Goal: Information Seeking & Learning: Learn about a topic

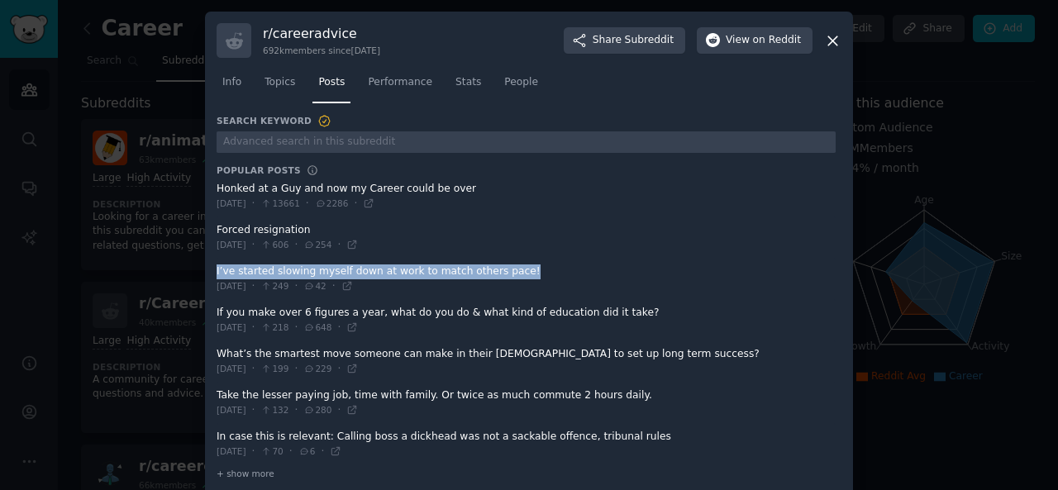
scroll to position [18, 0]
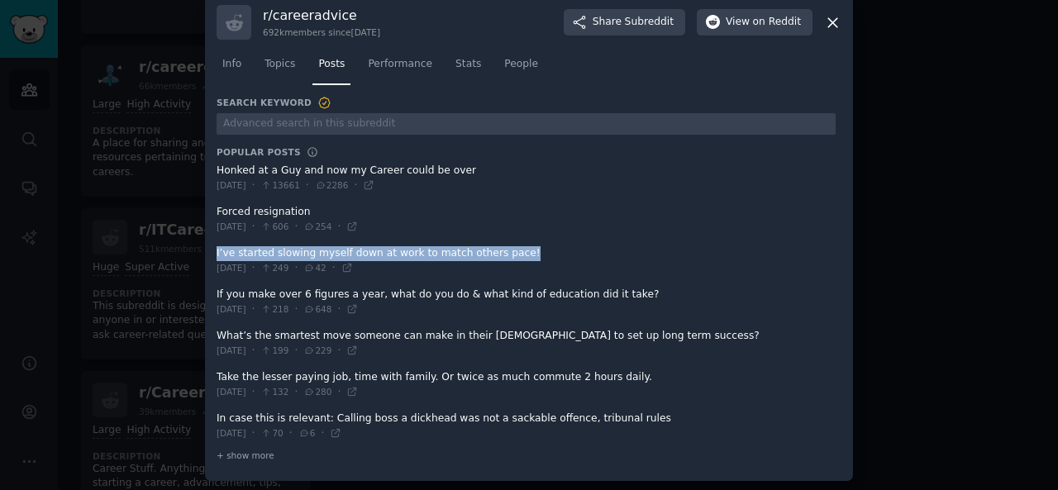
click at [833, 26] on icon at bounding box center [832, 22] width 17 height 17
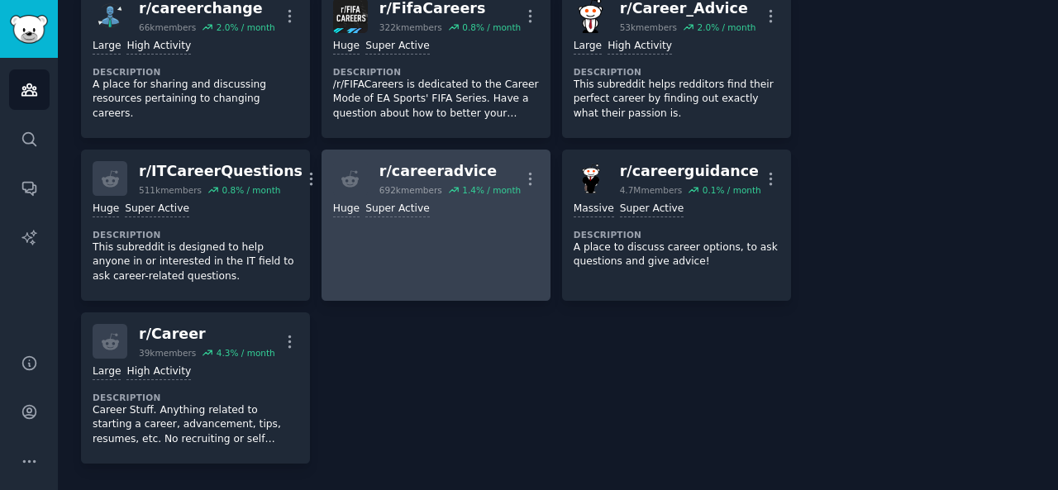
scroll to position [459, 0]
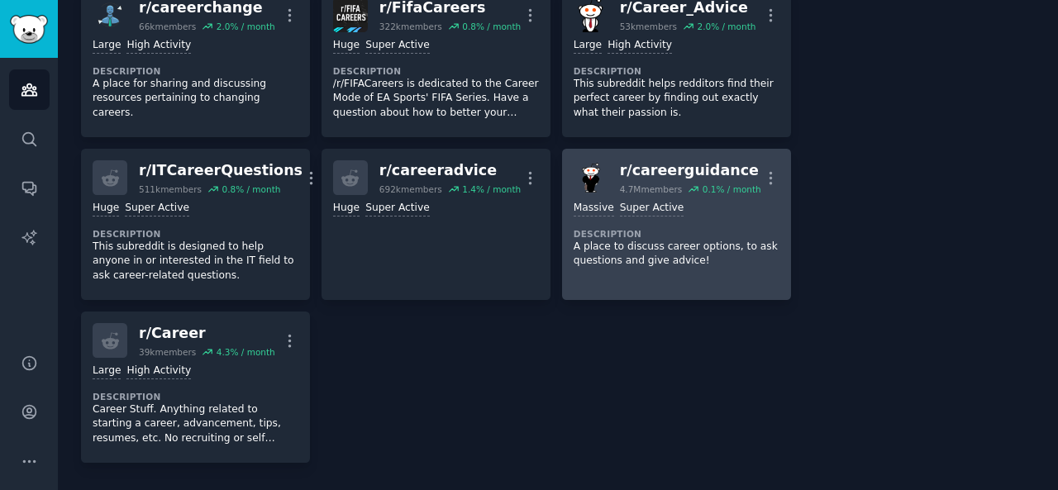
click at [721, 264] on p "A place to discuss career options, to ask questions and give advice!" at bounding box center [677, 254] width 206 height 29
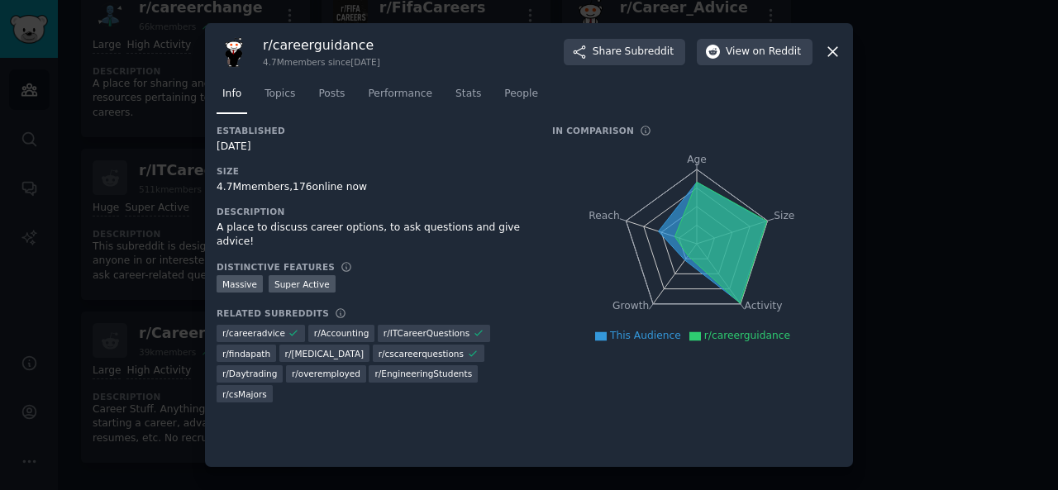
click at [836, 54] on icon at bounding box center [832, 51] width 17 height 17
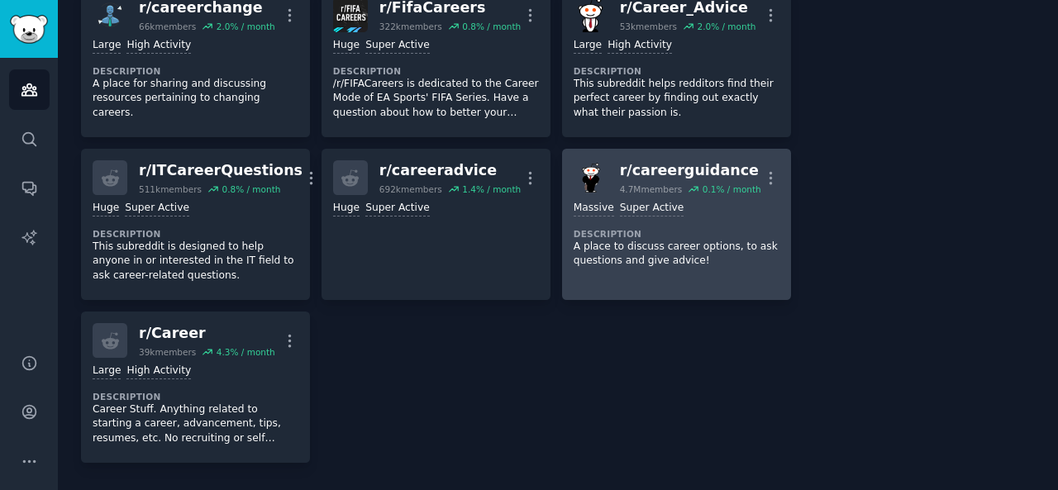
click at [622, 229] on dt "Description" at bounding box center [677, 234] width 206 height 12
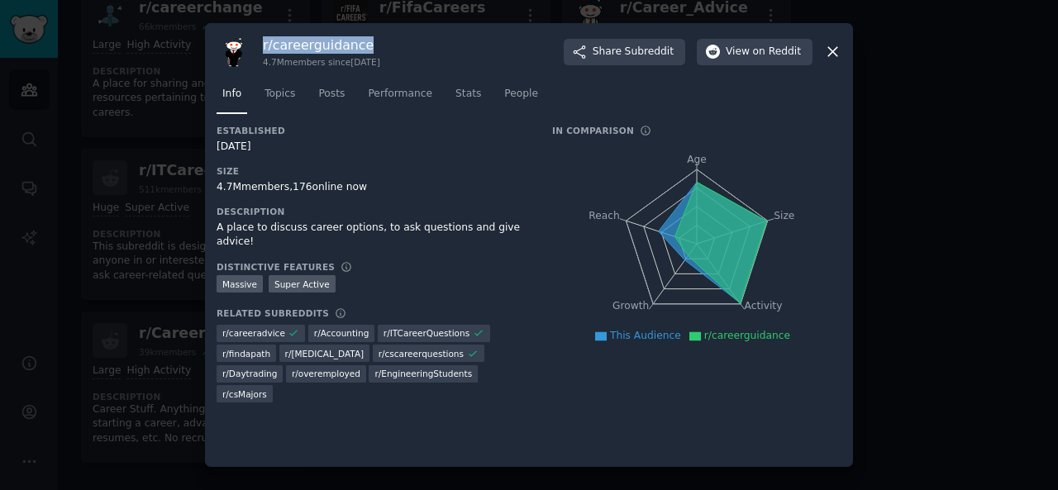
drag, startPoint x: 264, startPoint y: 40, endPoint x: 371, endPoint y: 42, distance: 107.5
click at [371, 42] on h3 "r/ careerguidance" at bounding box center [321, 44] width 117 height 17
copy h3 "r/ careerguidance"
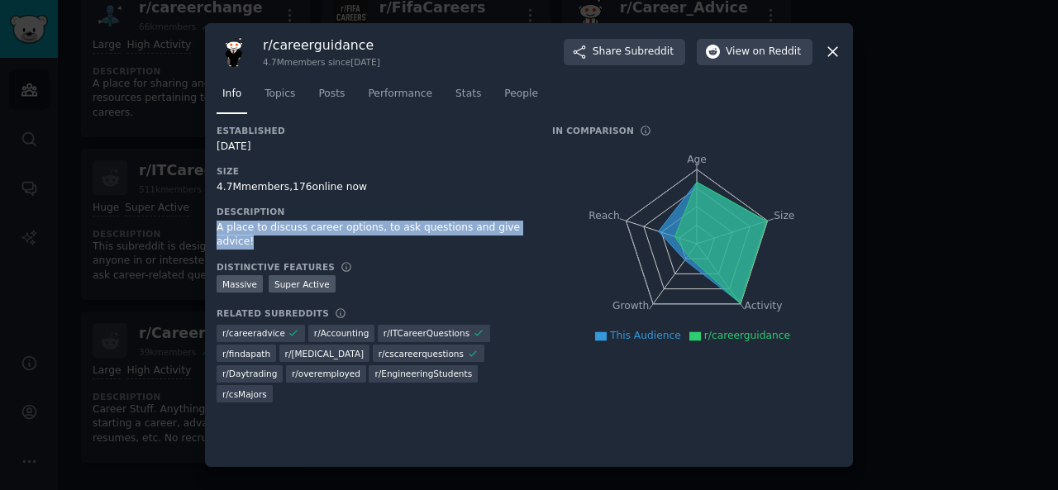
drag, startPoint x: 212, startPoint y: 228, endPoint x: 519, endPoint y: 232, distance: 306.6
click at [519, 232] on div "r/ careerguidance 4.7M members since [DATE] Share Subreddit View on Reddit Info…" at bounding box center [529, 245] width 648 height 445
copy div "A place to discuss career options, to ask questions and give advice!"
click at [616, 62] on button "Share Subreddit" at bounding box center [624, 52] width 121 height 26
click at [326, 95] on span "Posts" at bounding box center [331, 94] width 26 height 15
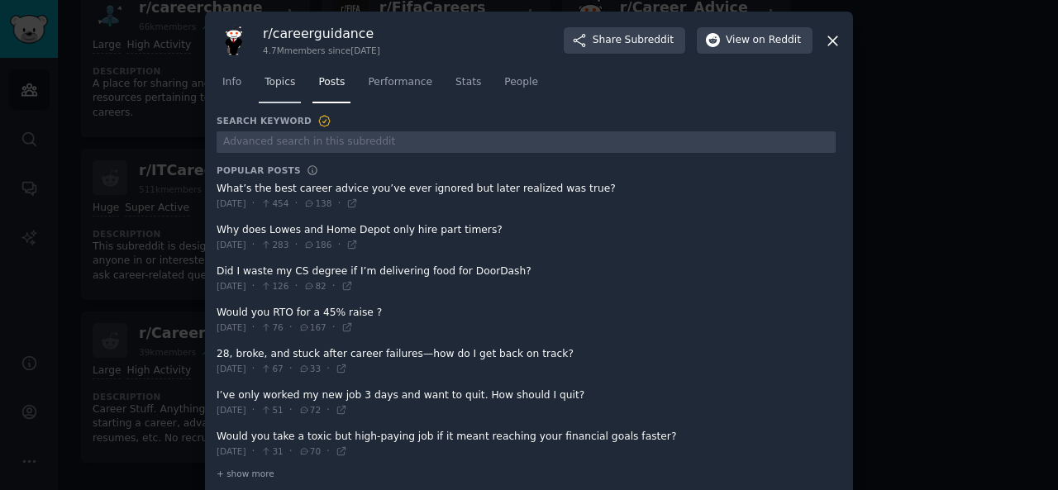
click at [283, 87] on span "Topics" at bounding box center [279, 82] width 31 height 15
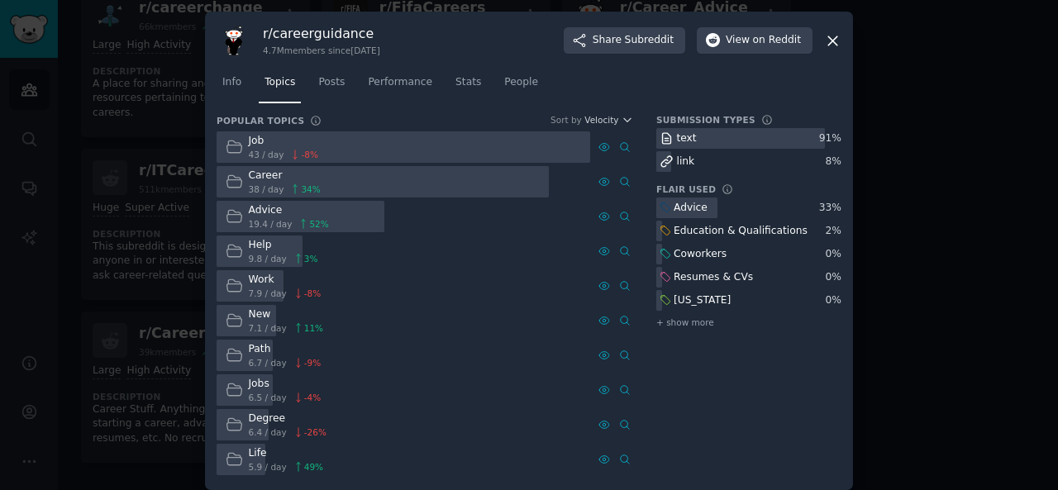
scroll to position [11, 0]
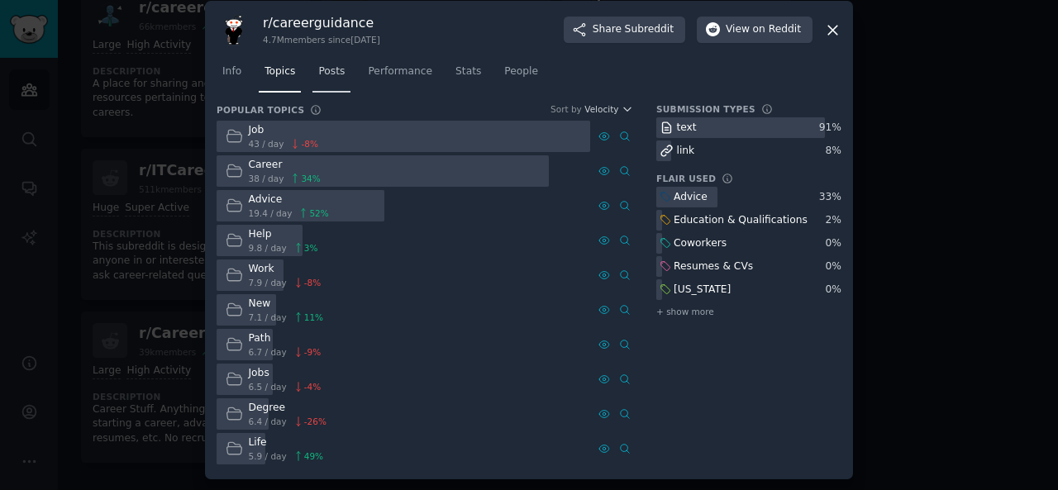
click at [328, 74] on span "Posts" at bounding box center [331, 71] width 26 height 15
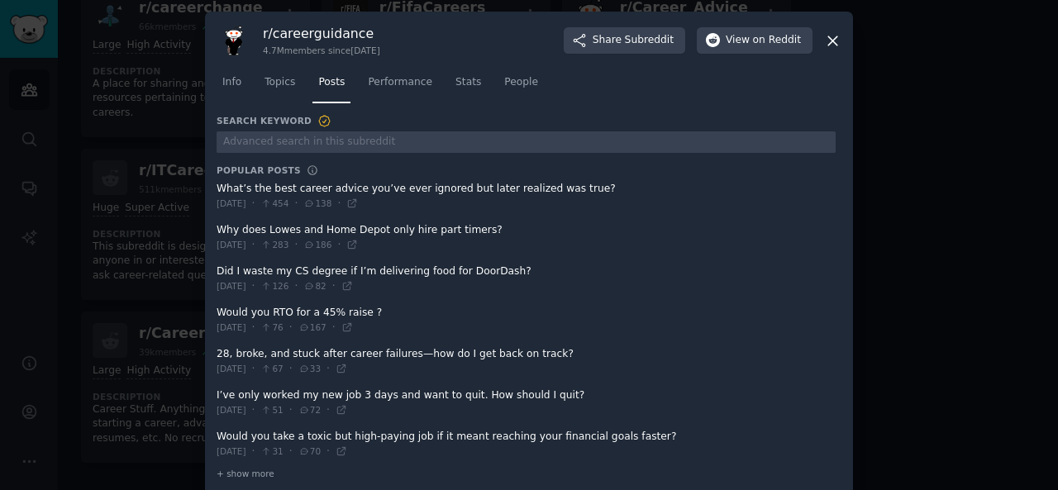
click at [217, 187] on span at bounding box center [526, 196] width 619 height 40
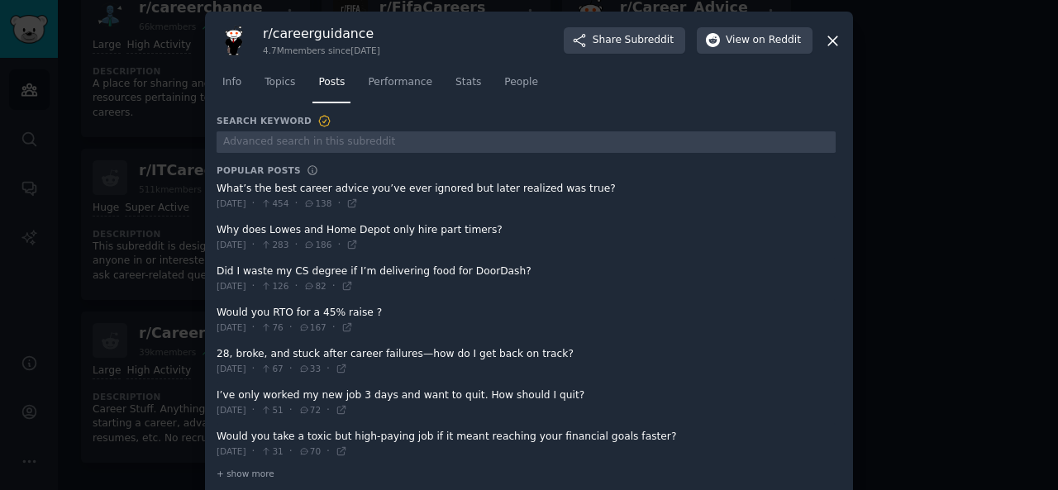
click at [212, 184] on div "r/ careerguidance 4.7M members since [DATE] Share Subreddit View on Reddit Info…" at bounding box center [529, 256] width 648 height 488
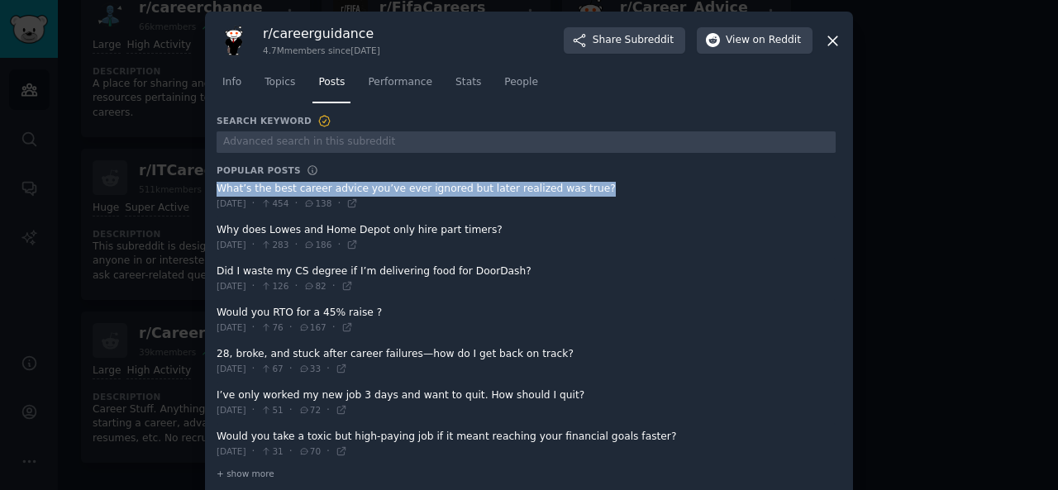
click at [212, 184] on div "r/ careerguidance 4.7M members since [DATE] Share Subreddit View on Reddit Info…" at bounding box center [529, 256] width 648 height 488
copy div "What’s the best career advice you’ve ever ignored but later realized was true?"
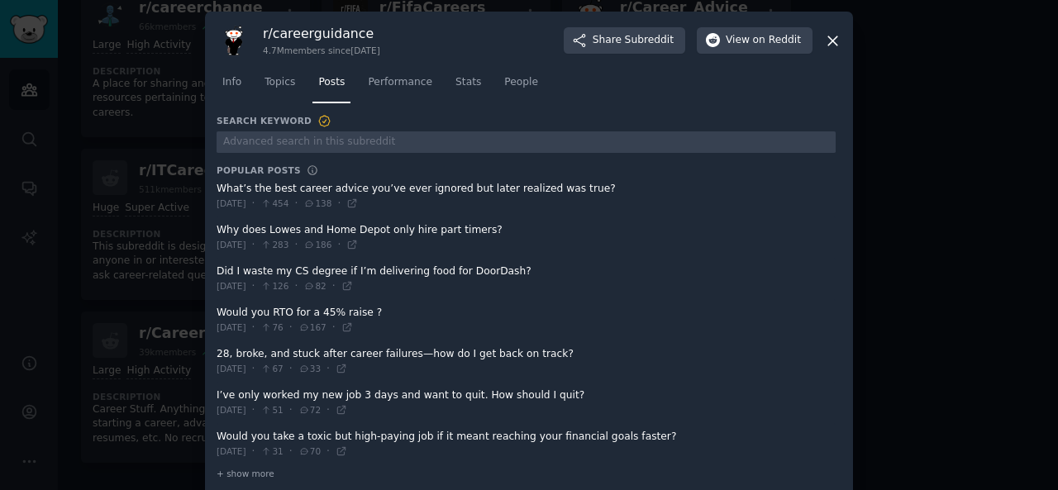
click at [217, 229] on span at bounding box center [526, 237] width 619 height 40
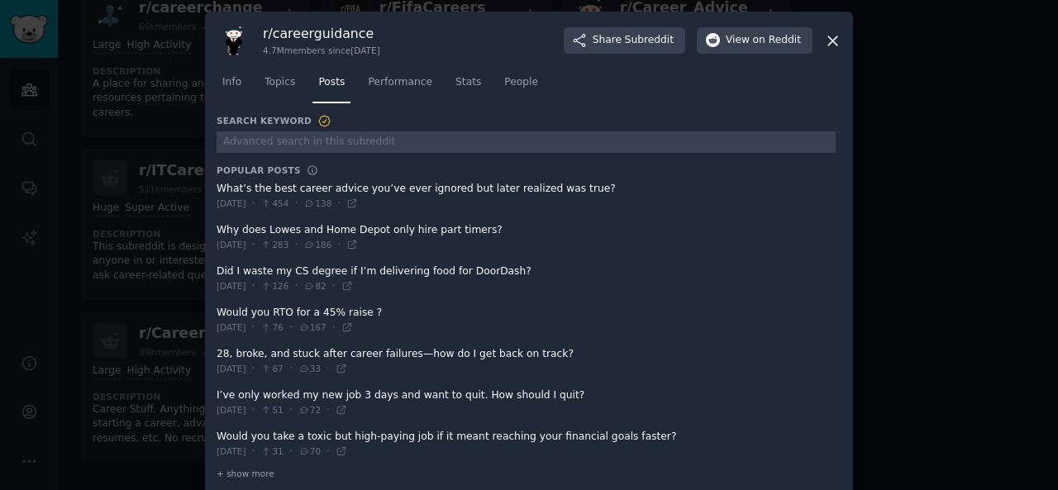
click at [217, 229] on span at bounding box center [526, 237] width 619 height 40
click at [218, 224] on span at bounding box center [526, 237] width 619 height 40
click at [218, 231] on span at bounding box center [526, 237] width 619 height 40
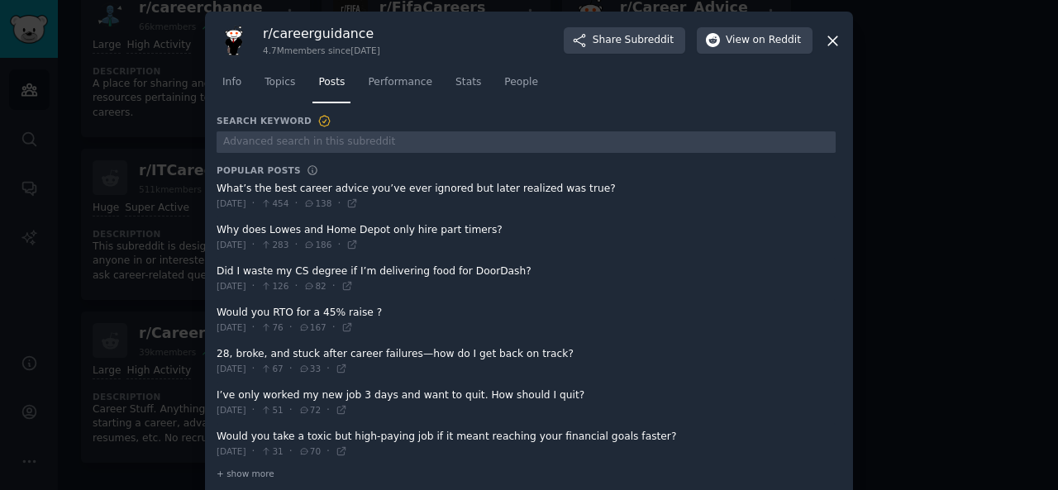
click at [218, 231] on span at bounding box center [526, 237] width 619 height 40
click at [217, 231] on span at bounding box center [526, 237] width 619 height 40
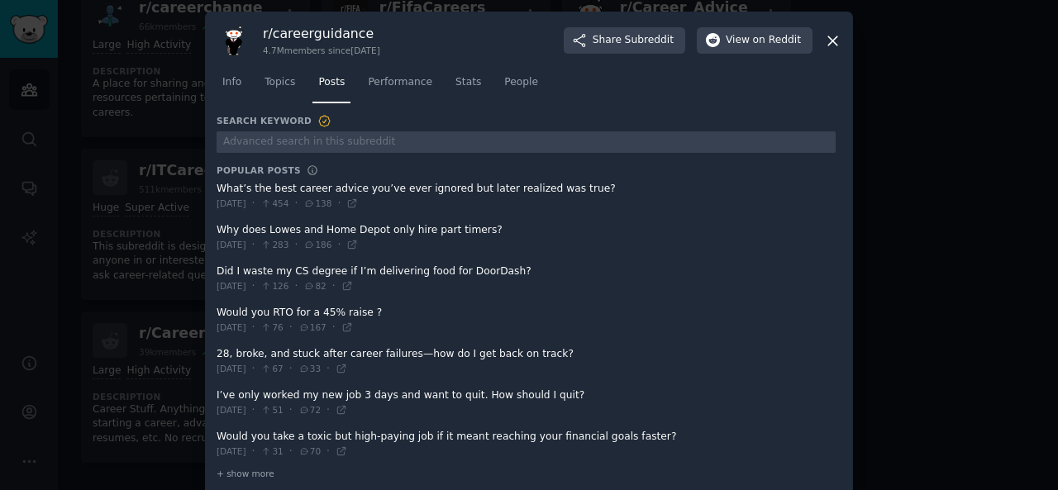
click at [217, 231] on span at bounding box center [526, 237] width 619 height 40
click at [223, 226] on span at bounding box center [526, 237] width 619 height 40
click at [256, 229] on span at bounding box center [526, 237] width 619 height 40
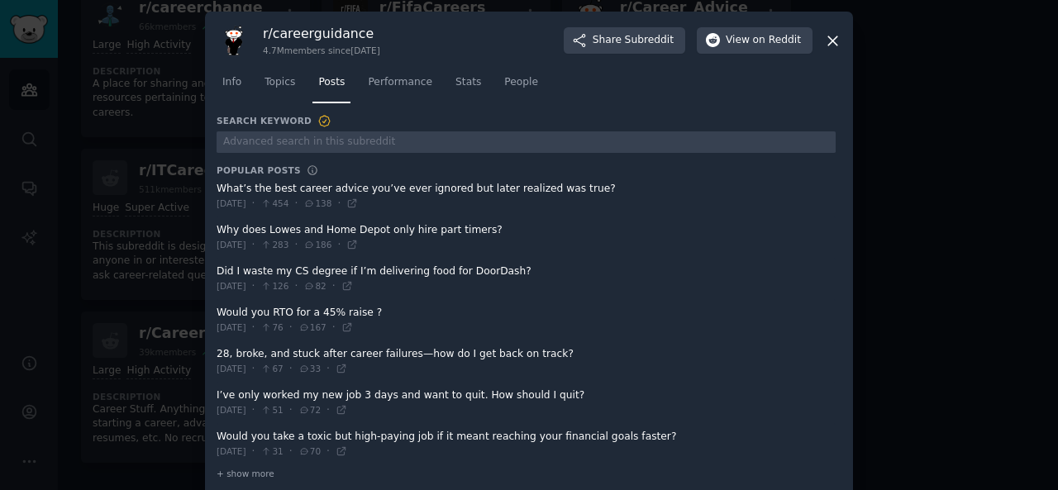
click at [256, 229] on span at bounding box center [526, 237] width 619 height 40
click at [217, 230] on span at bounding box center [526, 237] width 619 height 40
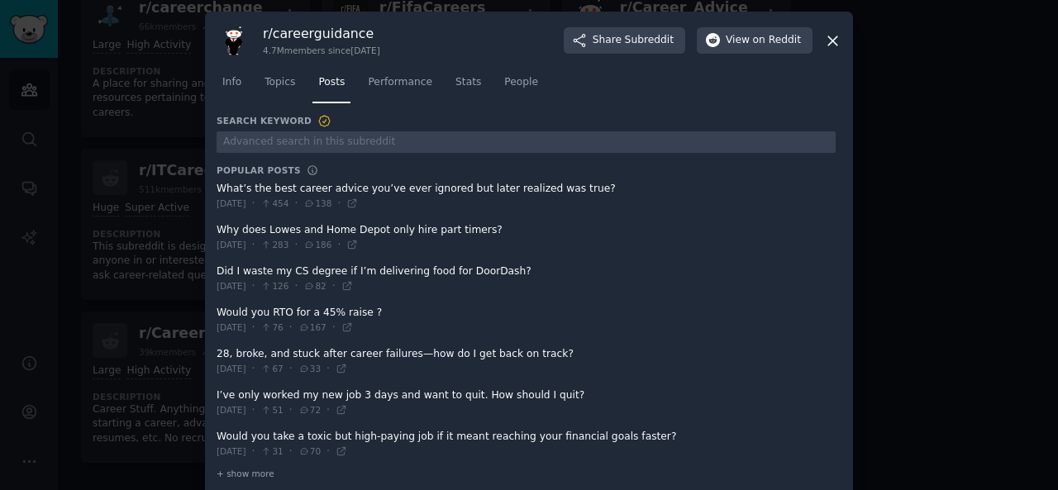
click at [217, 230] on span at bounding box center [526, 237] width 619 height 40
click at [221, 229] on span at bounding box center [526, 237] width 619 height 40
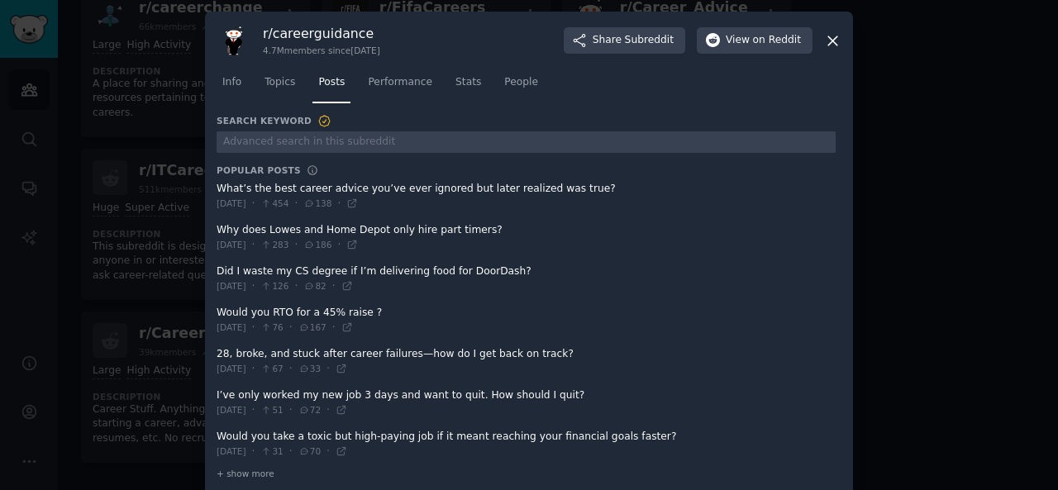
click at [221, 229] on span at bounding box center [526, 237] width 619 height 40
click at [233, 229] on span at bounding box center [526, 237] width 619 height 40
click at [217, 228] on span at bounding box center [526, 237] width 619 height 40
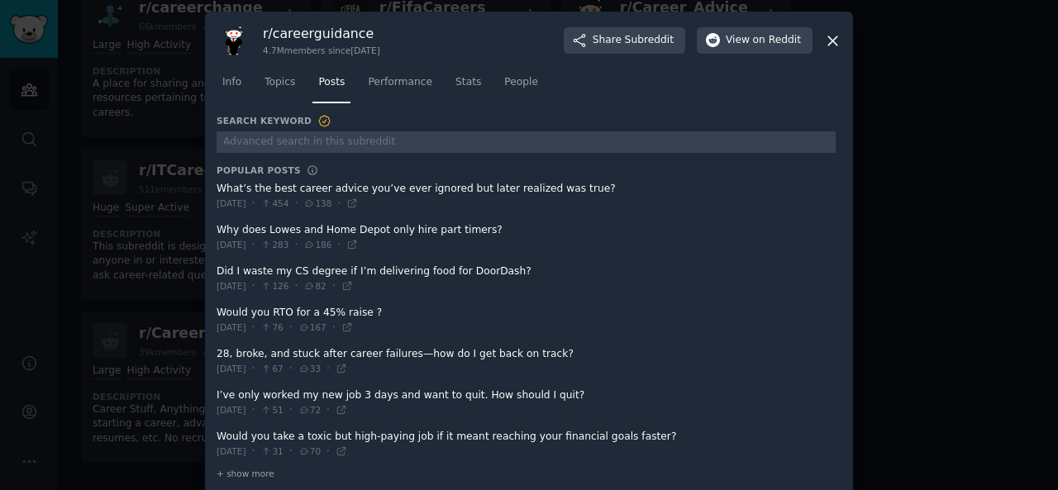
click at [217, 228] on span at bounding box center [526, 237] width 619 height 40
click at [217, 226] on span at bounding box center [526, 237] width 619 height 40
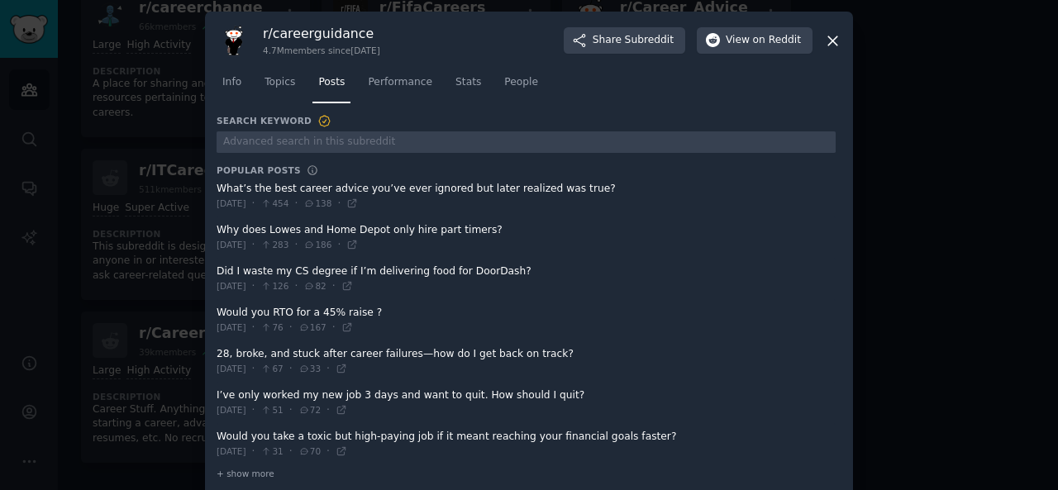
click at [213, 222] on div "r/ careerguidance 4.7M members since [DATE] Share Subreddit View on Reddit Info…" at bounding box center [529, 256] width 648 height 488
click at [217, 226] on span at bounding box center [526, 237] width 619 height 40
click at [218, 228] on span at bounding box center [526, 237] width 619 height 40
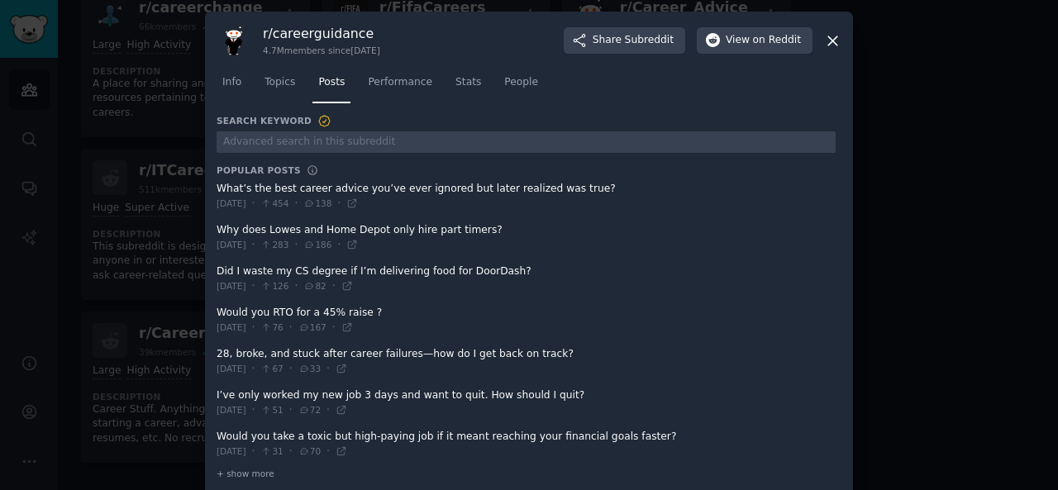
click at [218, 228] on span at bounding box center [526, 237] width 619 height 40
click at [469, 227] on span at bounding box center [526, 237] width 619 height 40
click at [473, 229] on span at bounding box center [526, 237] width 619 height 40
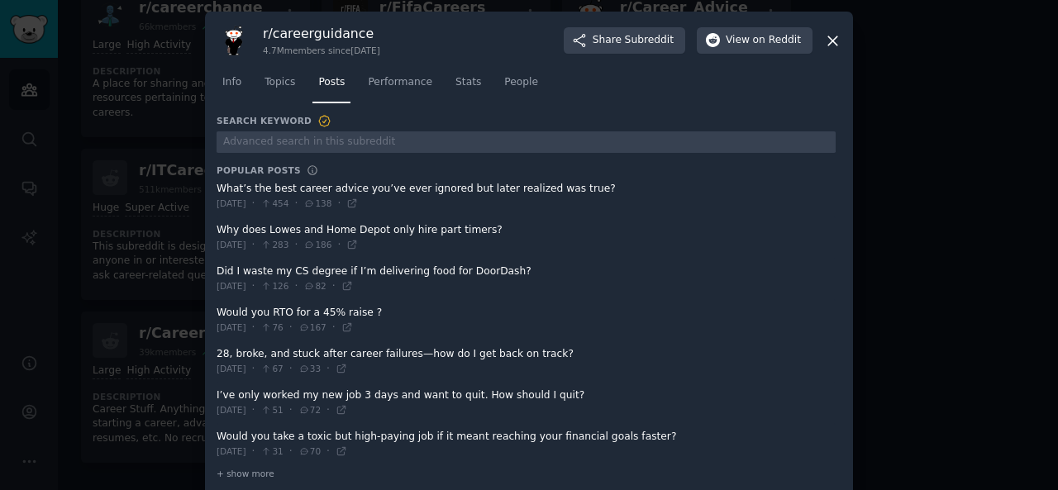
click at [473, 229] on span at bounding box center [526, 237] width 619 height 40
click at [218, 231] on span at bounding box center [526, 237] width 619 height 40
click at [218, 230] on span at bounding box center [526, 237] width 619 height 40
click at [218, 229] on span at bounding box center [526, 237] width 619 height 40
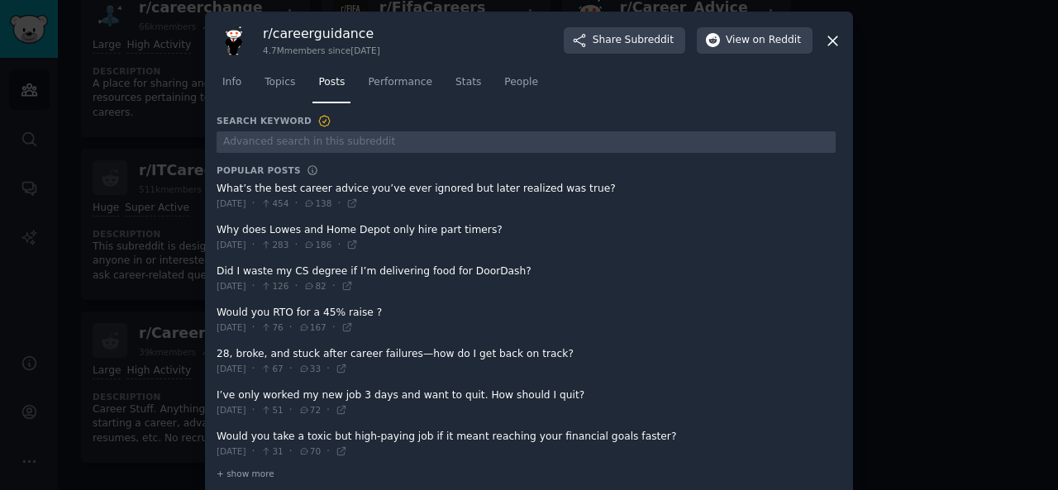
click at [218, 229] on span at bounding box center [526, 237] width 619 height 40
click at [226, 242] on span "[DATE]" at bounding box center [232, 245] width 30 height 12
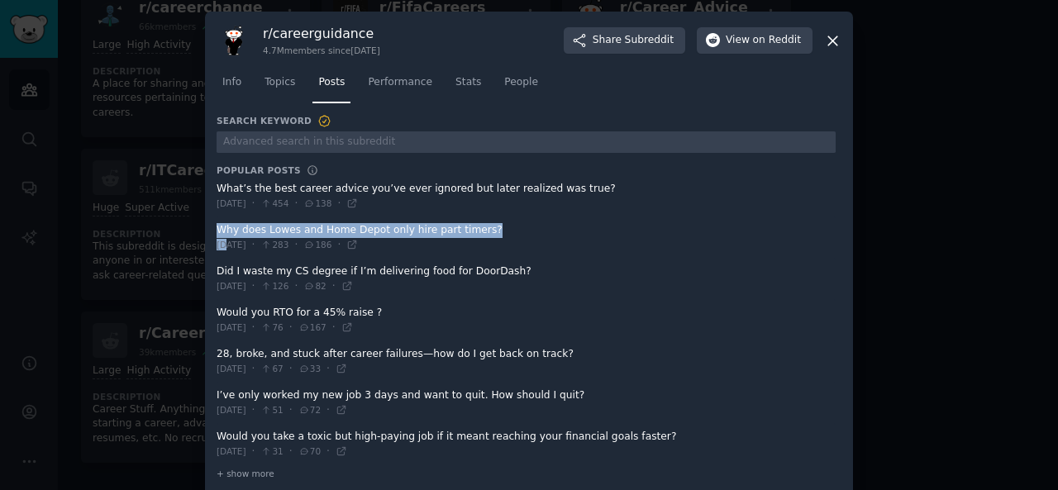
drag, startPoint x: 226, startPoint y: 240, endPoint x: 214, endPoint y: 229, distance: 15.8
click at [217, 229] on div "Why does Lowes and Home Depot only hire part timers? [DATE] · 283 · 186 ·" at bounding box center [526, 237] width 619 height 29
copy div "Why does Lowes and Home Depot only hire part timers? Tu"
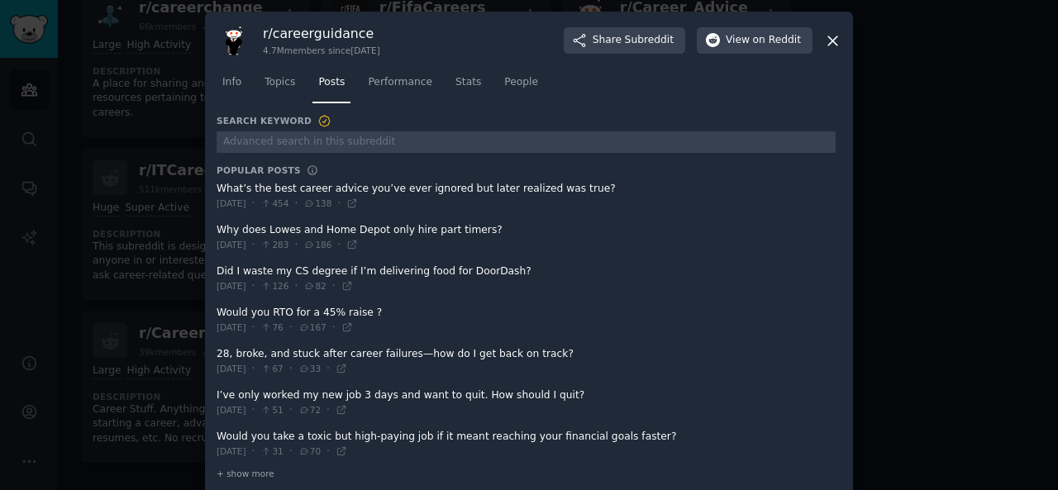
click at [200, 219] on div at bounding box center [529, 245] width 1058 height 490
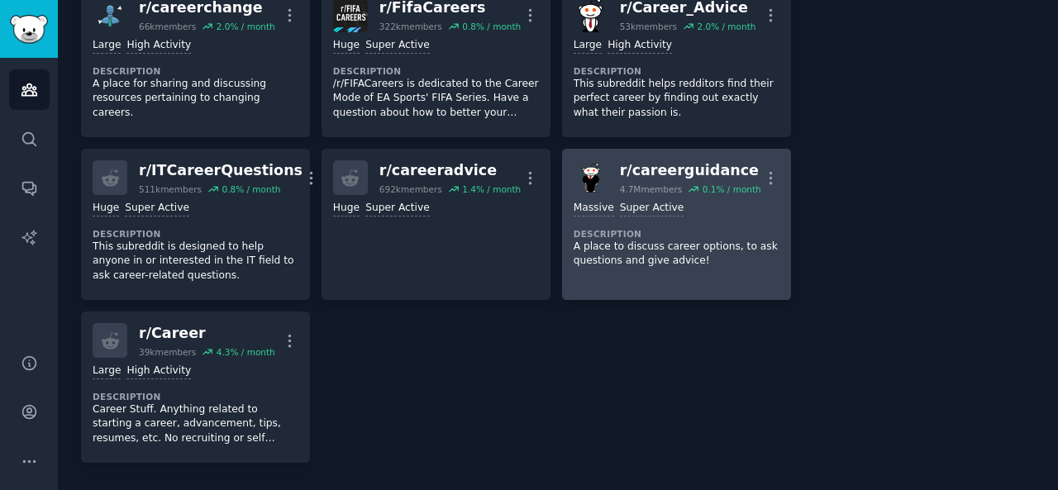
click at [712, 220] on div "1,000,000+ members Massive Super Active Description A place to discuss career o…" at bounding box center [677, 234] width 206 height 79
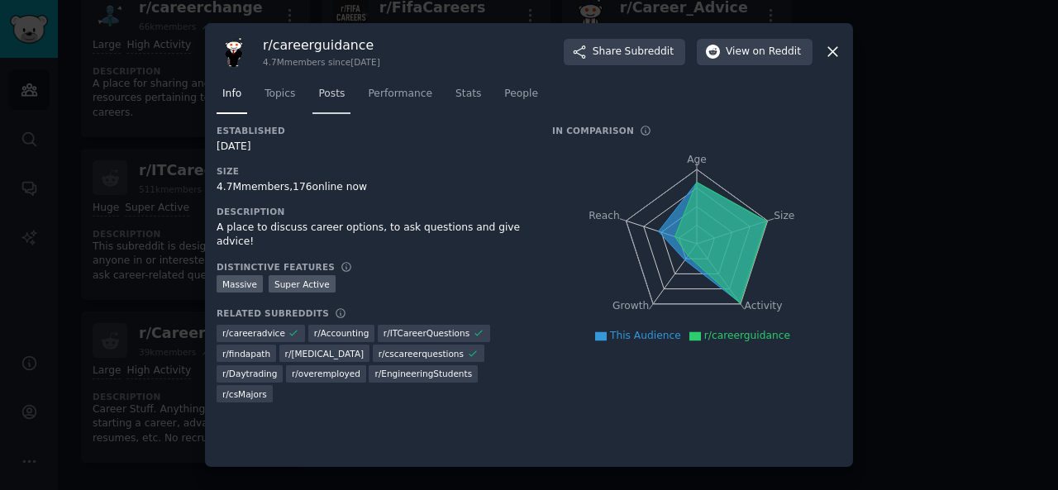
click at [332, 95] on span "Posts" at bounding box center [331, 94] width 26 height 15
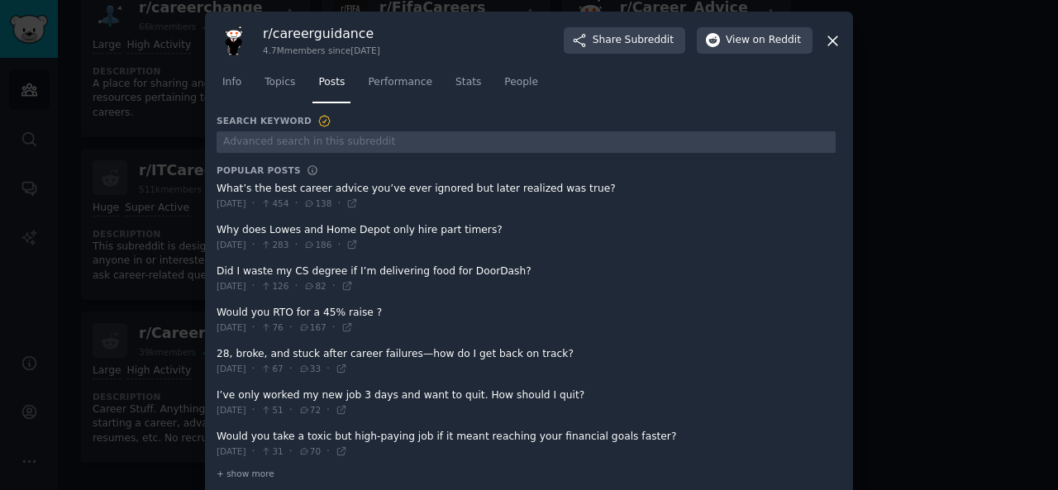
click at [209, 231] on div "r/ careerguidance 4.7M members since [DATE] Share Subreddit View on Reddit Info…" at bounding box center [529, 256] width 648 height 488
click at [217, 227] on span at bounding box center [526, 237] width 619 height 40
drag, startPoint x: 215, startPoint y: 227, endPoint x: 421, endPoint y: 226, distance: 205.8
click at [425, 226] on span at bounding box center [526, 237] width 619 height 40
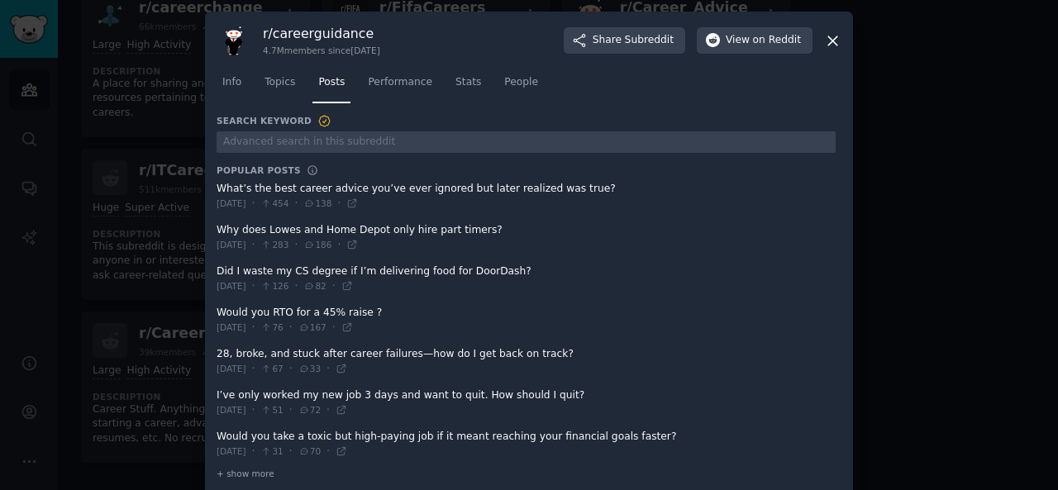
click at [218, 231] on span at bounding box center [526, 237] width 619 height 40
click at [217, 226] on span at bounding box center [526, 237] width 619 height 40
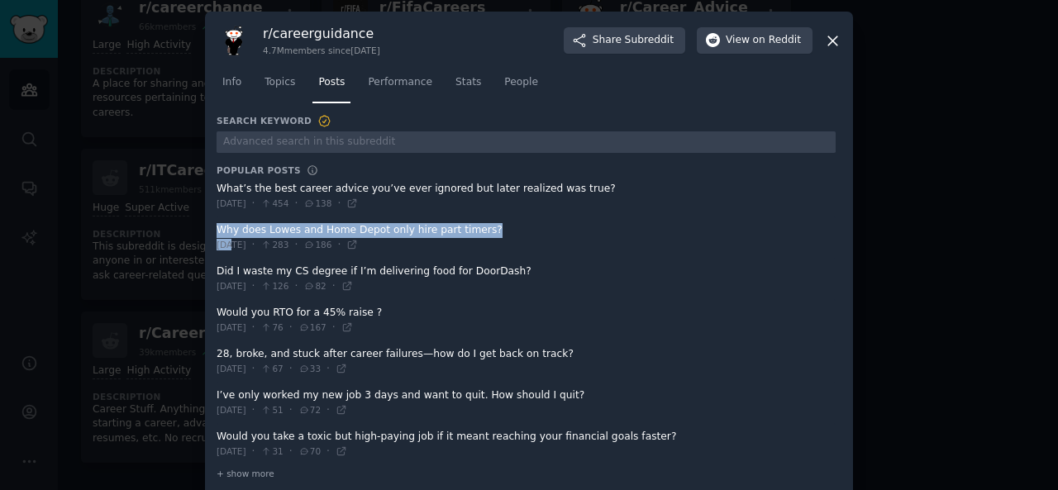
drag, startPoint x: 226, startPoint y: 247, endPoint x: 224, endPoint y: 231, distance: 16.7
click at [224, 231] on div "Why does Lowes and Home Depot only hire part timers? [DATE] · 283 · 186 ·" at bounding box center [526, 237] width 619 height 29
copy div "Why does Lowes and Home Depot only hire part timers? Tue"
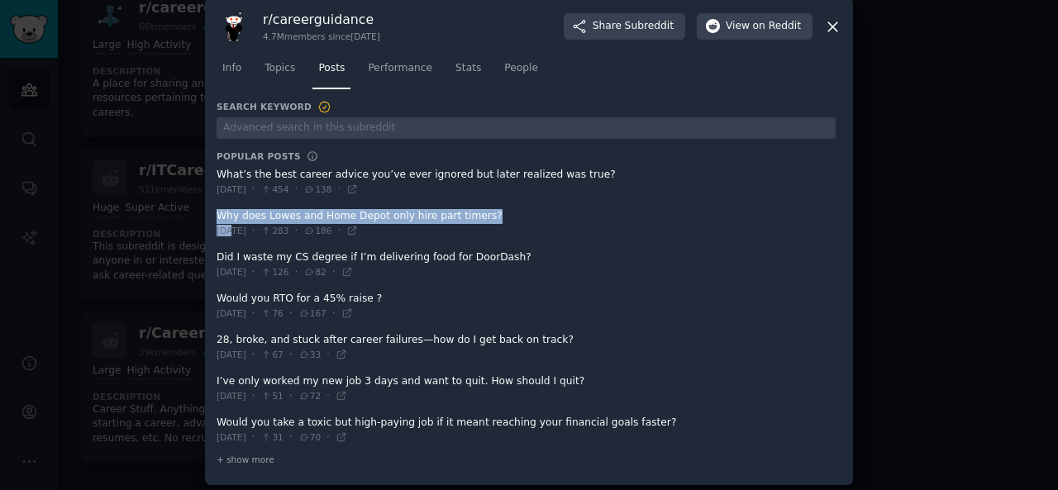
scroll to position [18, 0]
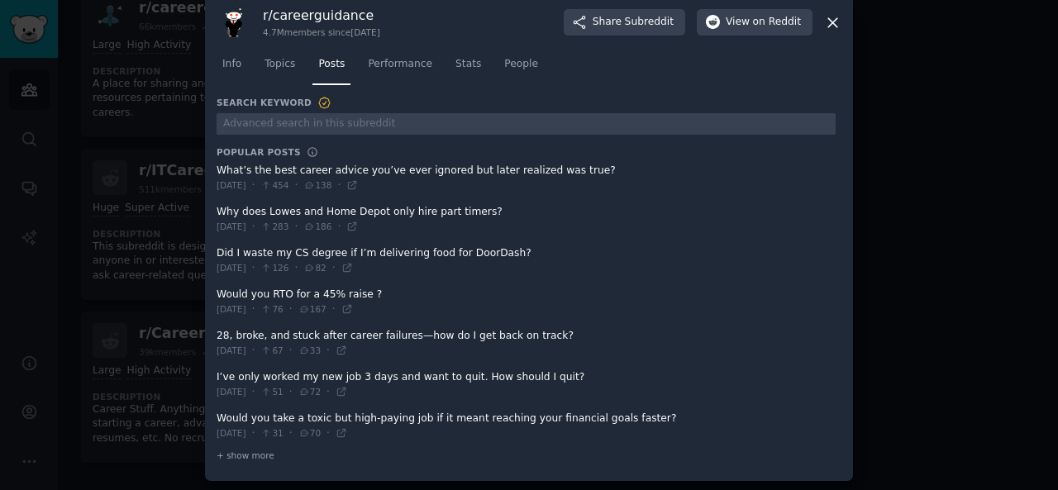
click at [217, 414] on span at bounding box center [526, 426] width 619 height 40
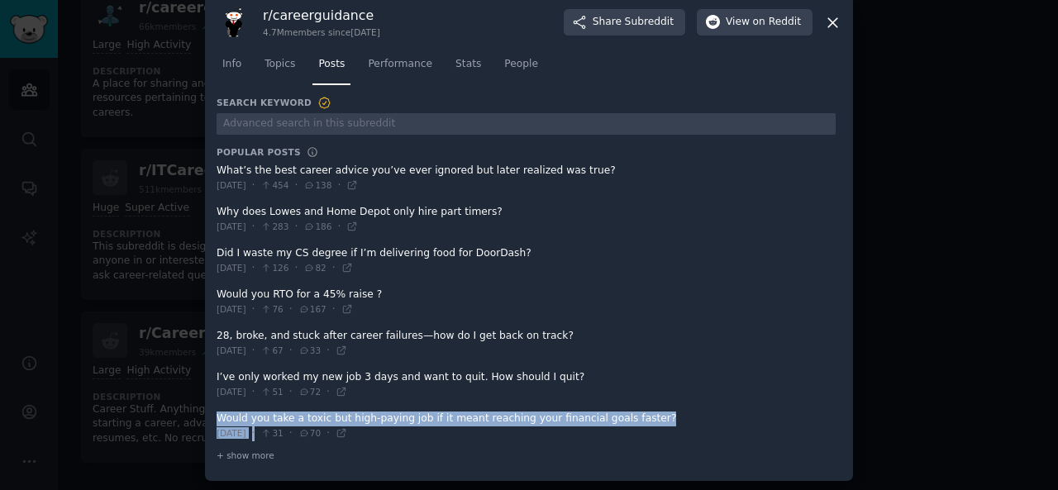
drag, startPoint x: 215, startPoint y: 414, endPoint x: 279, endPoint y: 428, distance: 65.2
click at [278, 428] on div "Would you take a toxic but high-paying job if it meant reaching your financial …" at bounding box center [526, 426] width 619 height 29
click at [279, 428] on div "[DATE] · 31 · 70 ·" at bounding box center [282, 433] width 131 height 15
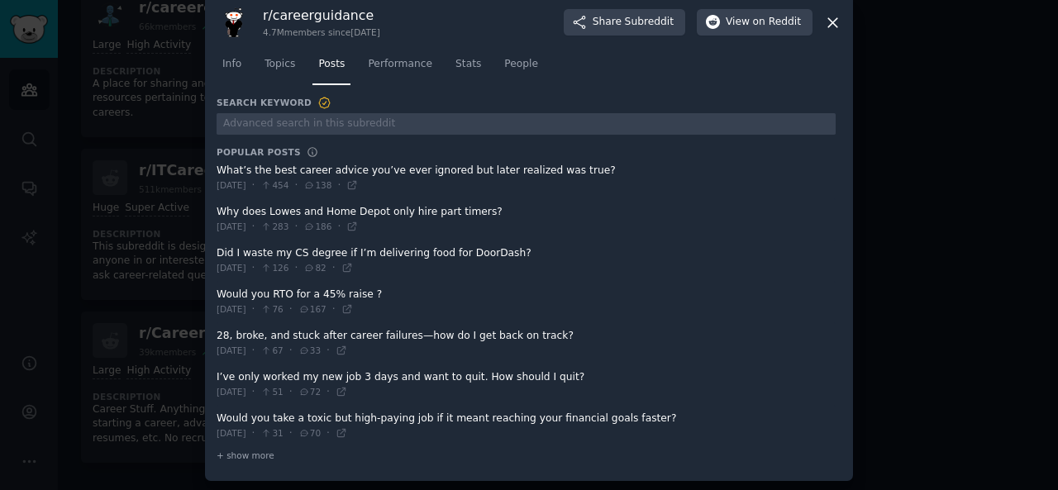
drag, startPoint x: 220, startPoint y: 411, endPoint x: 212, endPoint y: 417, distance: 10.1
click at [217, 413] on span at bounding box center [526, 426] width 619 height 40
click at [210, 417] on div "r/ careerguidance 4.7M members since [DATE] Share Subreddit View on Reddit Info…" at bounding box center [529, 237] width 648 height 488
drag, startPoint x: 210, startPoint y: 417, endPoint x: 514, endPoint y: 414, distance: 304.1
click at [514, 414] on div "r/ careerguidance 4.7M members since [DATE] Share Subreddit View on Reddit Info…" at bounding box center [529, 237] width 648 height 488
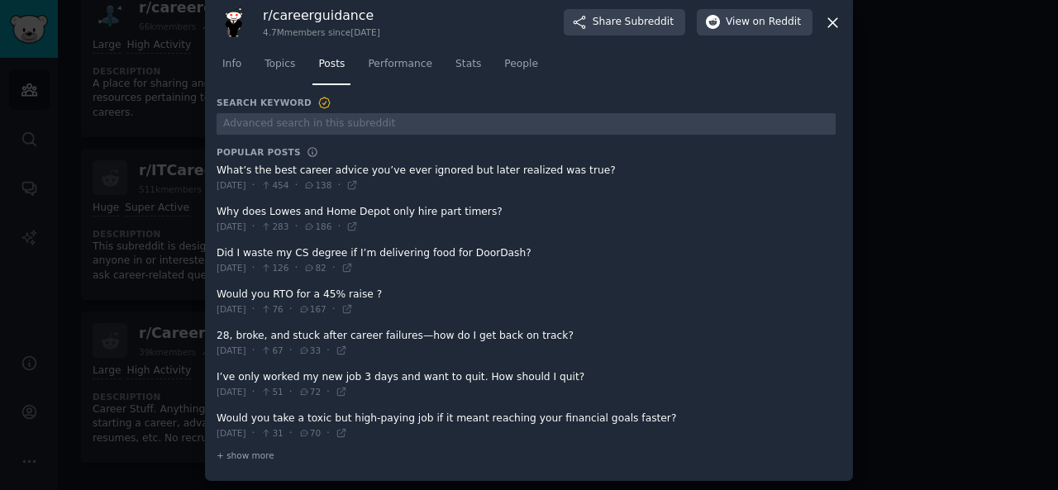
click at [217, 416] on span at bounding box center [526, 426] width 619 height 40
click at [217, 417] on span at bounding box center [526, 426] width 619 height 40
click at [218, 415] on span at bounding box center [526, 426] width 619 height 40
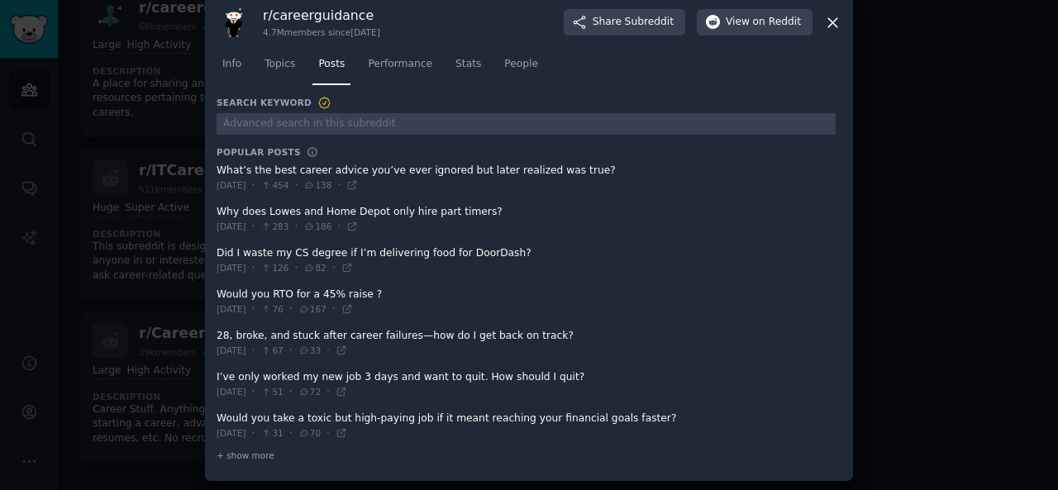
click at [218, 415] on span at bounding box center [526, 426] width 619 height 40
click at [218, 414] on span at bounding box center [526, 426] width 619 height 40
click at [211, 411] on div "r/ careerguidance 4.7M members since [DATE] Share Subreddit View on Reddit Info…" at bounding box center [529, 237] width 648 height 488
click at [217, 415] on span at bounding box center [526, 426] width 619 height 40
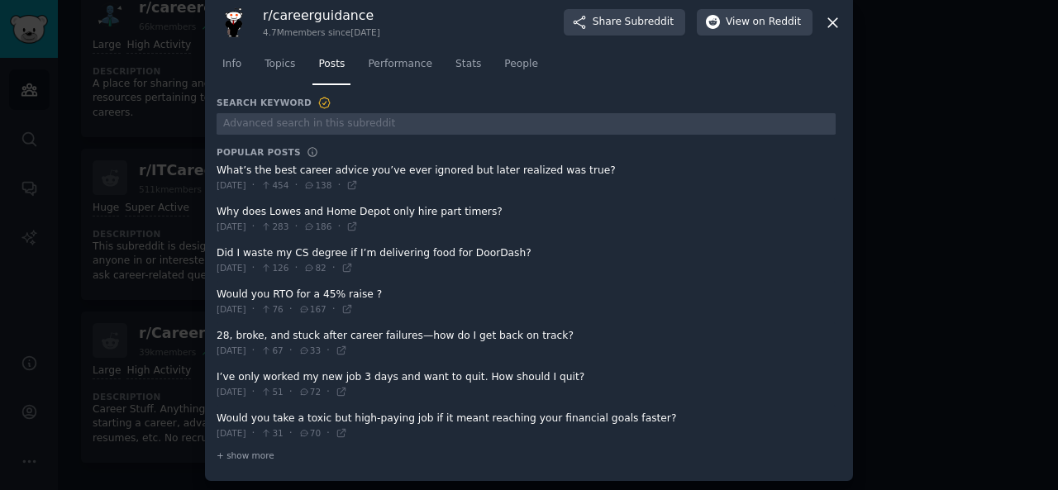
click at [217, 415] on span at bounding box center [526, 426] width 619 height 40
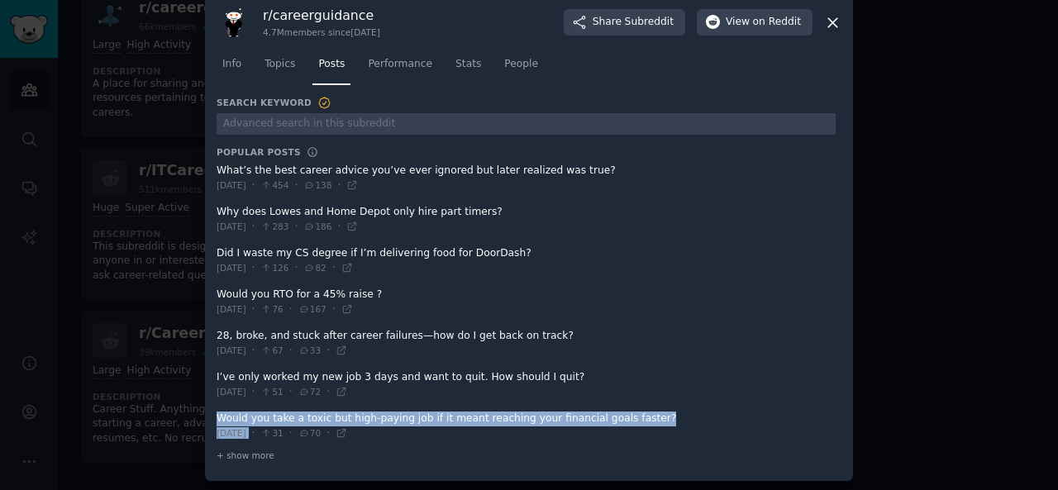
drag, startPoint x: 214, startPoint y: 415, endPoint x: 269, endPoint y: 425, distance: 55.4
click at [269, 425] on div "Would you take a toxic but high-paying job if it meant reaching your financial …" at bounding box center [526, 426] width 619 height 29
copy div "Would you take a toxic but high-paying job if it meant reaching your financial …"
drag, startPoint x: 833, startPoint y: 20, endPoint x: 816, endPoint y: 17, distance: 16.7
click at [832, 17] on icon at bounding box center [832, 22] width 17 height 17
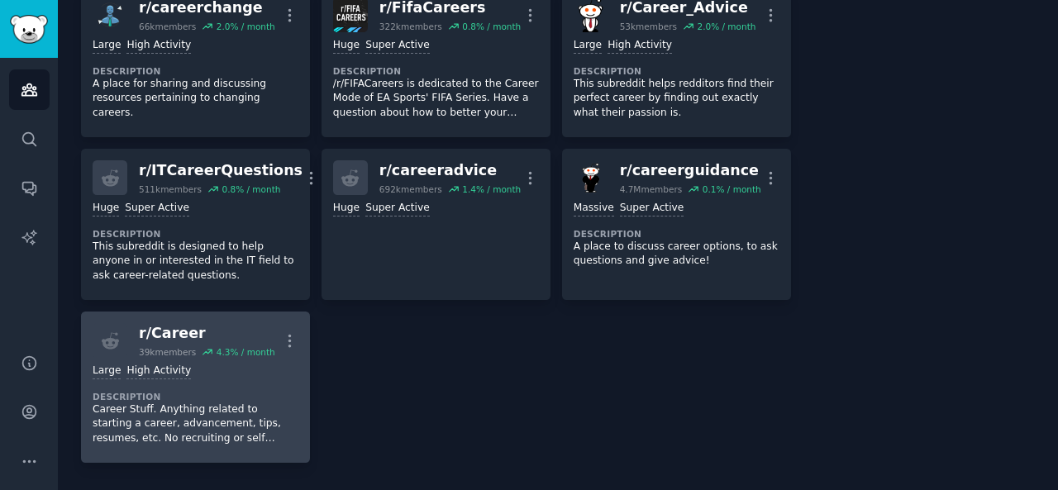
click at [254, 391] on dt "Description" at bounding box center [196, 397] width 206 height 12
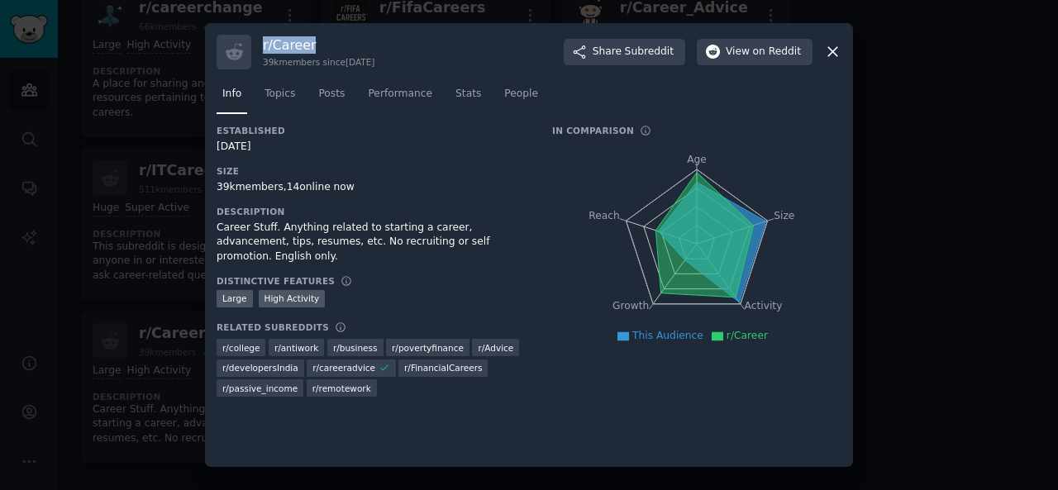
drag, startPoint x: 272, startPoint y: 49, endPoint x: 324, endPoint y: 49, distance: 52.1
click at [324, 49] on div "r/ Career 39k members since [DATE] Share Subreddit View on Reddit" at bounding box center [529, 52] width 625 height 35
copy h3 "r/ Career"
click at [646, 47] on span "Subreddit" at bounding box center [649, 52] width 49 height 15
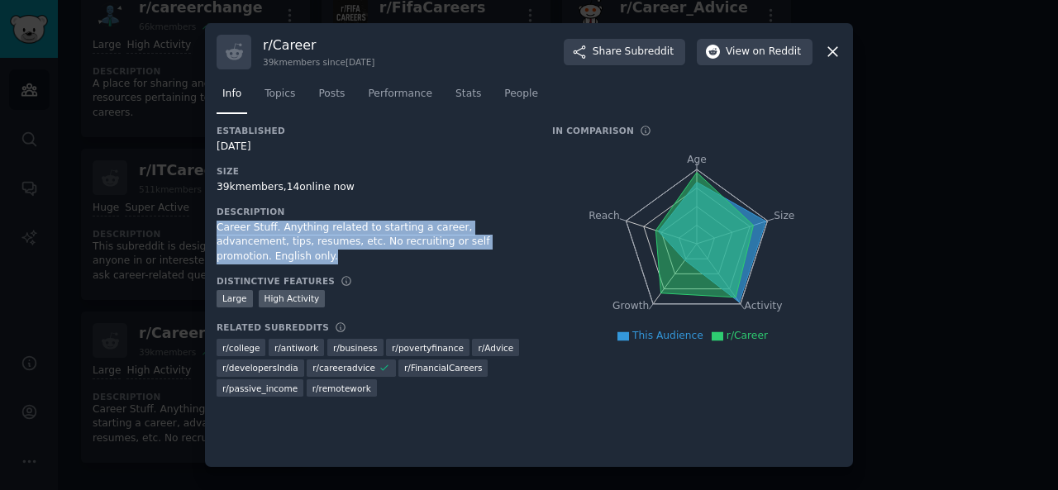
drag, startPoint x: 209, startPoint y: 225, endPoint x: 478, endPoint y: 245, distance: 270.2
click at [478, 245] on div "r/ Career 39k members since [DATE] Share Subreddit View on Reddit Info Topics P…" at bounding box center [529, 245] width 648 height 445
copy div "Career Stuff. Anything related to starting a career, advancement, tips, resumes…"
click at [282, 104] on link "Topics" at bounding box center [280, 98] width 42 height 34
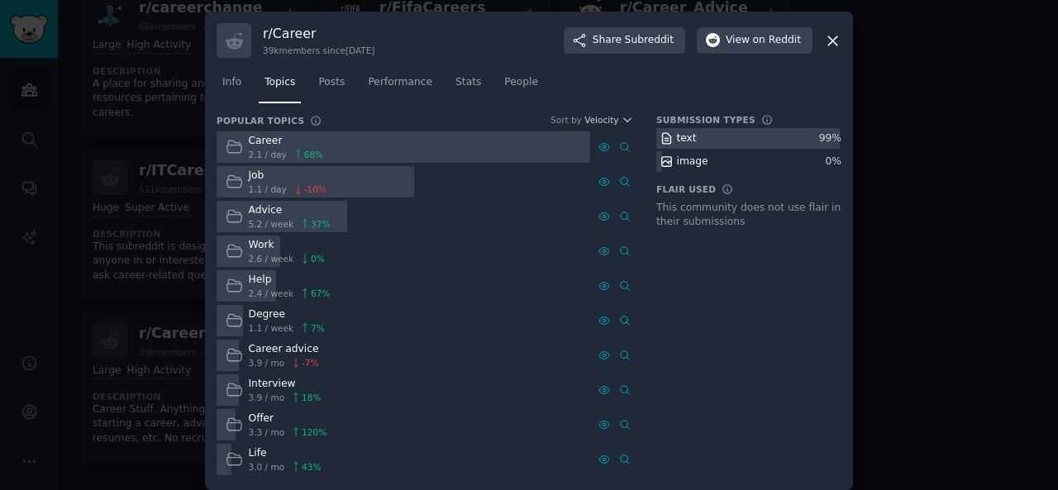
scroll to position [11, 0]
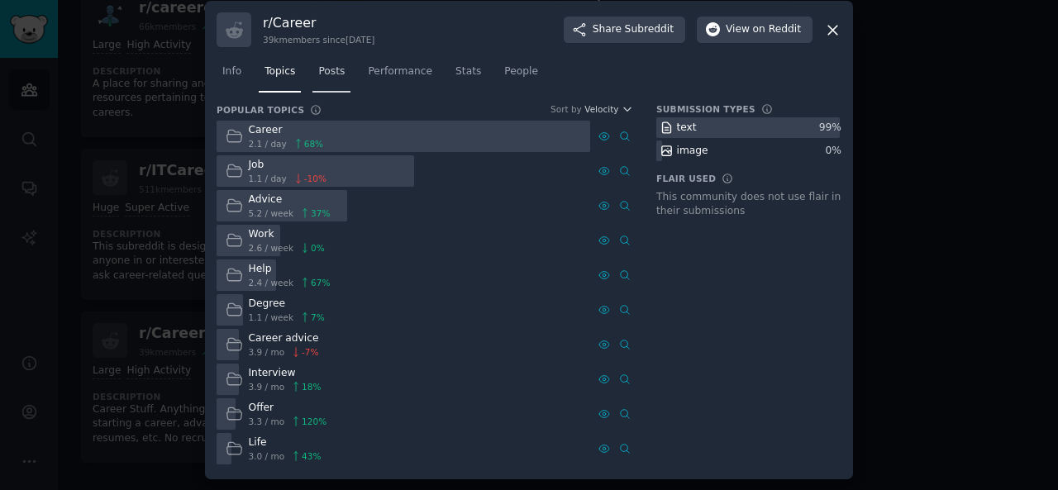
click at [321, 77] on span "Posts" at bounding box center [331, 71] width 26 height 15
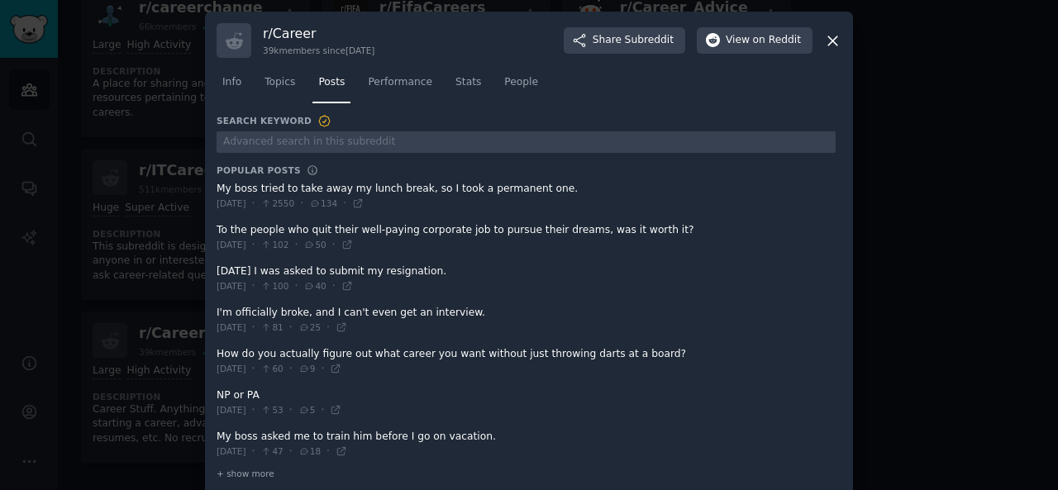
click at [213, 186] on div "r/ Career 39k members since [DATE] Share Subreddit View on Reddit Info Topics P…" at bounding box center [529, 256] width 648 height 488
click at [213, 188] on div "r/ Career 39k members since [DATE] Share Subreddit View on Reddit Info Topics P…" at bounding box center [529, 256] width 648 height 488
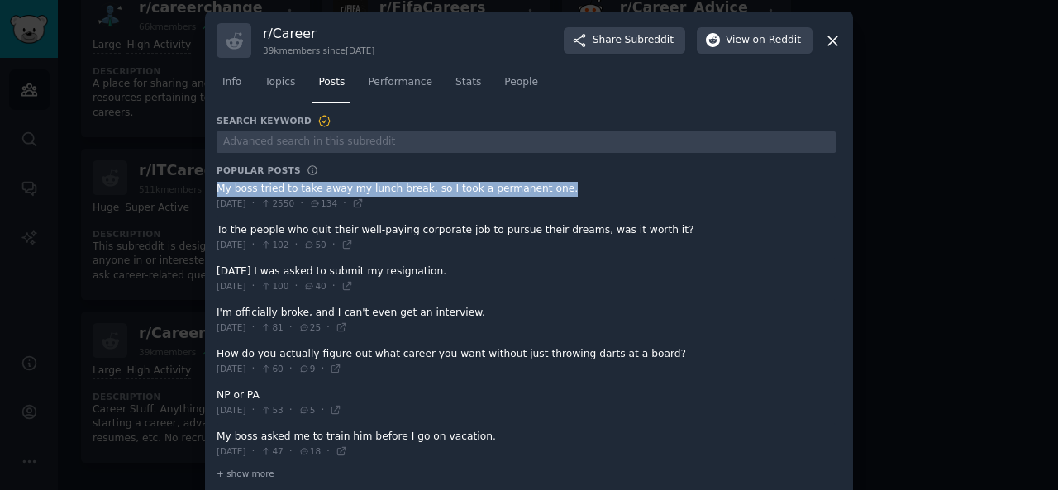
copy span "My boss tried to take away my lunch break, so I took a permanent one."
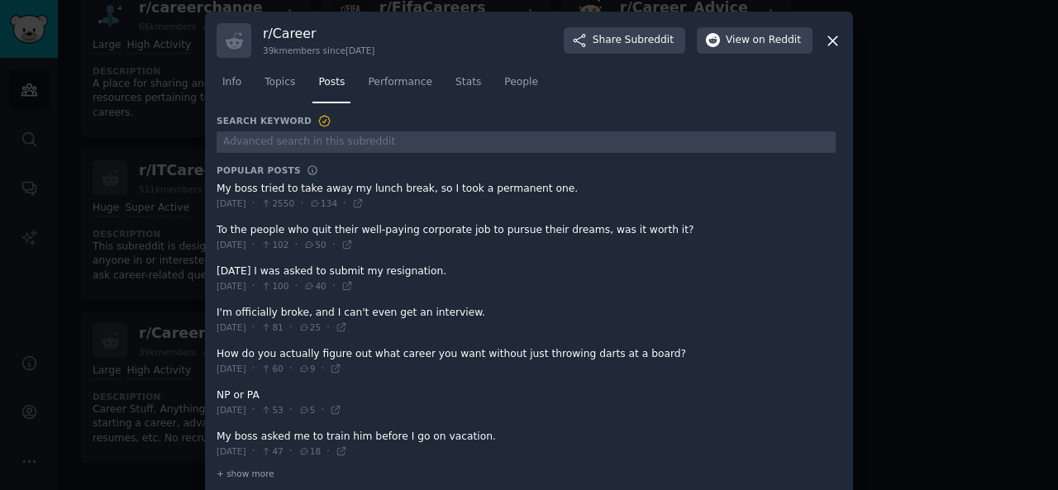
drag, startPoint x: 212, startPoint y: 231, endPoint x: 374, endPoint y: 229, distance: 162.0
click at [374, 229] on div "r/ Career 39k members since [DATE] Share Subreddit View on Reddit Info Topics P…" at bounding box center [529, 256] width 648 height 488
click at [213, 229] on div "r/ Career 39k members since [DATE] Share Subreddit View on Reddit Info Topics P…" at bounding box center [529, 256] width 648 height 488
click at [214, 230] on div "r/ Career 39k members since [DATE] Share Subreddit View on Reddit Info Topics P…" at bounding box center [529, 256] width 648 height 488
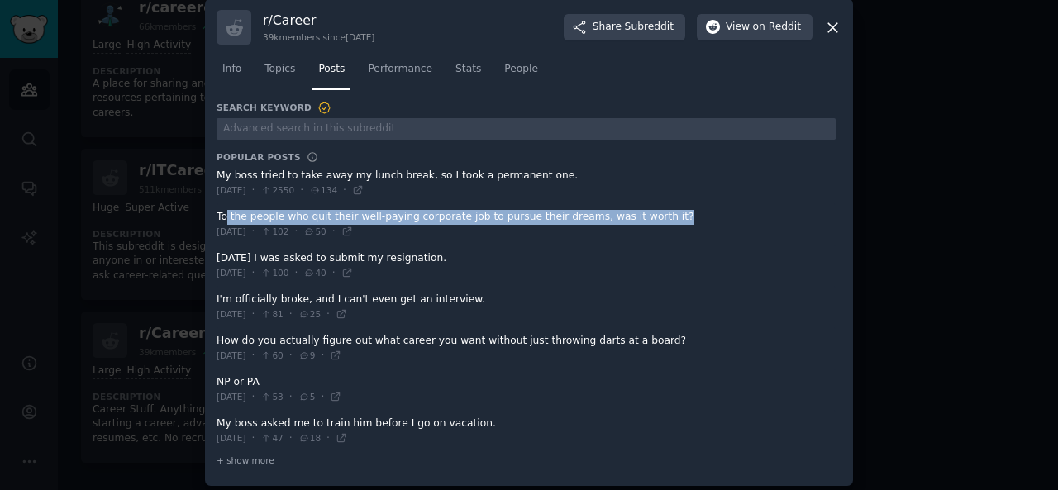
scroll to position [18, 0]
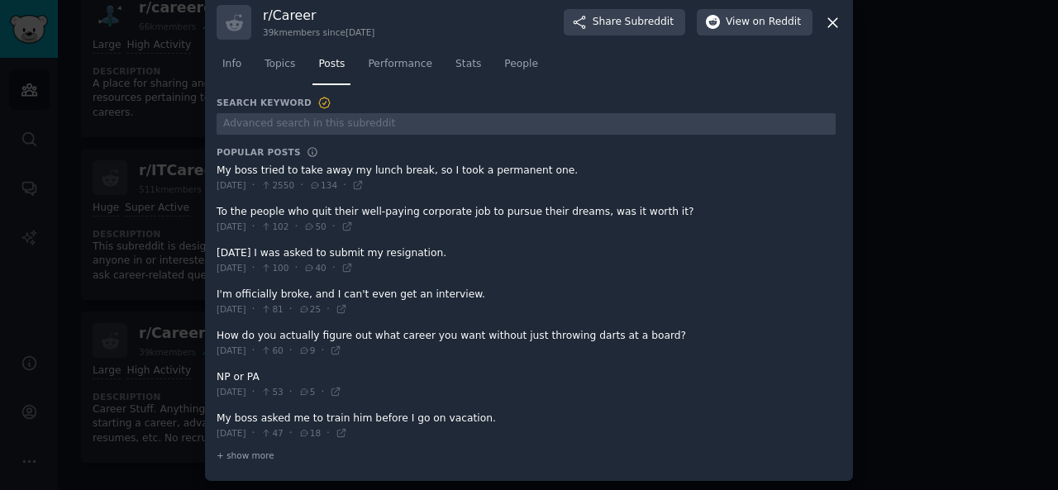
click at [217, 250] on span at bounding box center [526, 260] width 619 height 40
drag, startPoint x: 214, startPoint y: 250, endPoint x: 233, endPoint y: 250, distance: 19.0
click at [233, 250] on span at bounding box center [526, 260] width 619 height 40
click at [217, 249] on span at bounding box center [526, 260] width 619 height 40
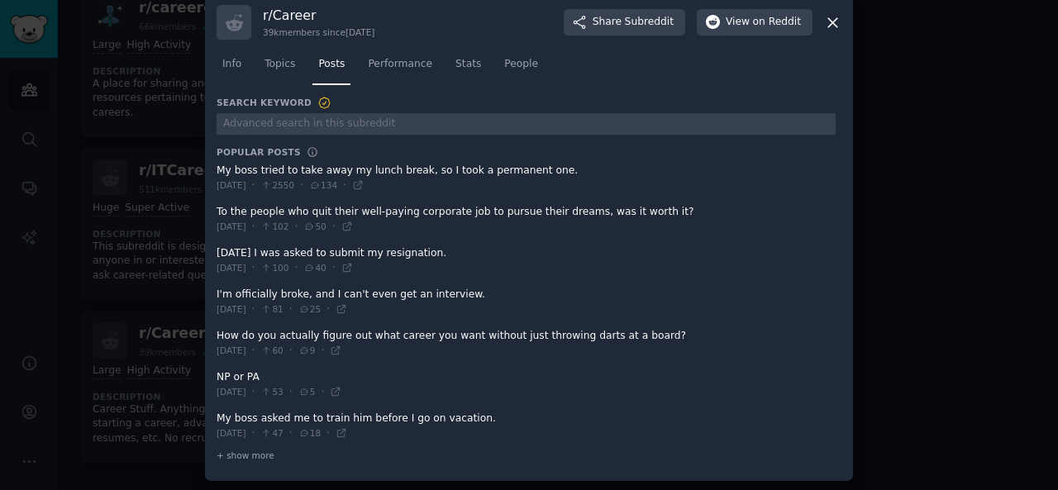
click at [217, 249] on span at bounding box center [526, 260] width 619 height 40
click at [217, 253] on span at bounding box center [526, 260] width 619 height 40
click at [217, 254] on span at bounding box center [526, 260] width 619 height 40
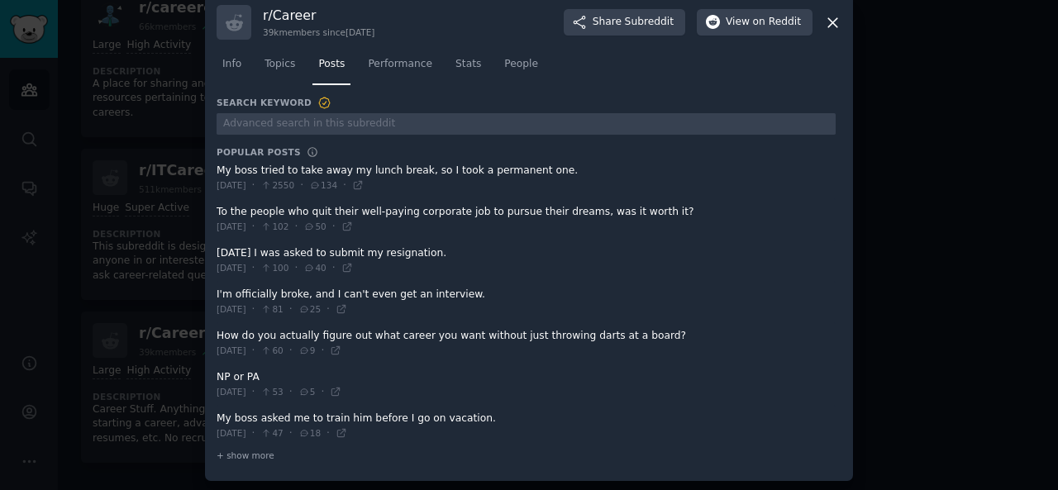
click at [213, 250] on div "r/ Career 39k members since [DATE] Share Subreddit View on Reddit Info Topics P…" at bounding box center [529, 237] width 648 height 488
drag, startPoint x: 213, startPoint y: 250, endPoint x: 223, endPoint y: 254, distance: 10.5
click at [223, 254] on div "r/ Career 39k members since [DATE] Share Subreddit View on Reddit Info Topics P…" at bounding box center [529, 237] width 648 height 488
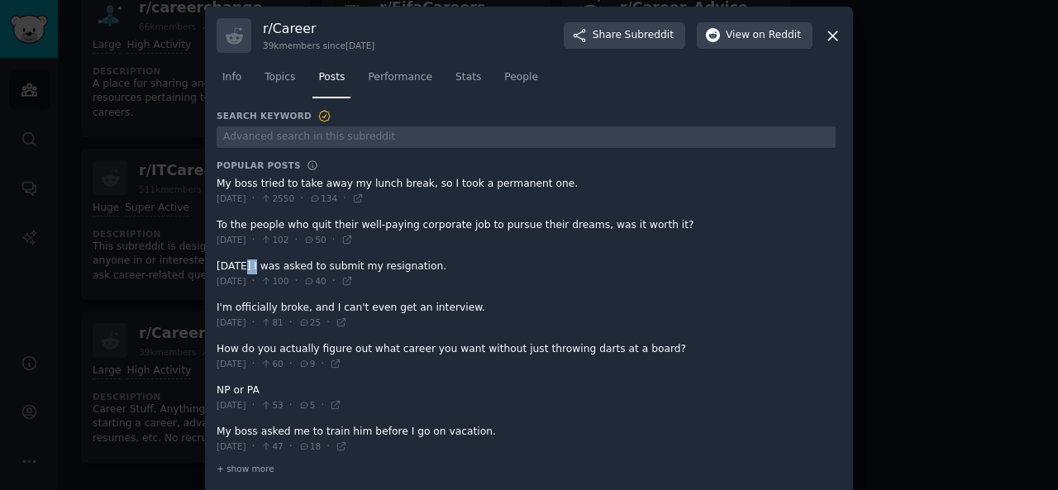
scroll to position [0, 0]
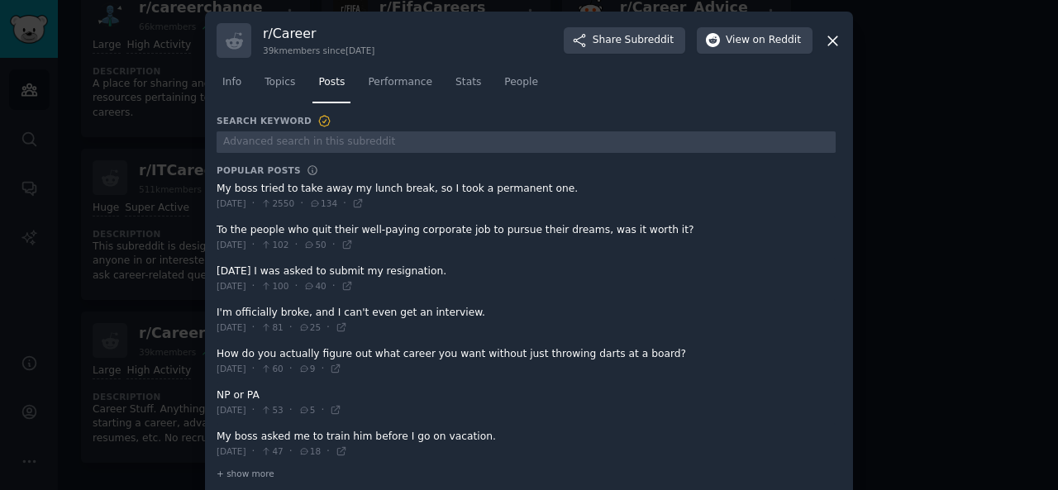
click at [217, 266] on span at bounding box center [526, 279] width 619 height 40
click at [217, 267] on span at bounding box center [526, 279] width 619 height 40
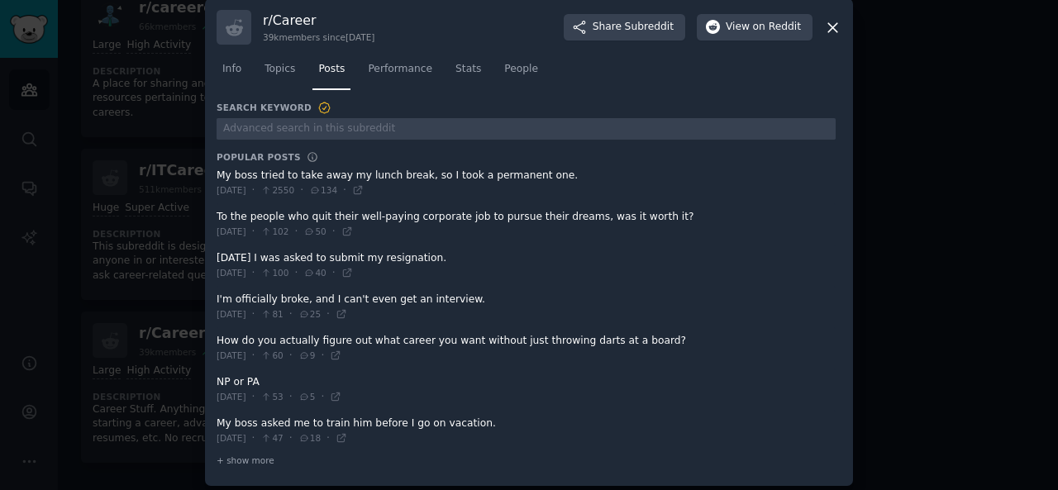
scroll to position [18, 0]
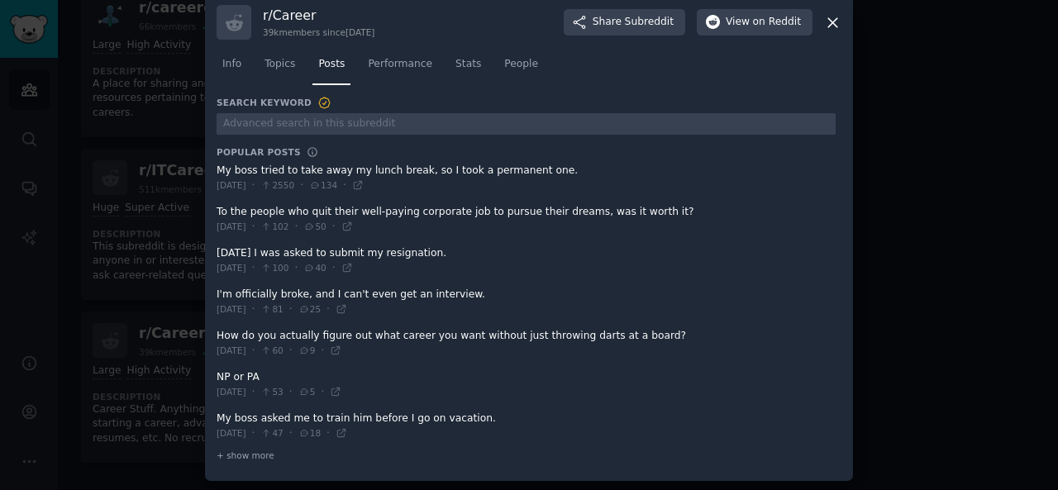
click at [213, 250] on div "r/ Career 39k members since [DATE] Share Subreddit View on Reddit Info Topics P…" at bounding box center [529, 237] width 648 height 488
click at [217, 250] on div "r/ Career 39k members since [DATE] Share Subreddit View on Reddit Info Topics P…" at bounding box center [529, 237] width 648 height 488
click at [417, 255] on span at bounding box center [526, 260] width 619 height 40
drag, startPoint x: 417, startPoint y: 255, endPoint x: 317, endPoint y: 242, distance: 100.8
click at [327, 244] on span at bounding box center [526, 260] width 619 height 40
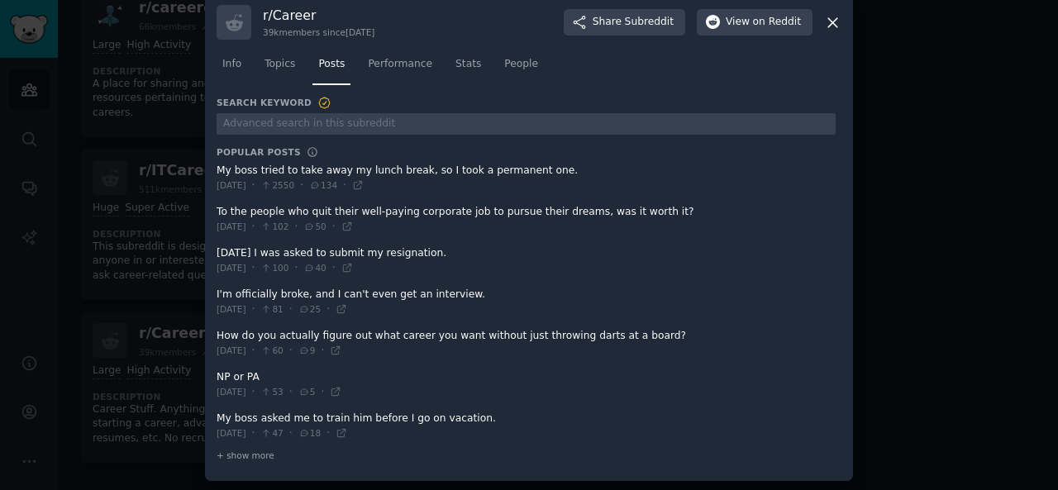
drag, startPoint x: 266, startPoint y: 266, endPoint x: 229, endPoint y: 242, distance: 44.2
click at [229, 246] on div "[DATE] I was asked to submit my resignation. [DATE] · 100 · 40 ·" at bounding box center [526, 260] width 619 height 29
copy div "[DATE] I was asked to submit my resignation. [DATE]"
click at [211, 291] on div "r/ Career 39k members since [DATE] Share Subreddit View on Reddit Info Topics P…" at bounding box center [529, 237] width 648 height 488
drag, startPoint x: 211, startPoint y: 291, endPoint x: 223, endPoint y: 294, distance: 12.8
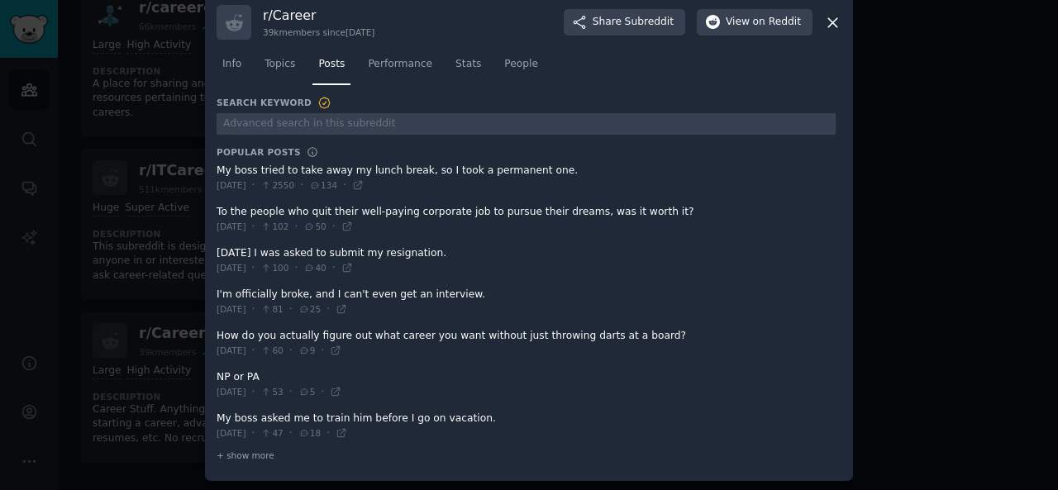
click at [223, 294] on div "r/ Career 39k members since [DATE] Share Subreddit View on Reddit Info Topics P…" at bounding box center [529, 237] width 648 height 488
click at [217, 292] on span at bounding box center [526, 302] width 619 height 40
drag, startPoint x: 215, startPoint y: 292, endPoint x: 224, endPoint y: 292, distance: 9.1
click at [224, 292] on span at bounding box center [526, 302] width 619 height 40
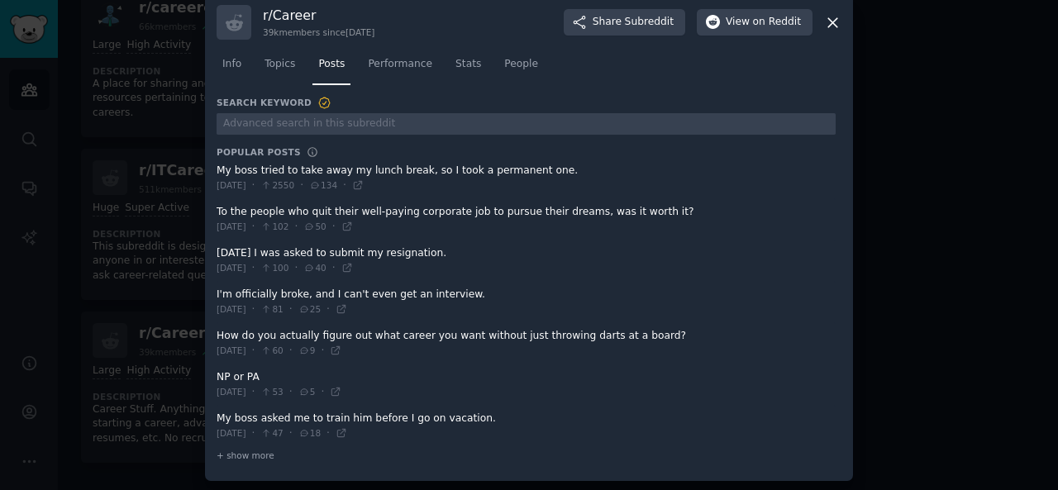
click at [212, 290] on div "r/ Career 39k members since [DATE] Share Subreddit View on Reddit Info Topics P…" at bounding box center [529, 237] width 648 height 488
drag, startPoint x: 212, startPoint y: 290, endPoint x: 436, endPoint y: 293, distance: 223.2
click at [436, 293] on div "r/ Career 39k members since [DATE] Share Subreddit View on Reddit Info Topics P…" at bounding box center [529, 237] width 648 height 488
drag, startPoint x: 425, startPoint y: 303, endPoint x: 350, endPoint y: 297, distance: 74.7
click at [425, 303] on span at bounding box center [526, 302] width 619 height 40
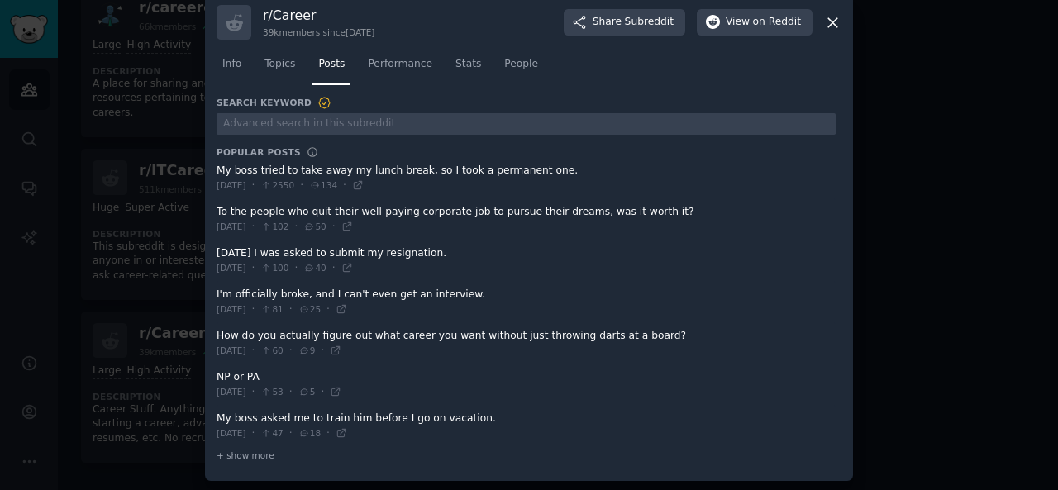
drag, startPoint x: 206, startPoint y: 283, endPoint x: 269, endPoint y: 310, distance: 68.9
click at [269, 310] on div "r/ Career 39k members since [DATE] Share Subreddit View on Reddit Info Topics P…" at bounding box center [529, 237] width 648 height 488
click at [828, 24] on icon at bounding box center [832, 22] width 9 height 9
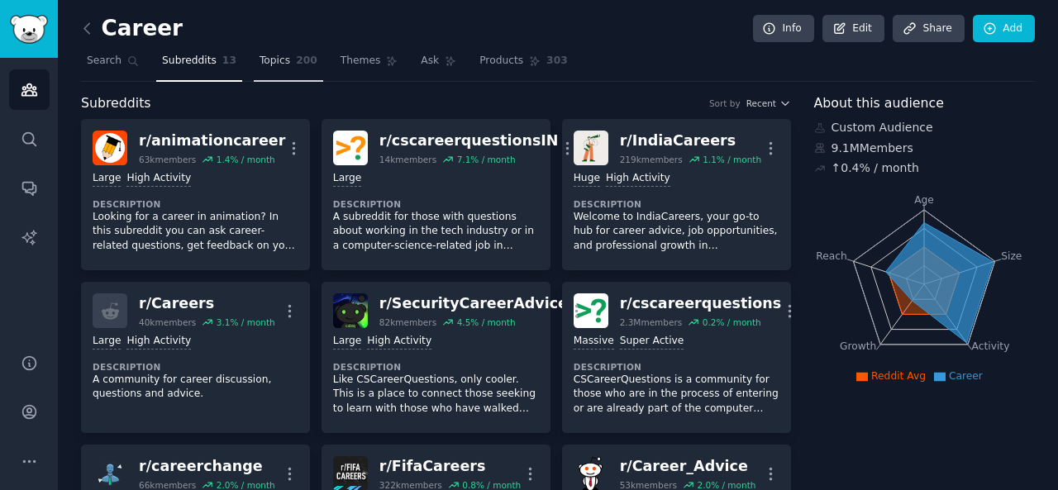
click at [269, 64] on span "Topics" at bounding box center [274, 61] width 31 height 15
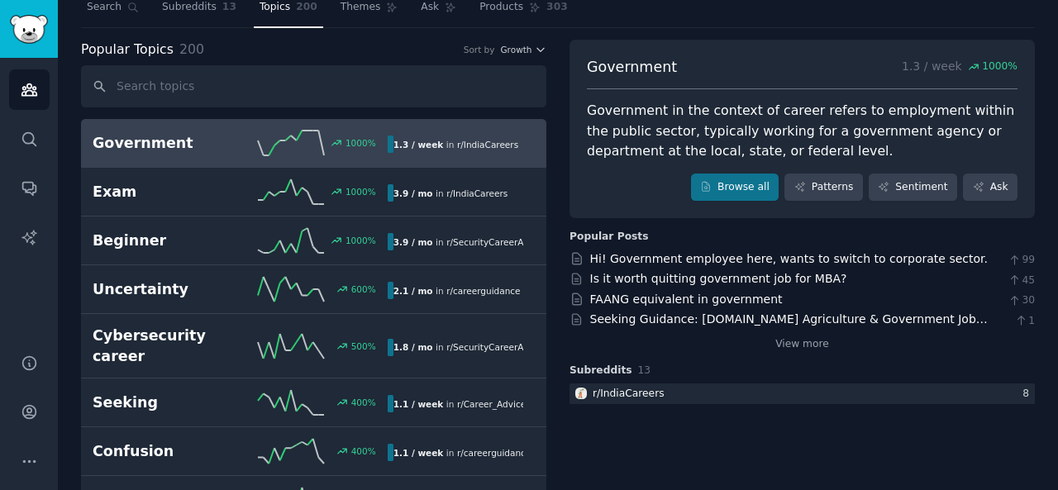
scroll to position [7, 0]
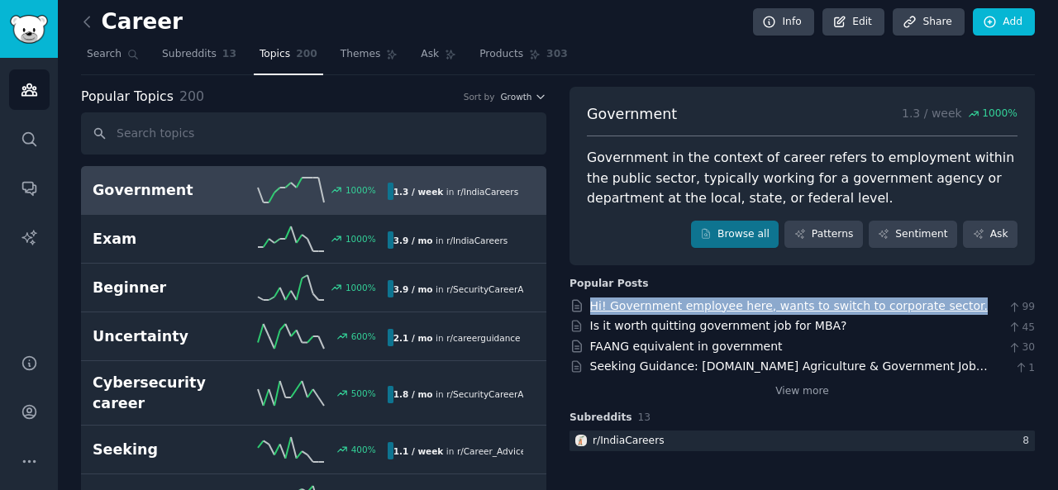
drag, startPoint x: 587, startPoint y: 305, endPoint x: 935, endPoint y: 310, distance: 348.0
click at [935, 310] on div "Hi! Government employee here, wants to switch to corporate sector. 99" at bounding box center [801, 306] width 465 height 17
click at [935, 310] on link "Hi! Government employee here, wants to switch to corporate sector." at bounding box center [789, 305] width 398 height 13
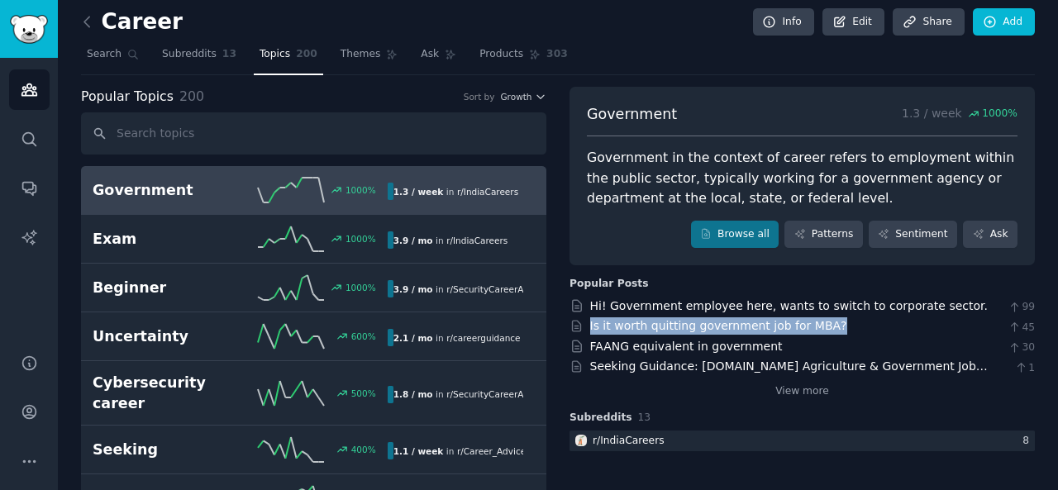
drag, startPoint x: 583, startPoint y: 326, endPoint x: 821, endPoint y: 323, distance: 238.0
click at [821, 324] on div "Is it worth quitting government job for MBA? 45" at bounding box center [801, 325] width 465 height 17
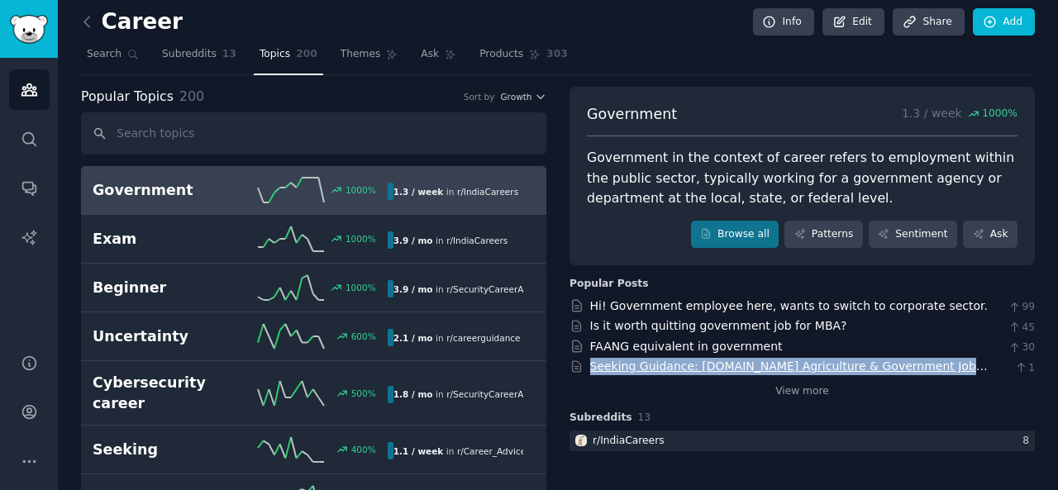
drag, startPoint x: 587, startPoint y: 364, endPoint x: 938, endPoint y: 368, distance: 351.2
click at [938, 368] on div "Seeking Guidance: [DOMAIN_NAME] Agriculture & Government Job Opportunities 1" at bounding box center [801, 366] width 465 height 17
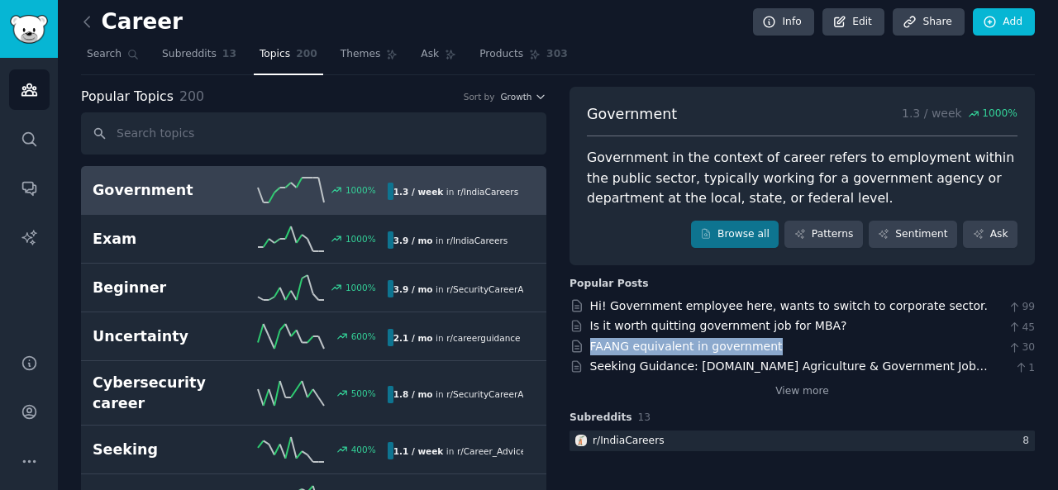
drag, startPoint x: 587, startPoint y: 344, endPoint x: 764, endPoint y: 345, distance: 177.7
click at [764, 345] on div "FAANG equivalent in government 30" at bounding box center [801, 346] width 465 height 17
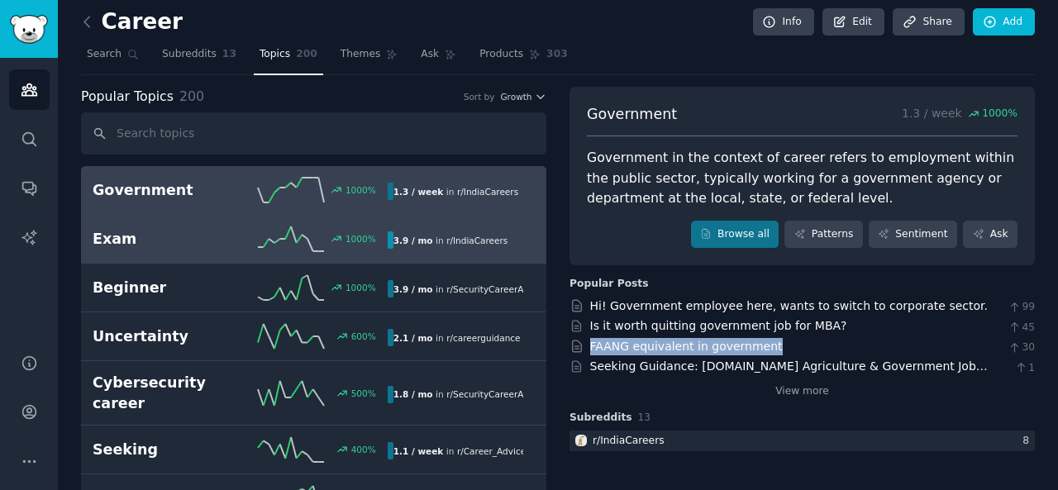
click at [296, 226] on icon at bounding box center [291, 238] width 66 height 25
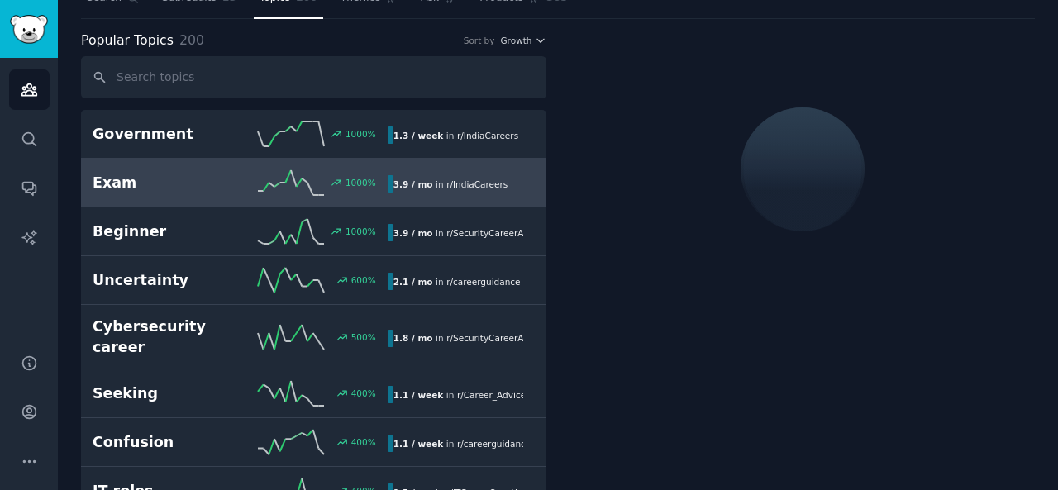
scroll to position [89, 0]
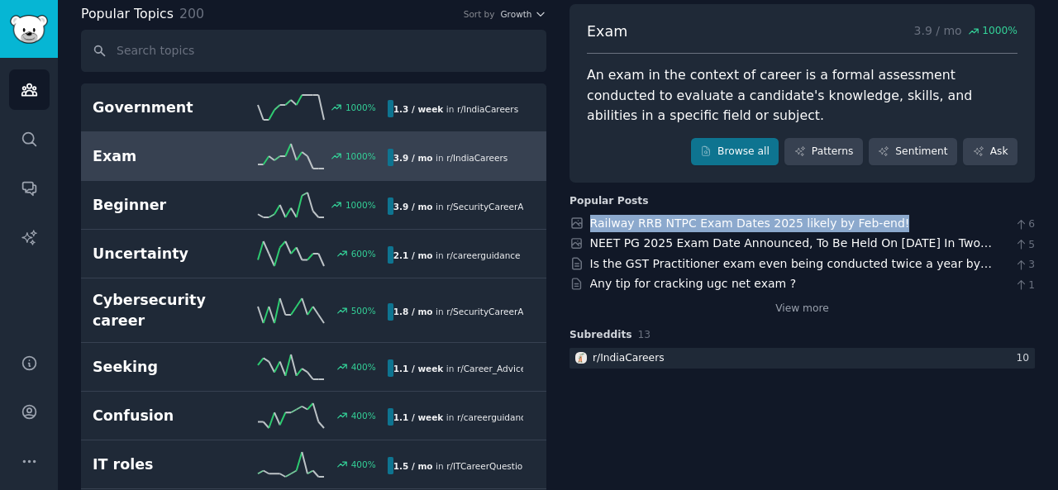
drag, startPoint x: 585, startPoint y: 222, endPoint x: 875, endPoint y: 229, distance: 290.1
click at [875, 229] on div "Railway RRB NTPC Exam Dates 2025 likely by Feb-end! 6" at bounding box center [801, 223] width 465 height 17
drag, startPoint x: 585, startPoint y: 240, endPoint x: 977, endPoint y: 242, distance: 391.7
click at [977, 242] on div "NEET PG 2025 Exam Date Announced, To Be Held On [DATE] In Two Shifts!! 5" at bounding box center [801, 243] width 465 height 17
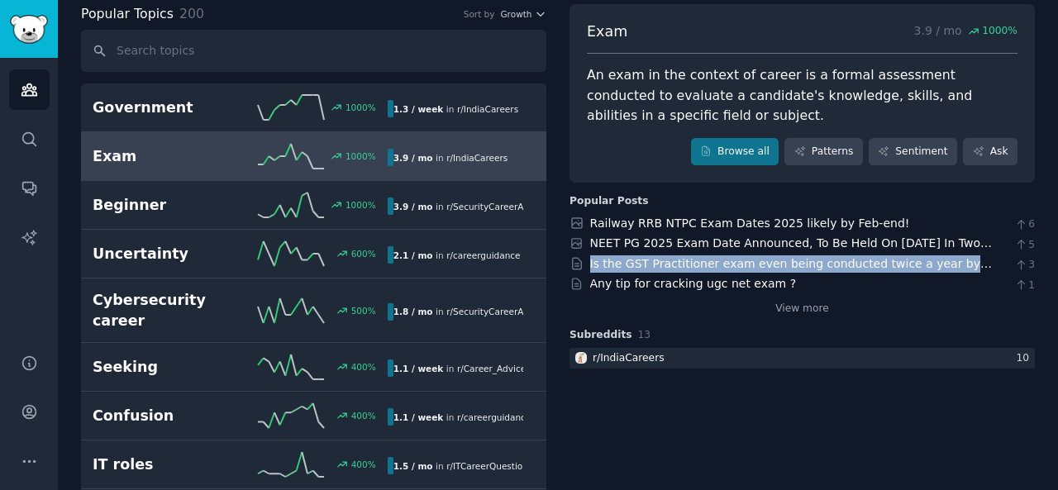
drag, startPoint x: 582, startPoint y: 260, endPoint x: 974, endPoint y: 264, distance: 391.7
click at [974, 264] on div "Is the GST Practitioner exam even being conducted twice a year by NACIN? 3" at bounding box center [801, 263] width 465 height 17
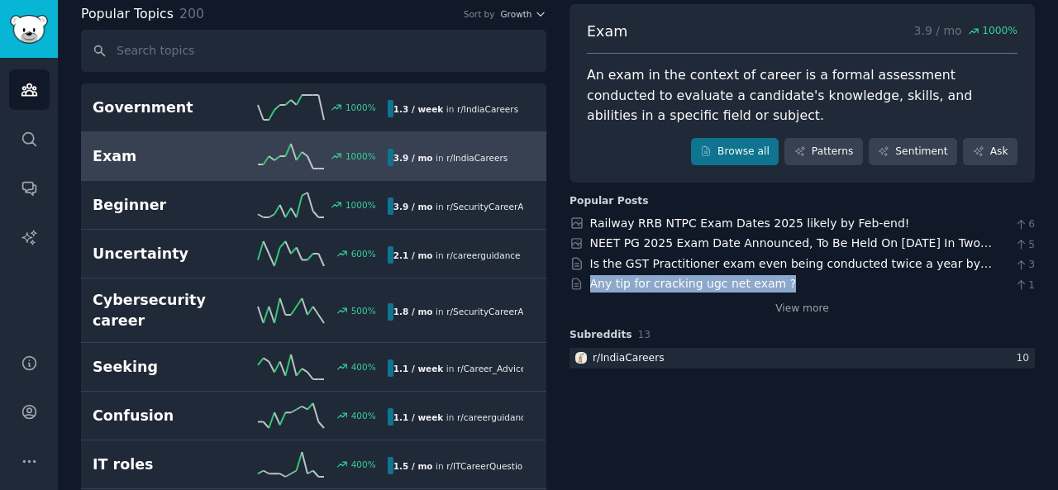
drag, startPoint x: 584, startPoint y: 279, endPoint x: 774, endPoint y: 284, distance: 189.3
click at [774, 284] on div "Any tip for cracking ugc net exam ? 1" at bounding box center [801, 283] width 465 height 17
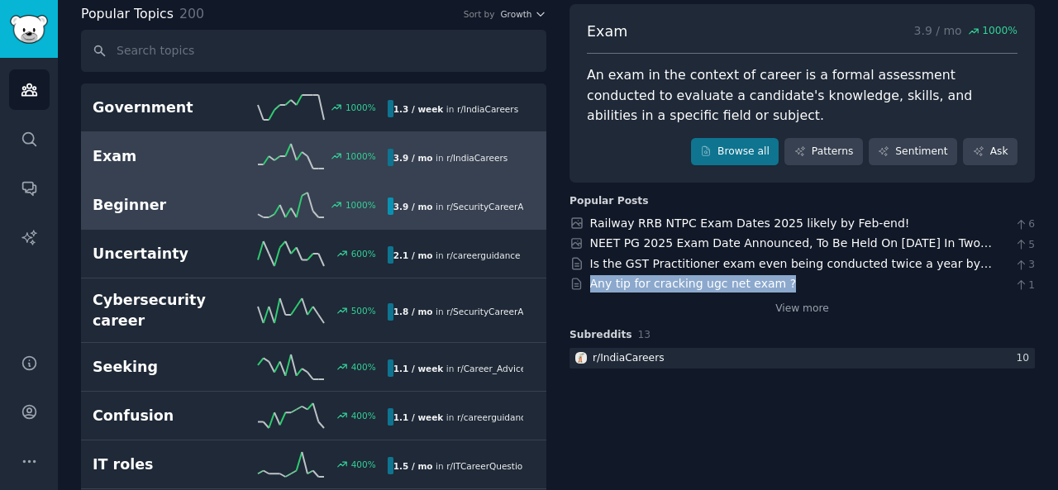
click at [183, 203] on h2 "Beginner" at bounding box center [166, 205] width 147 height 21
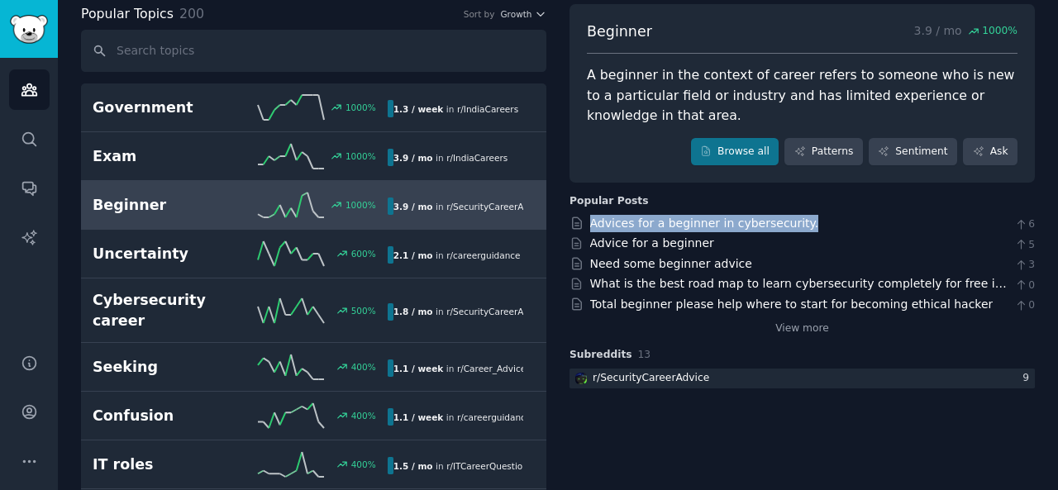
drag, startPoint x: 587, startPoint y: 219, endPoint x: 791, endPoint y: 226, distance: 204.2
click at [791, 226] on div "Advices for a beginner in cybersecurity. 6" at bounding box center [801, 223] width 465 height 17
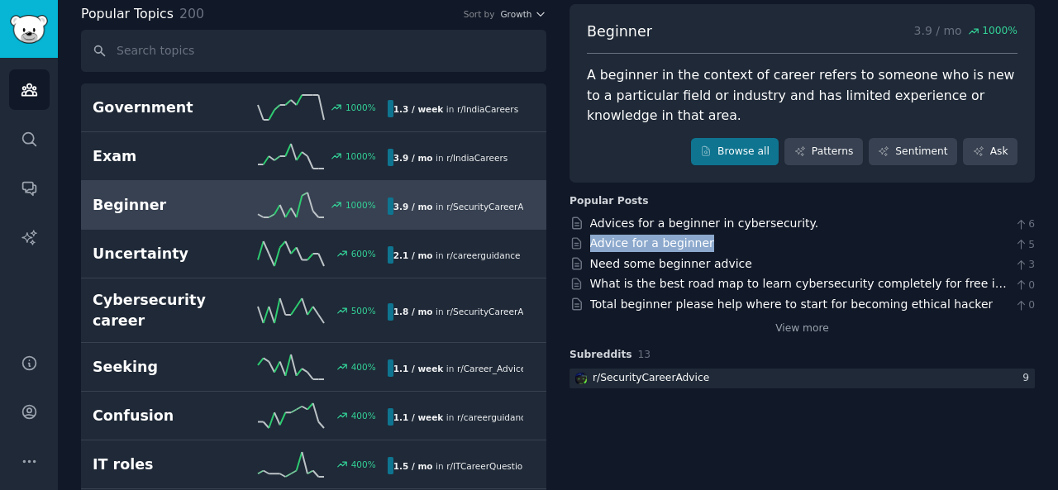
drag, startPoint x: 581, startPoint y: 240, endPoint x: 701, endPoint y: 244, distance: 119.9
click at [701, 244] on div "Advice for a beginner 5" at bounding box center [801, 243] width 465 height 17
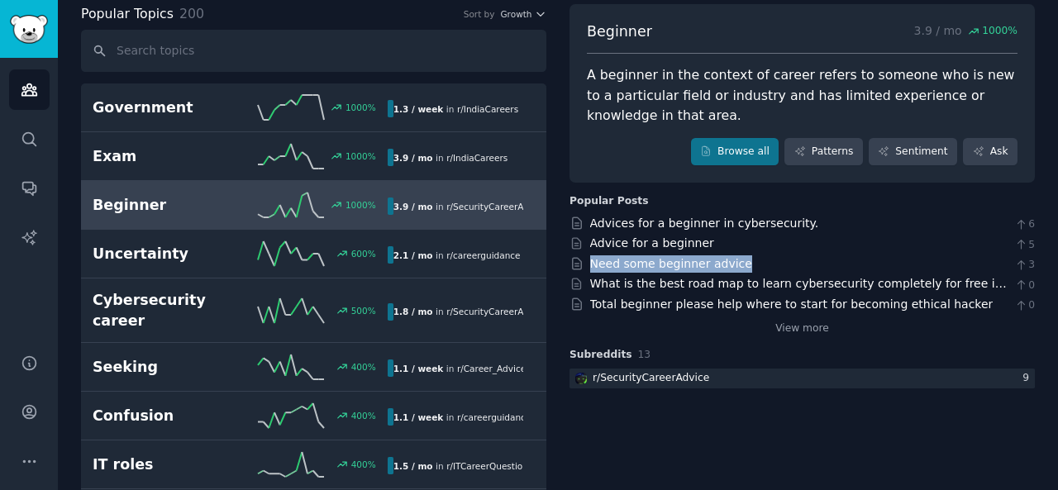
drag, startPoint x: 586, startPoint y: 262, endPoint x: 733, endPoint y: 261, distance: 147.1
click at [733, 261] on div "Need some beginner advice 3" at bounding box center [801, 263] width 465 height 17
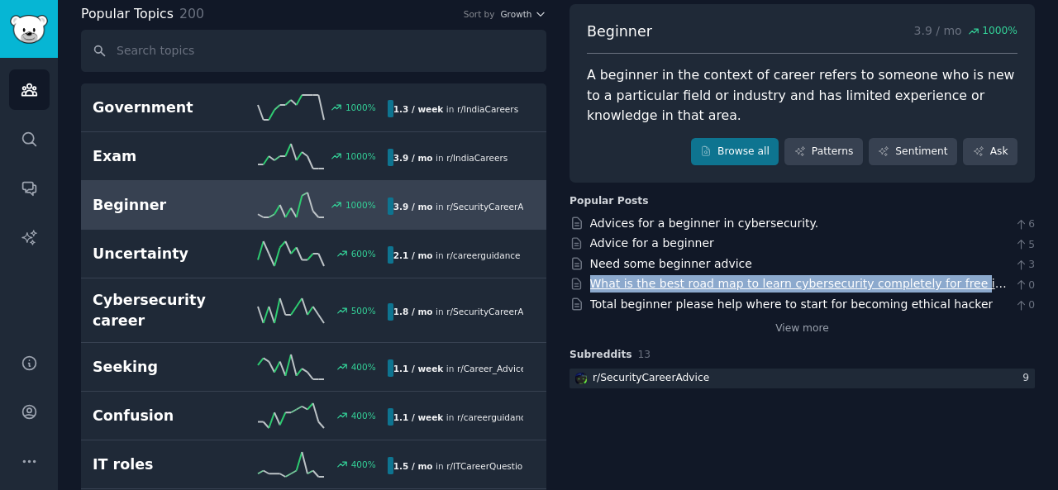
drag, startPoint x: 586, startPoint y: 283, endPoint x: 938, endPoint y: 282, distance: 352.1
click at [938, 282] on div "What is the best road map to learn cybersecurity completely for free im a begin…" at bounding box center [801, 283] width 465 height 17
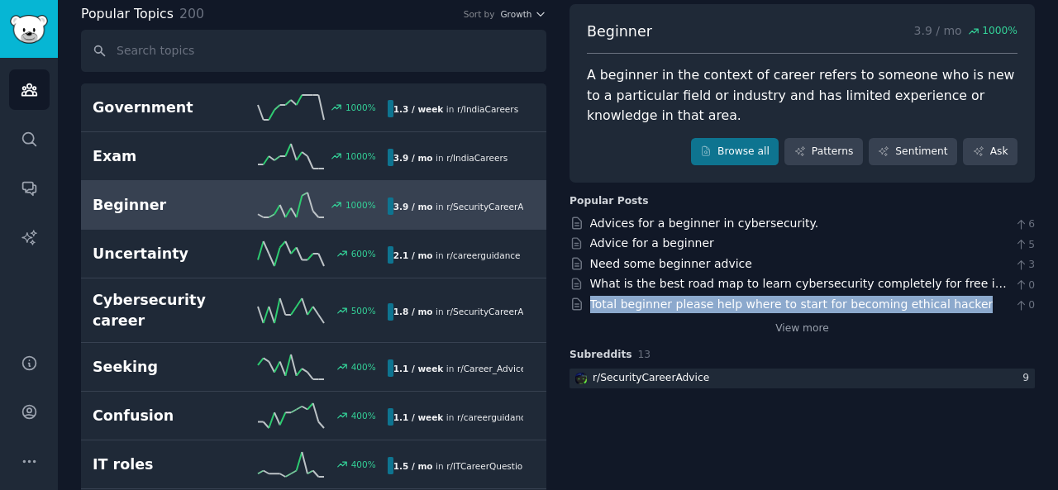
drag, startPoint x: 587, startPoint y: 299, endPoint x: 942, endPoint y: 304, distance: 355.4
click at [942, 304] on div "Total beginner please help where to start for becoming ethical hacker 0" at bounding box center [801, 304] width 465 height 17
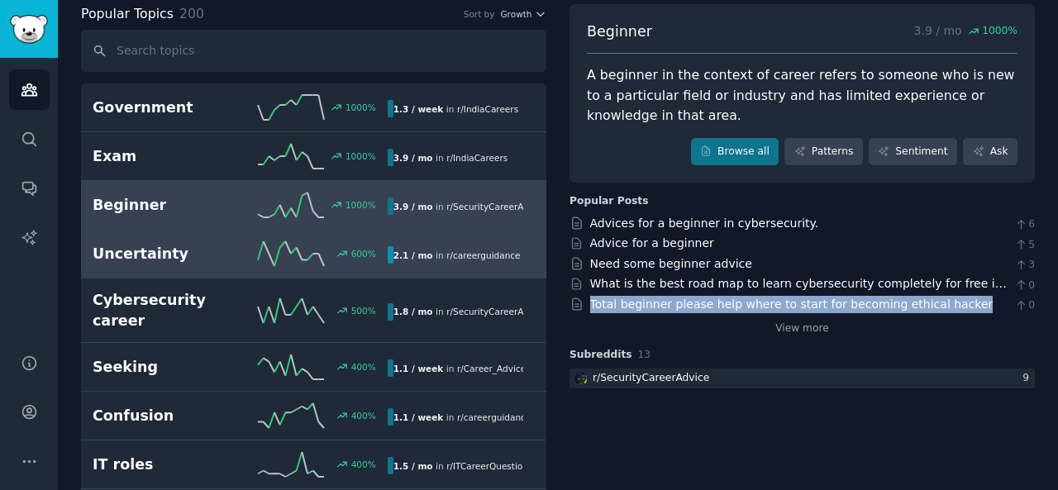
click at [165, 259] on h2 "Uncertainty" at bounding box center [166, 254] width 147 height 21
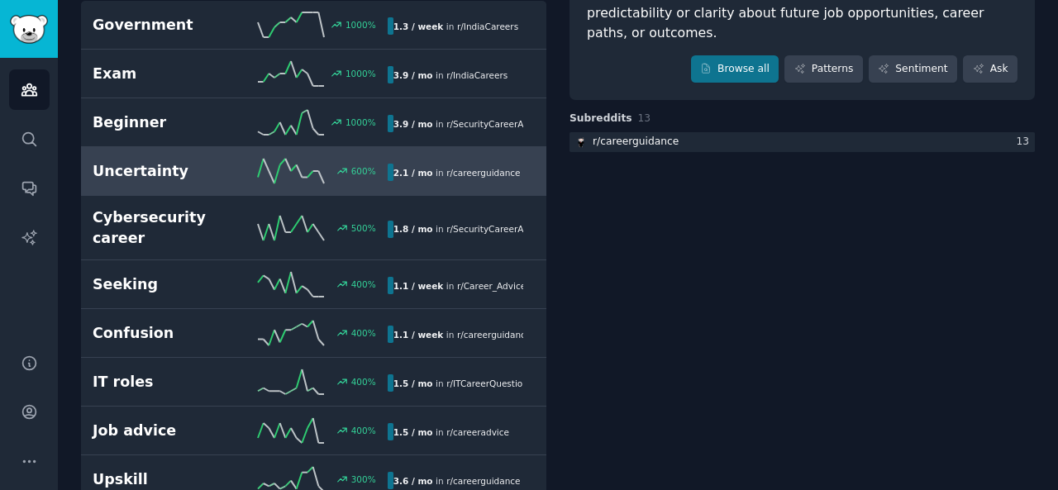
scroll to position [89, 0]
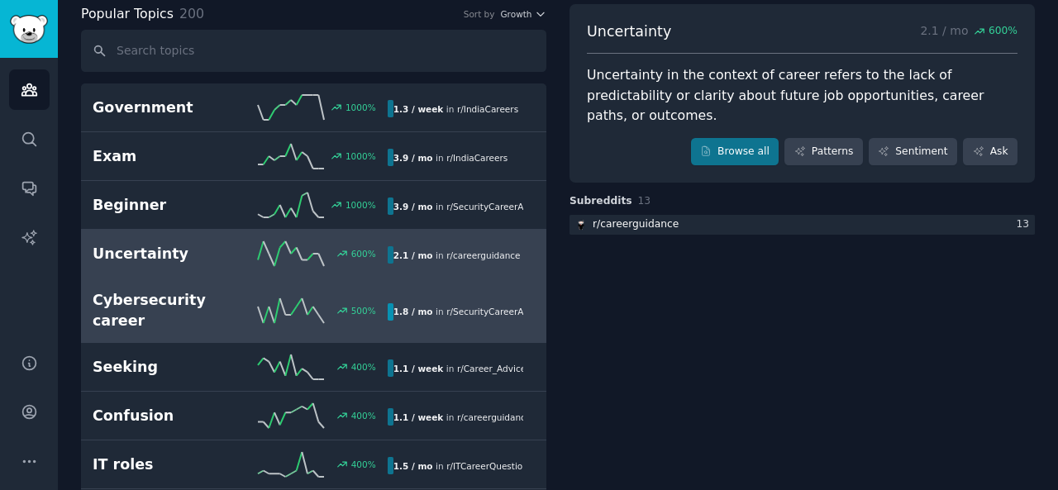
click at [224, 297] on h2 "Cybersecurity career" at bounding box center [166, 310] width 147 height 40
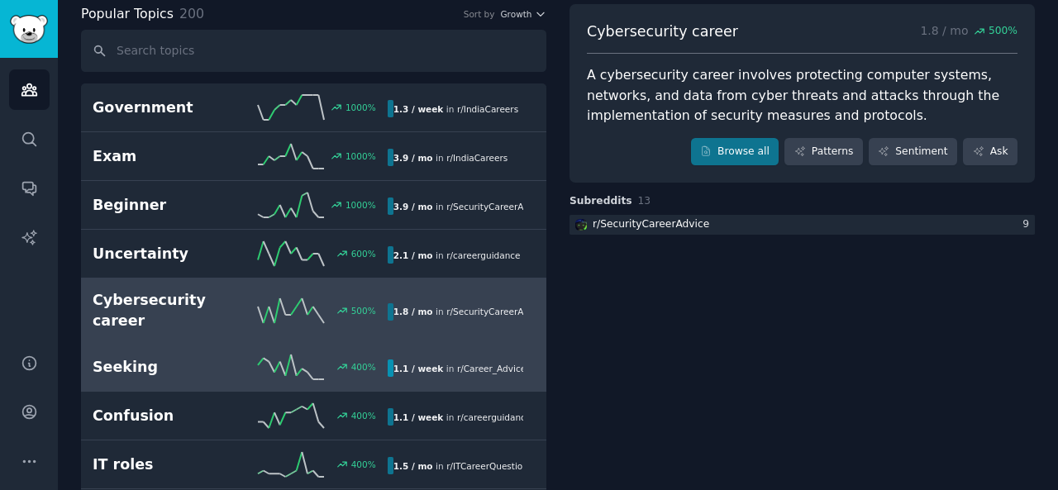
click at [217, 357] on h2 "Seeking" at bounding box center [166, 367] width 147 height 21
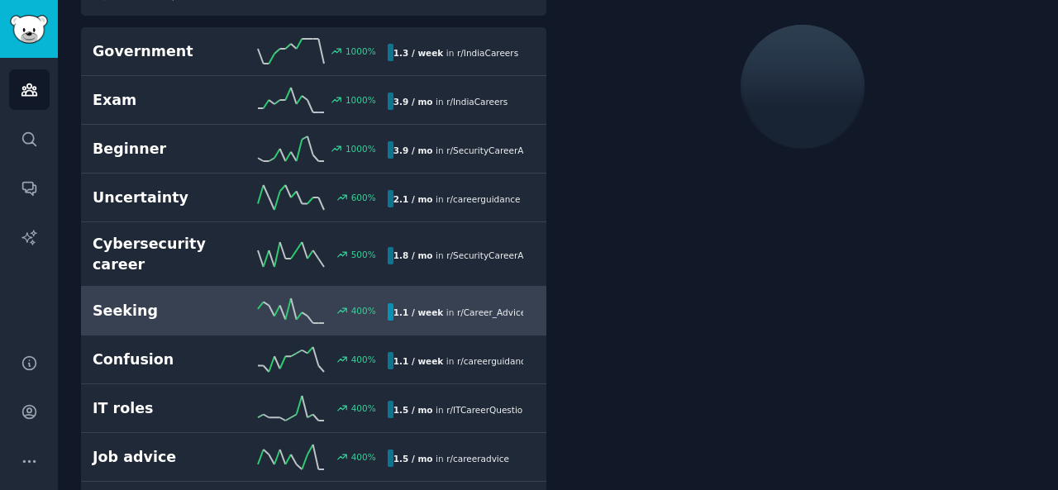
scroll to position [172, 0]
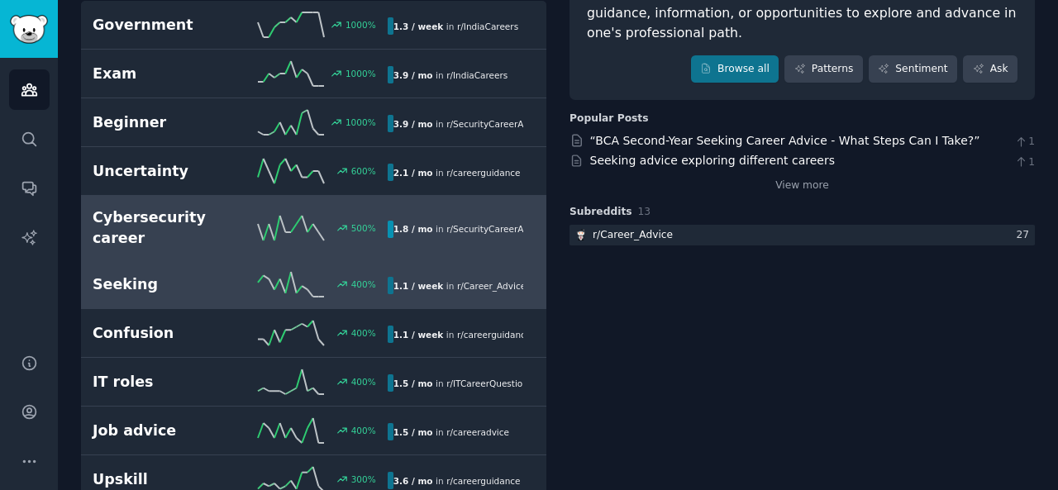
click at [231, 226] on h2 "Cybersecurity career" at bounding box center [166, 227] width 147 height 40
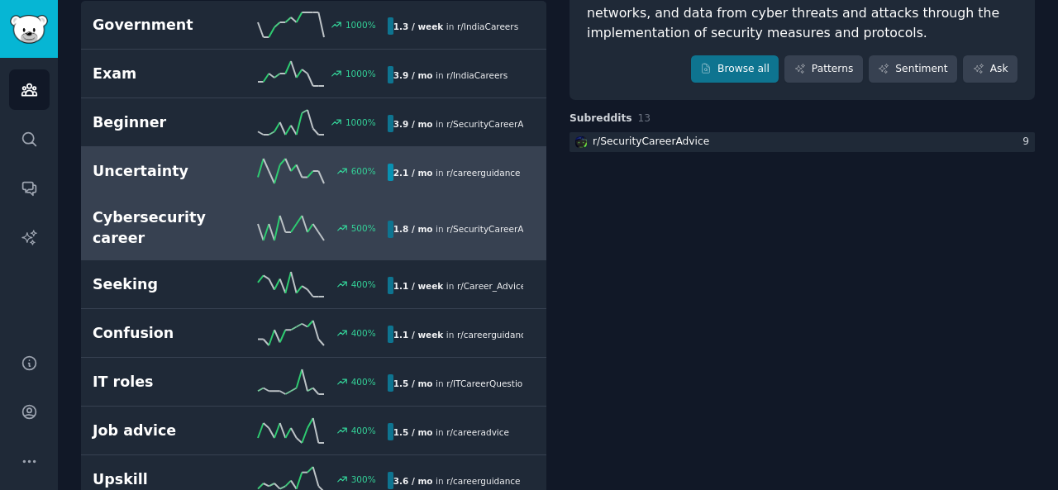
click at [183, 170] on h2 "Uncertainty" at bounding box center [166, 171] width 147 height 21
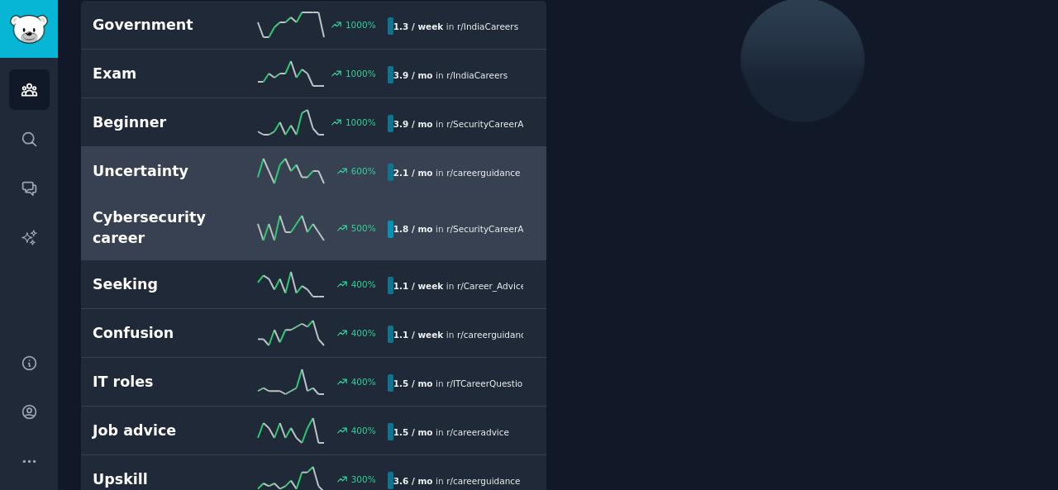
click at [182, 196] on link "Cybersecurity career 500 % 1.8 / mo in r/ SecurityCareerAdvice 500% increase in…" at bounding box center [313, 228] width 465 height 64
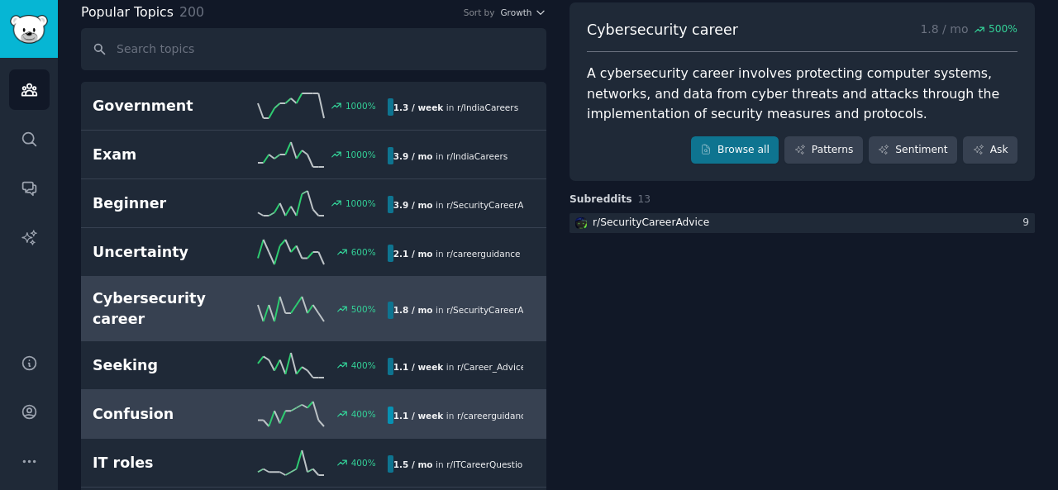
scroll to position [89, 0]
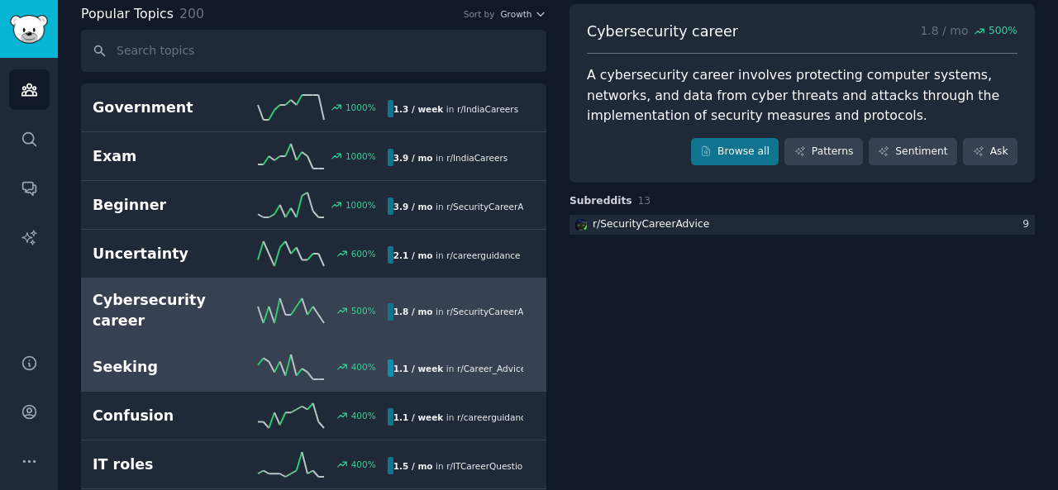
click at [218, 357] on h2 "Seeking" at bounding box center [166, 367] width 147 height 21
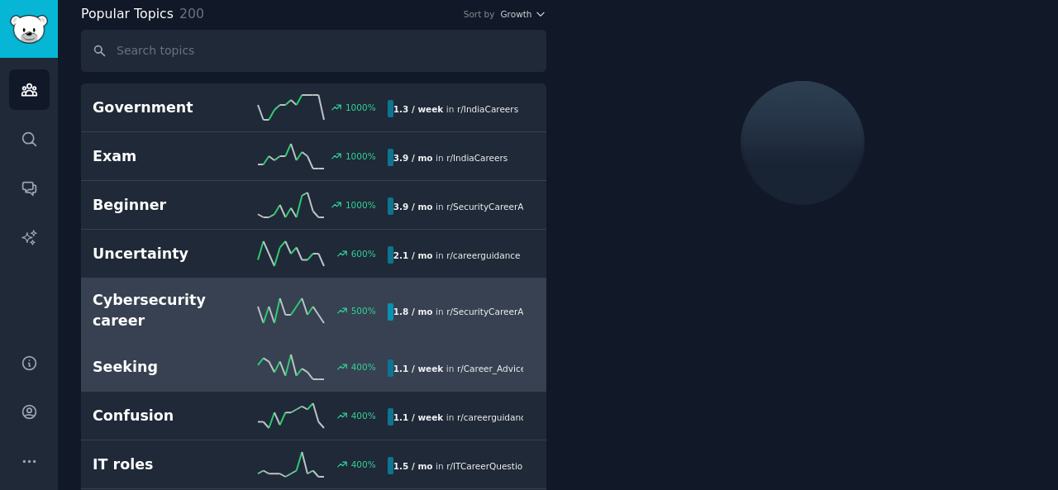
click at [213, 285] on link "Cybersecurity career 500 % 1.8 / mo in r/ SecurityCareerAdvice 500% increase in…" at bounding box center [313, 311] width 465 height 64
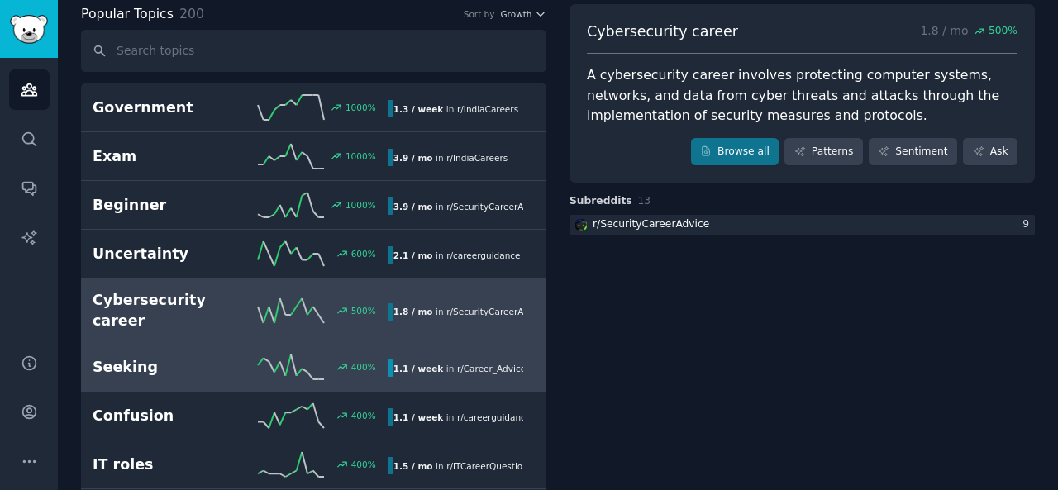
click at [207, 343] on link "Seeking 400 % 1.1 / week in r/ Career_Advice 400% increase in mentions recently" at bounding box center [313, 367] width 465 height 49
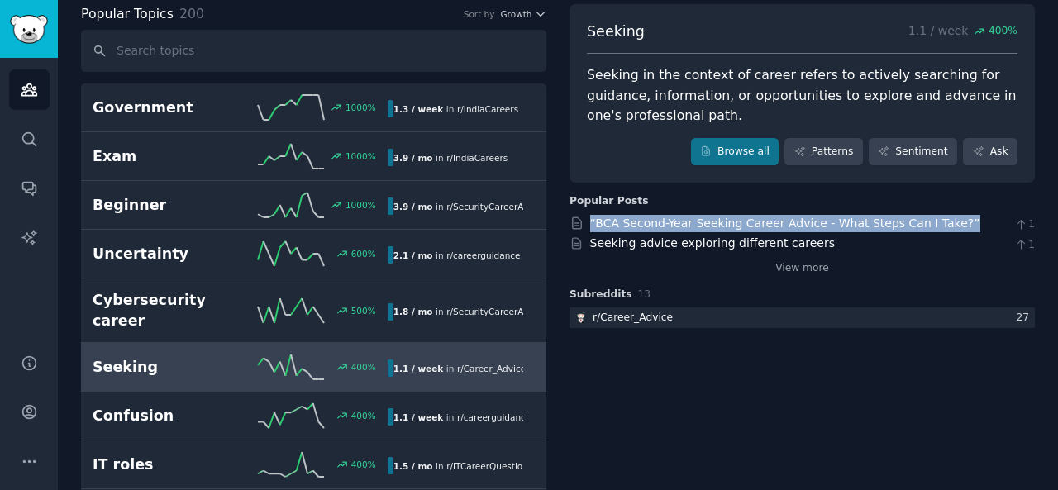
drag, startPoint x: 587, startPoint y: 215, endPoint x: 953, endPoint y: 219, distance: 366.1
click at [953, 219] on div "“BCA Second-Year Seeking Career Advice - What Steps Can I Take?” 1" at bounding box center [801, 223] width 465 height 17
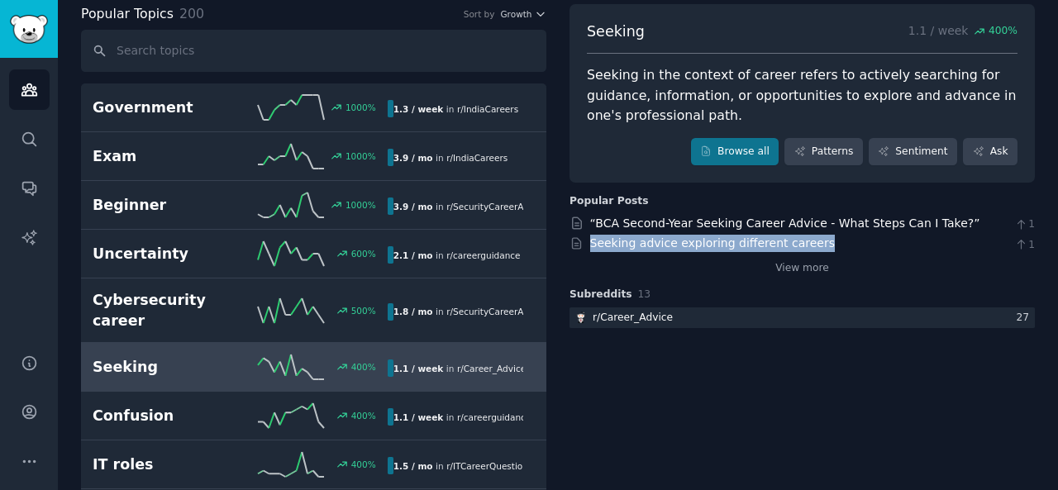
drag, startPoint x: 585, startPoint y: 237, endPoint x: 807, endPoint y: 242, distance: 221.5
click at [807, 242] on div "Seeking advice exploring different careers 1" at bounding box center [801, 243] width 465 height 17
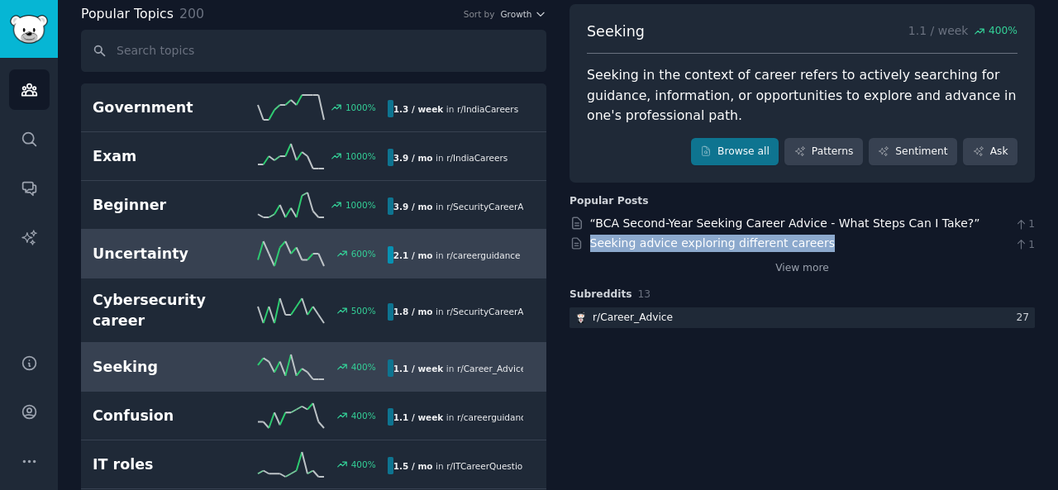
click at [200, 252] on h2 "Uncertainty" at bounding box center [166, 254] width 147 height 21
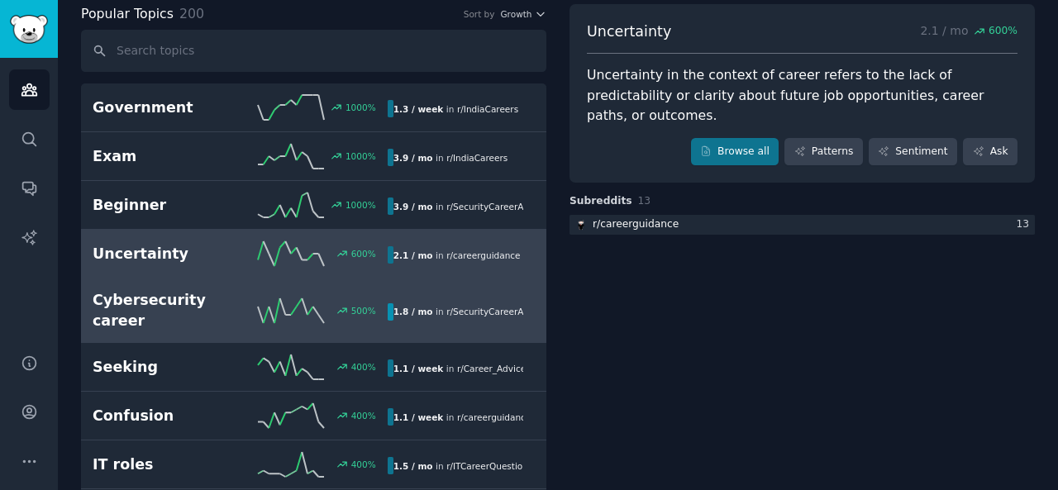
click at [202, 280] on link "Cybersecurity career 500 % 1.8 / mo in r/ SecurityCareerAdvice 500% increase in…" at bounding box center [313, 311] width 465 height 64
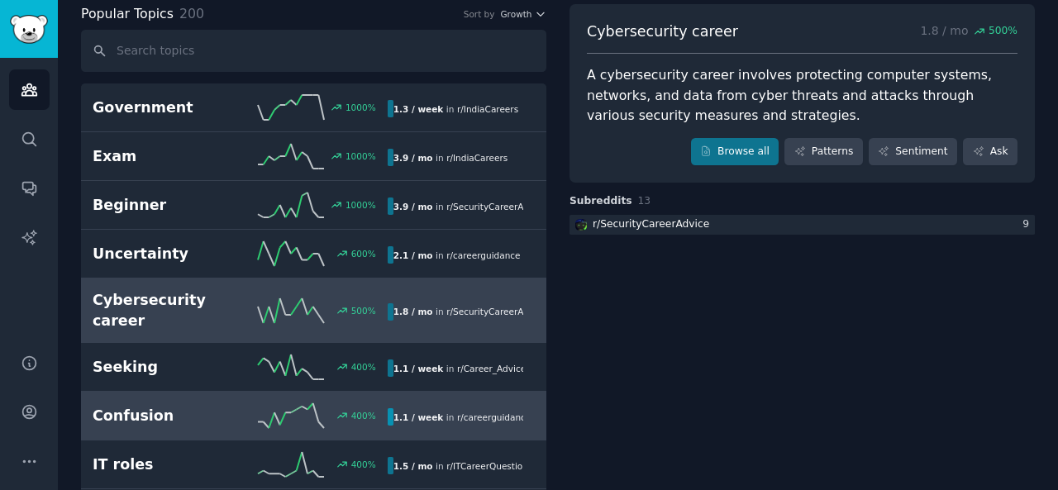
click at [177, 392] on link "Confusion 400 % 1.1 / week in r/ careerguidance , r/ careeradvice , and 2 other…" at bounding box center [313, 416] width 465 height 49
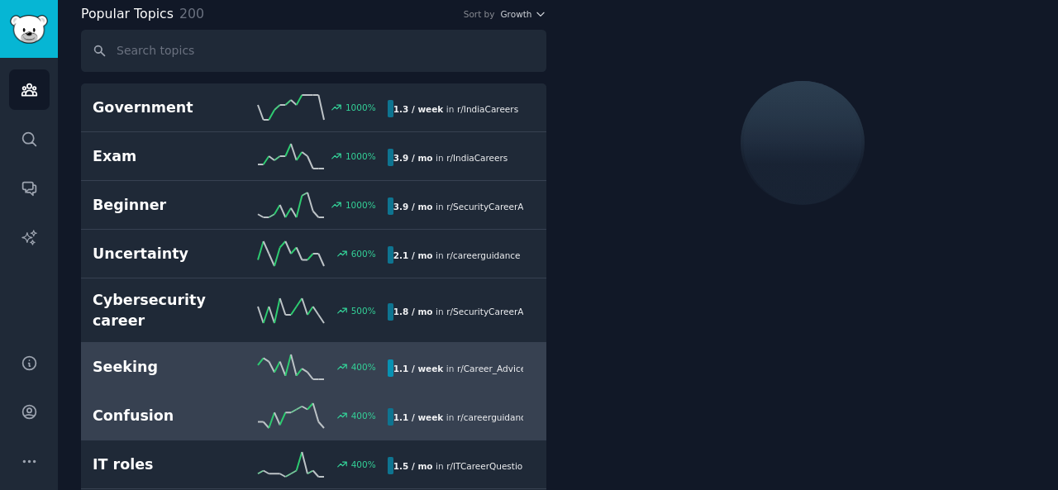
scroll to position [172, 0]
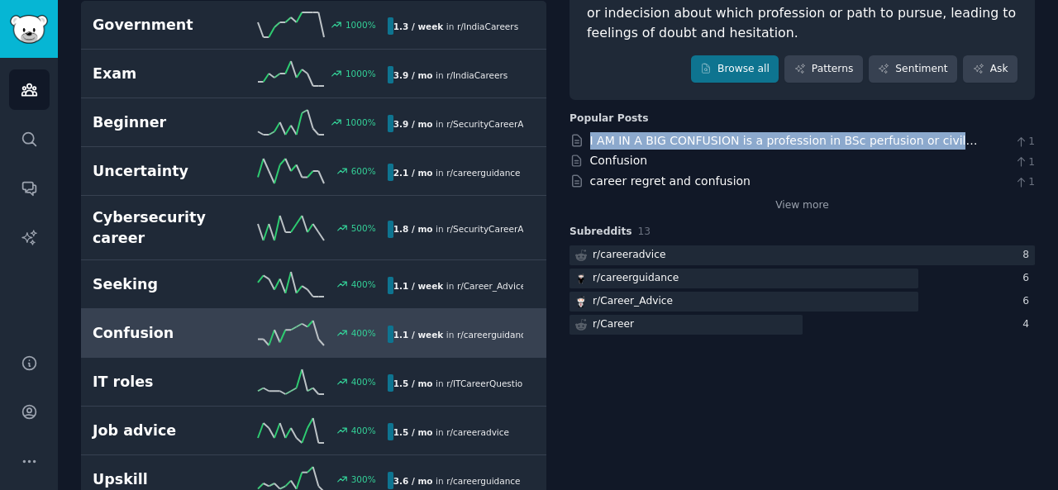
drag, startPoint x: 585, startPoint y: 136, endPoint x: 998, endPoint y: 140, distance: 413.2
click at [998, 140] on div "I AM IN A BIG CONFUSION is a profession in BSc perfusion or civil engineering ?…" at bounding box center [801, 140] width 465 height 17
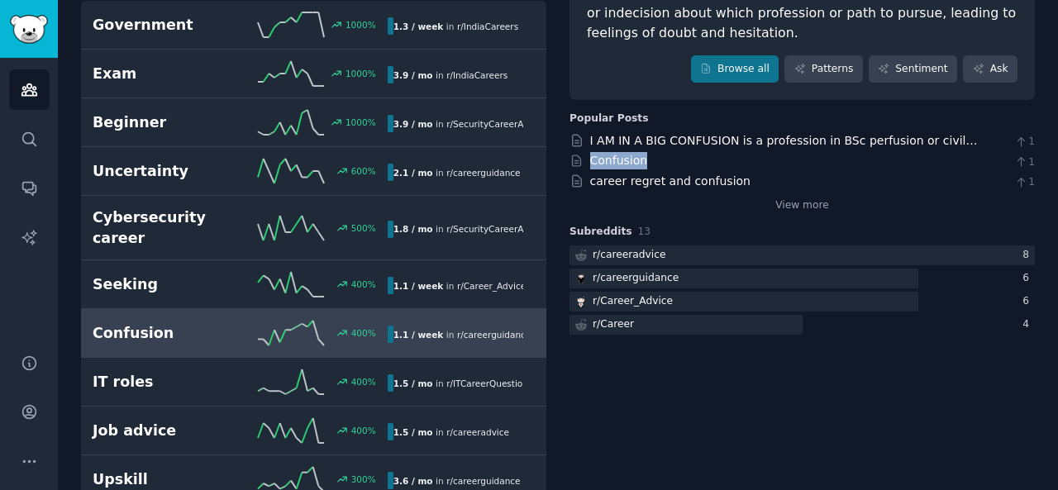
drag, startPoint x: 584, startPoint y: 155, endPoint x: 644, endPoint y: 163, distance: 60.1
click at [644, 163] on div "Confusion 1" at bounding box center [801, 160] width 465 height 17
drag, startPoint x: 580, startPoint y: 179, endPoint x: 733, endPoint y: 181, distance: 152.9
click at [733, 181] on div "career regret and confusion 1" at bounding box center [801, 181] width 465 height 17
drag, startPoint x: 189, startPoint y: 359, endPoint x: 226, endPoint y: 303, distance: 66.9
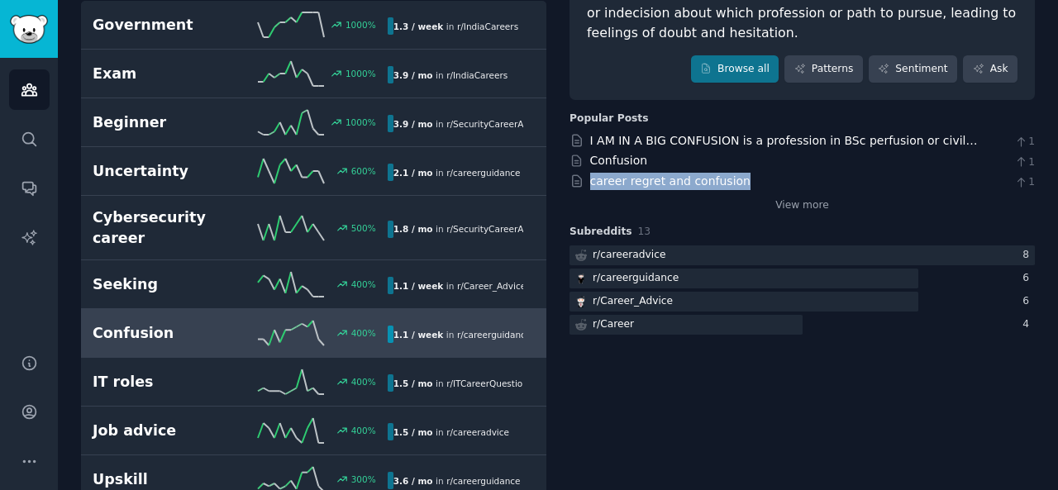
click at [189, 372] on h2 "IT roles" at bounding box center [166, 382] width 147 height 21
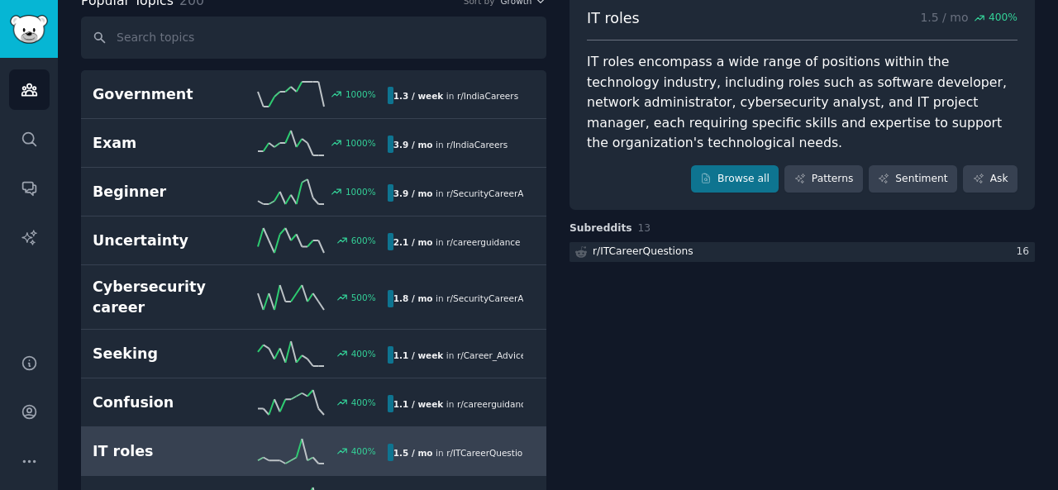
scroll to position [248, 0]
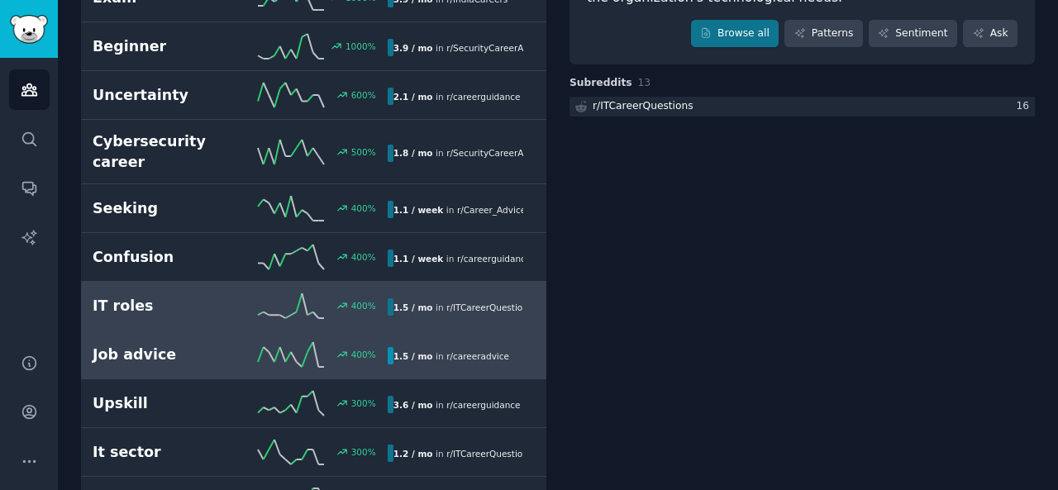
click at [316, 342] on icon at bounding box center [291, 354] width 66 height 25
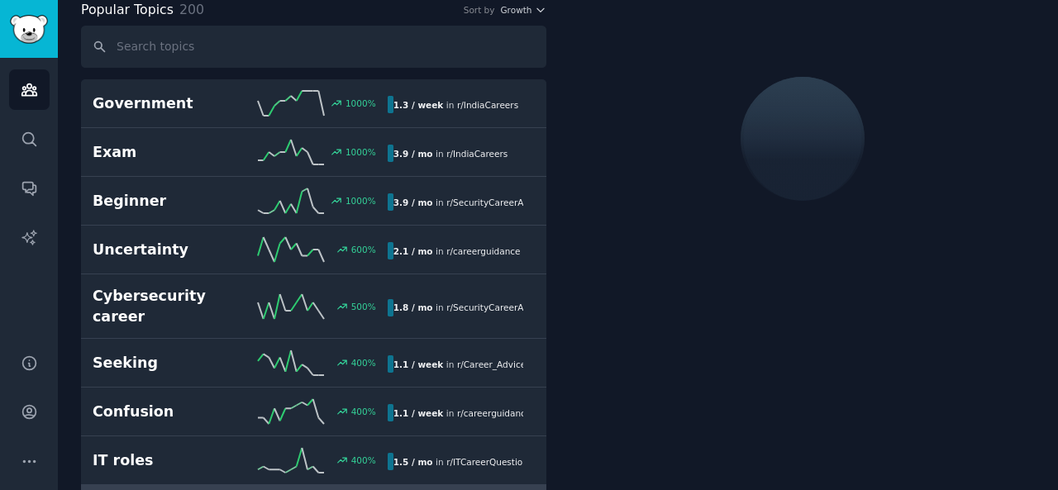
scroll to position [92, 0]
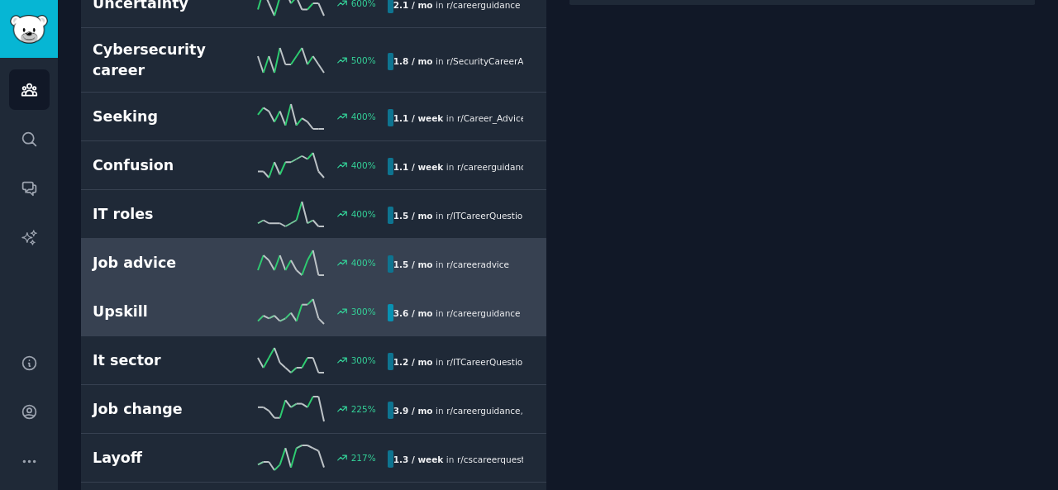
click at [212, 302] on h2 "Upskill" at bounding box center [166, 312] width 147 height 21
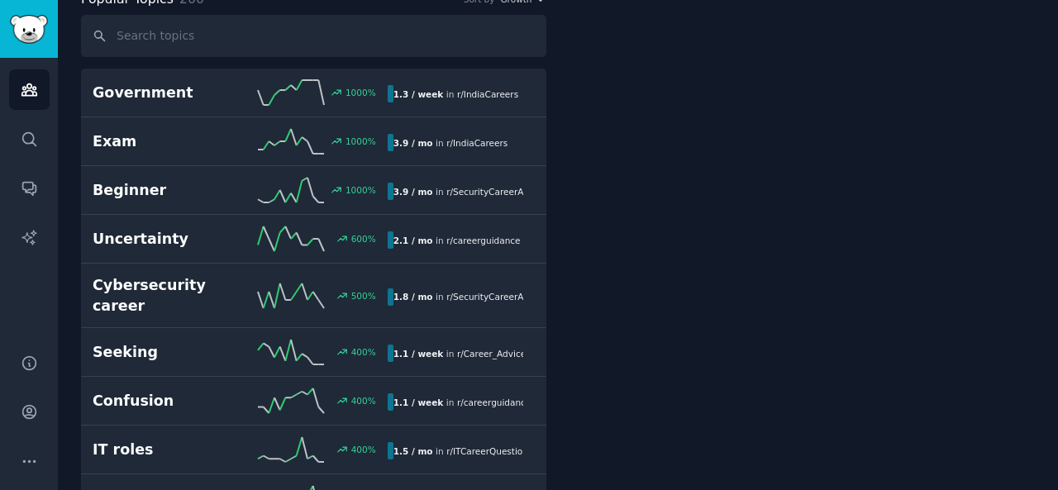
scroll to position [92, 0]
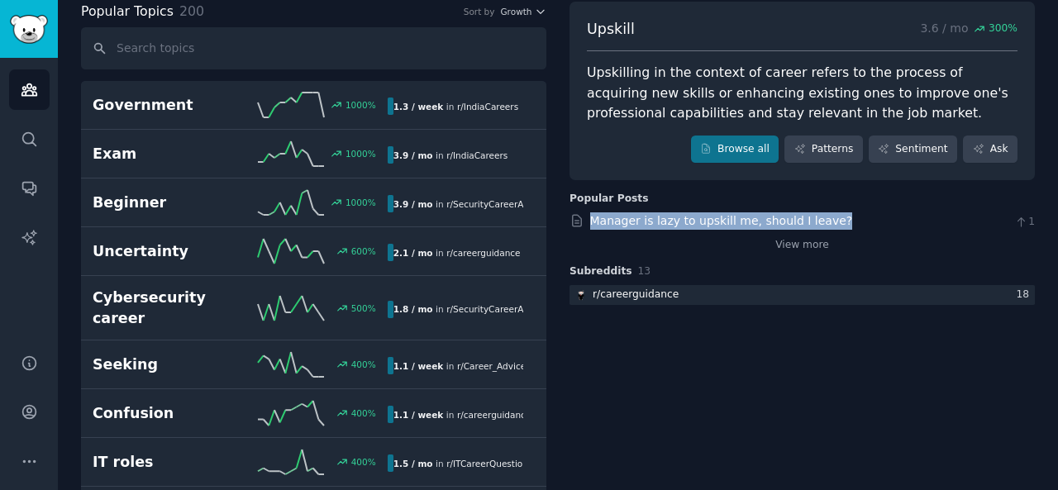
drag, startPoint x: 584, startPoint y: 213, endPoint x: 818, endPoint y: 217, distance: 233.9
click at [818, 217] on div "Manager is lazy to upskill me, should I leave? 1" at bounding box center [801, 220] width 465 height 17
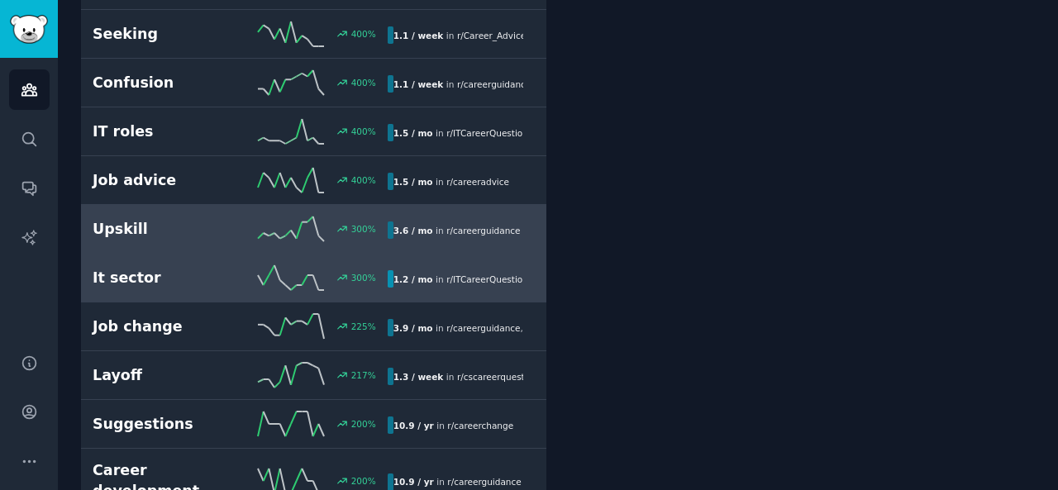
click at [208, 268] on h2 "It sector" at bounding box center [166, 278] width 147 height 21
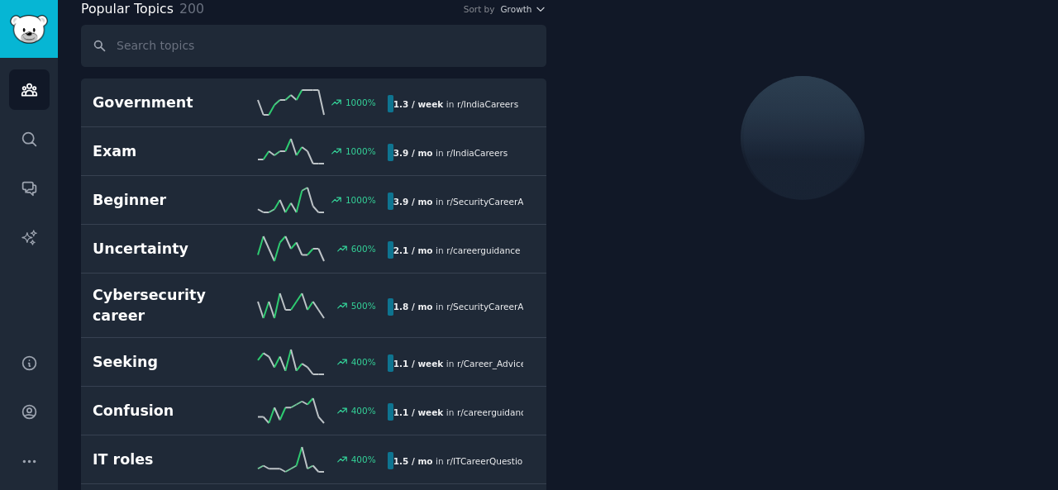
scroll to position [92, 0]
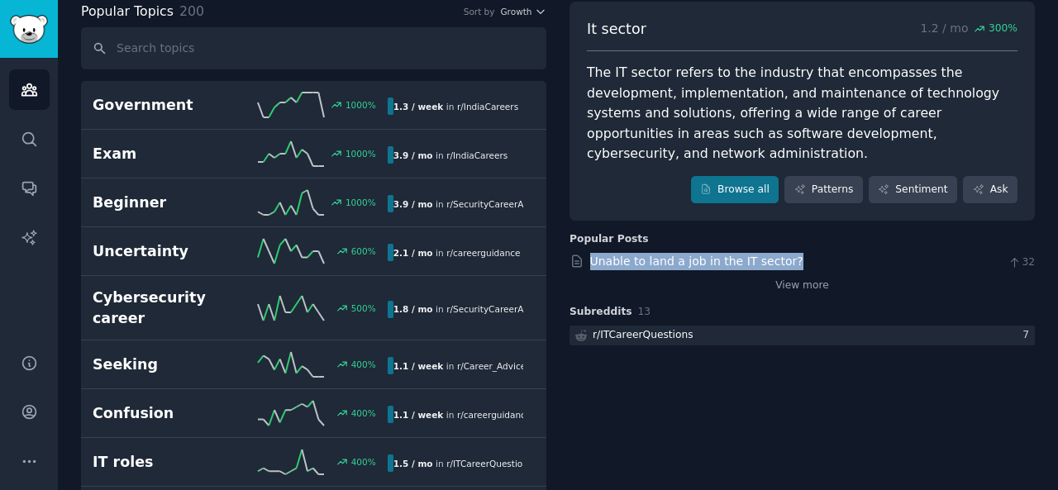
drag, startPoint x: 583, startPoint y: 237, endPoint x: 780, endPoint y: 235, distance: 197.5
click at [780, 253] on div "Unable to land a job in the IT sector? 32" at bounding box center [801, 261] width 465 height 17
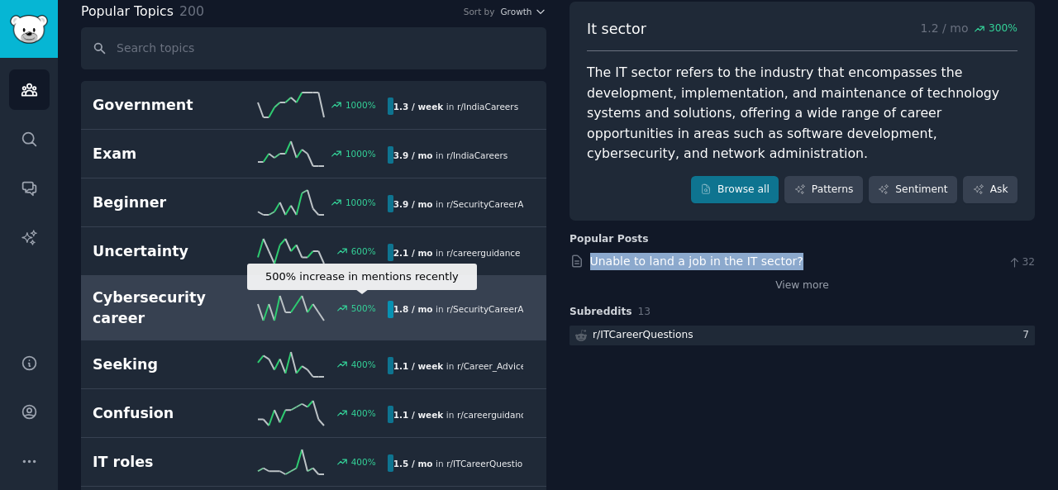
scroll to position [340, 0]
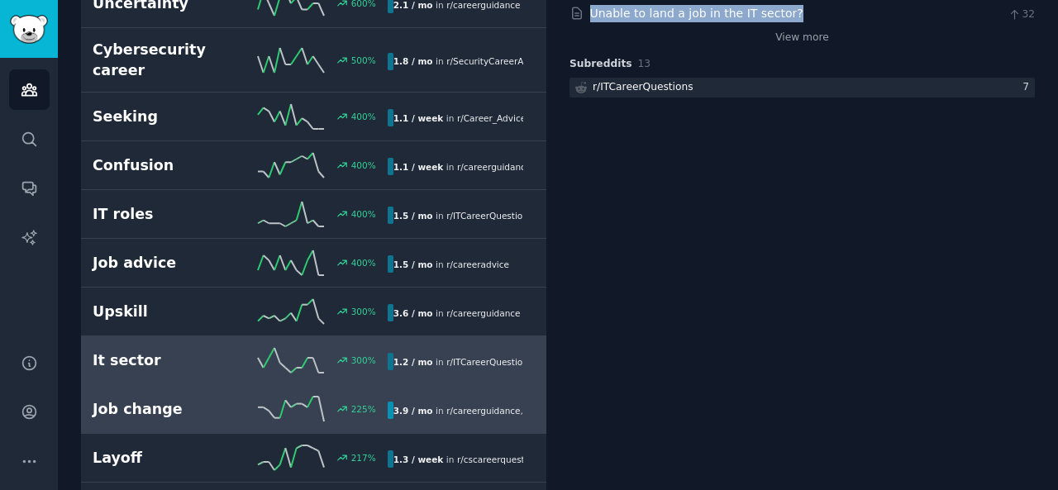
click at [244, 397] on div "225 %" at bounding box center [313, 409] width 147 height 25
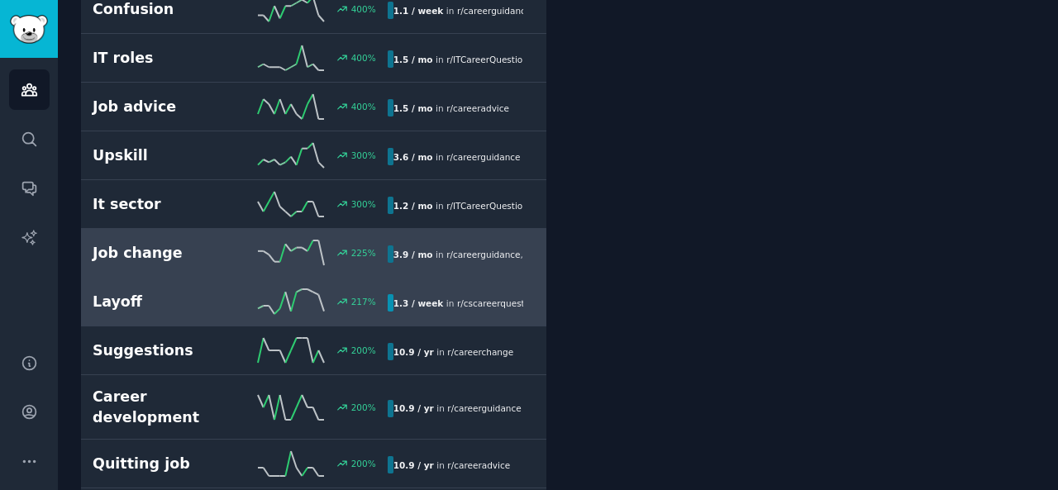
click at [203, 292] on h2 "Layoff" at bounding box center [166, 302] width 147 height 21
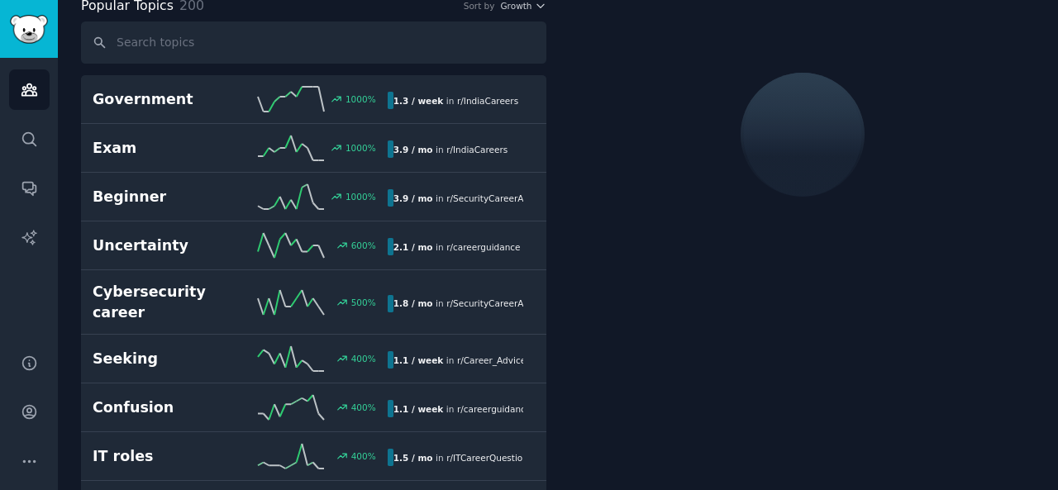
scroll to position [92, 0]
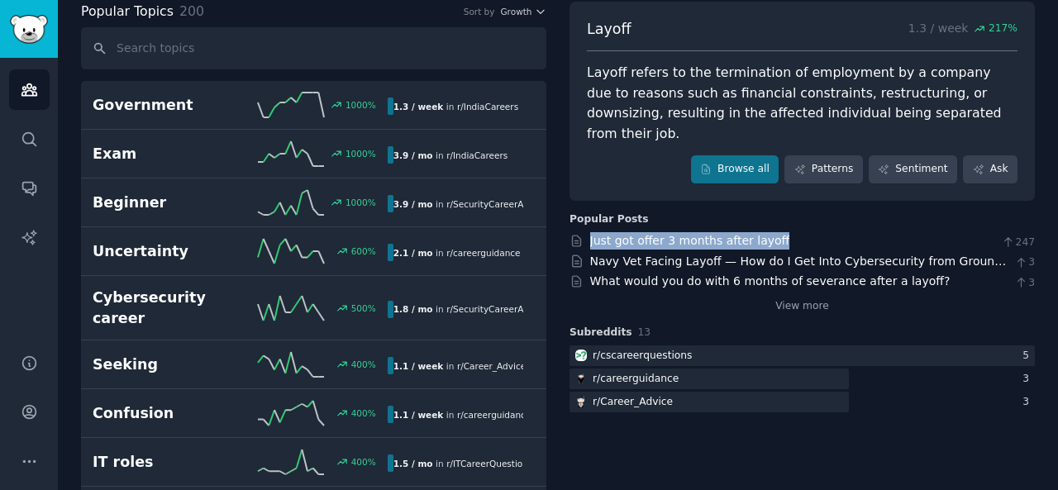
drag, startPoint x: 585, startPoint y: 213, endPoint x: 768, endPoint y: 217, distance: 182.7
click at [768, 232] on div "Just got offer 3 months after layoff 247" at bounding box center [801, 240] width 465 height 17
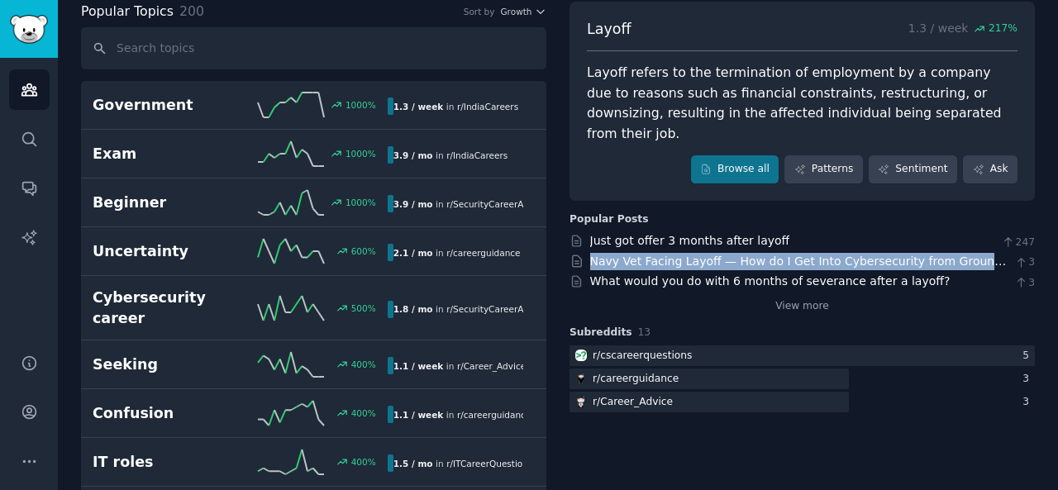
drag, startPoint x: 585, startPoint y: 234, endPoint x: 985, endPoint y: 240, distance: 400.0
click at [985, 253] on div "Navy Vet Facing Layoff — How do I Get Into Cybersecurity from Ground Zero? 3" at bounding box center [801, 261] width 465 height 17
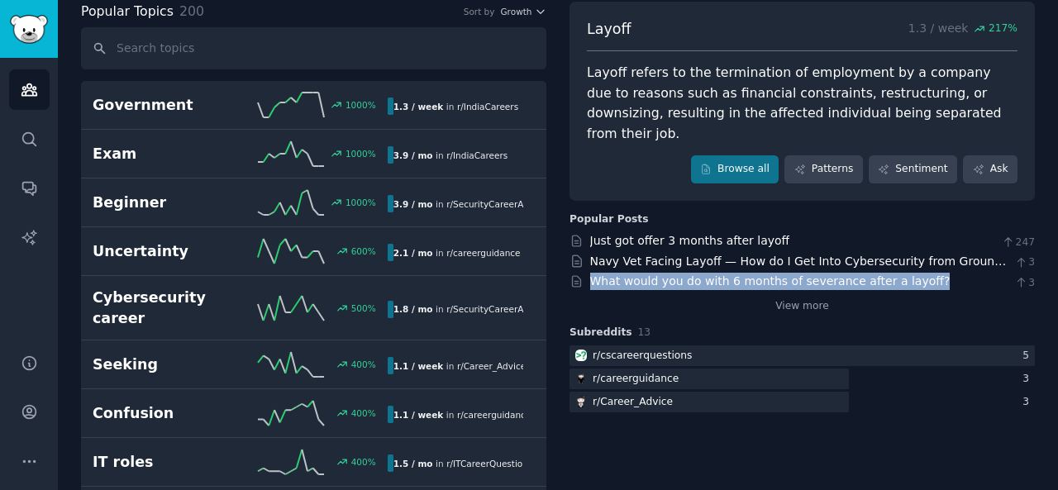
drag, startPoint x: 583, startPoint y: 255, endPoint x: 907, endPoint y: 266, distance: 324.1
click at [907, 273] on div "What would you do with 6 months of severance after a layoff? 3" at bounding box center [801, 281] width 465 height 17
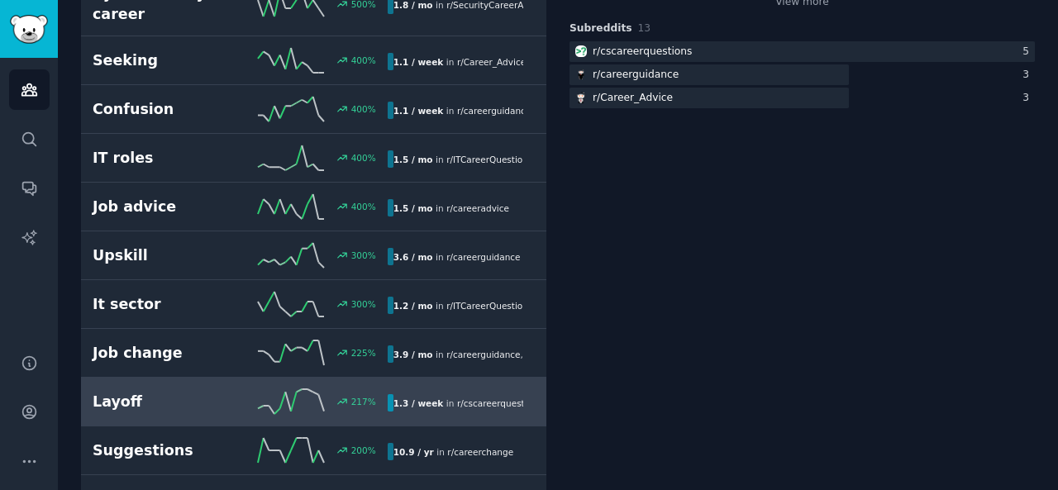
scroll to position [422, 0]
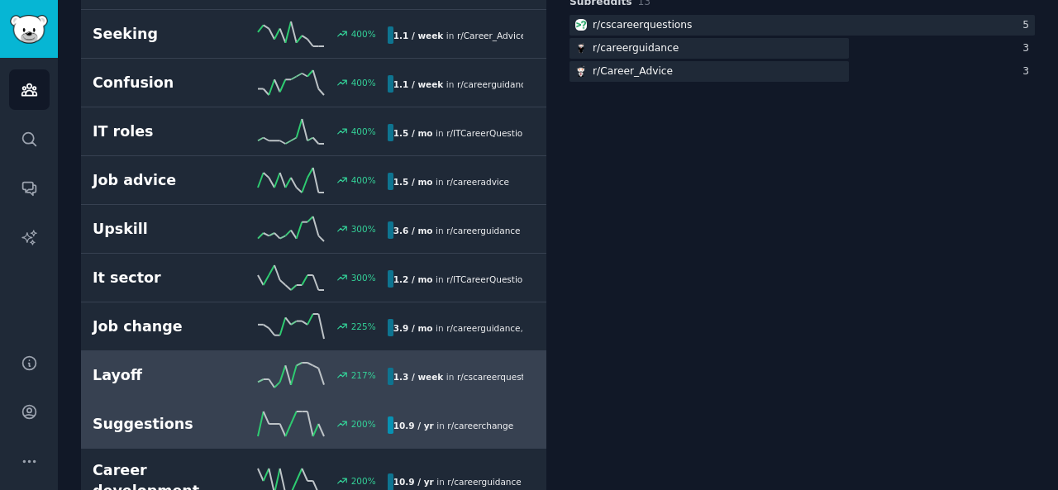
click at [248, 412] on div "200 %" at bounding box center [313, 424] width 147 height 25
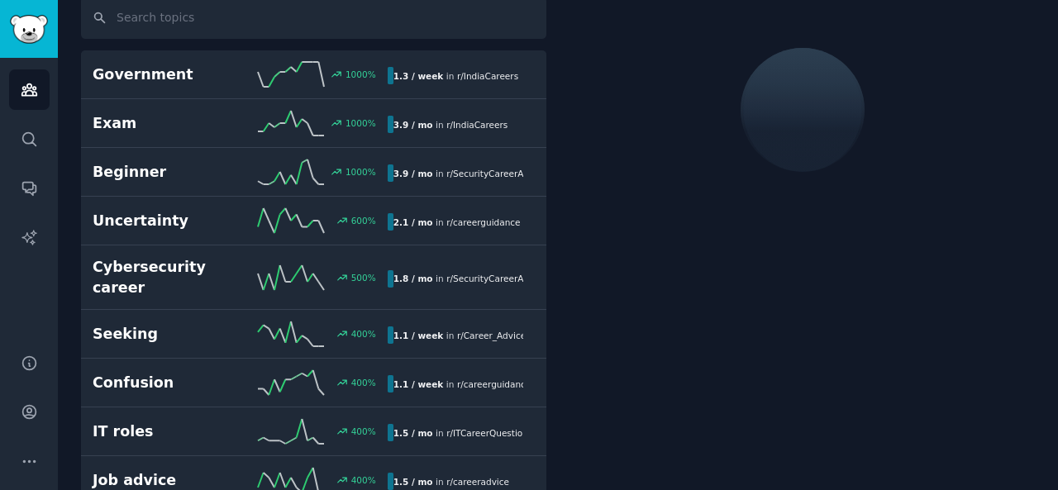
scroll to position [92, 0]
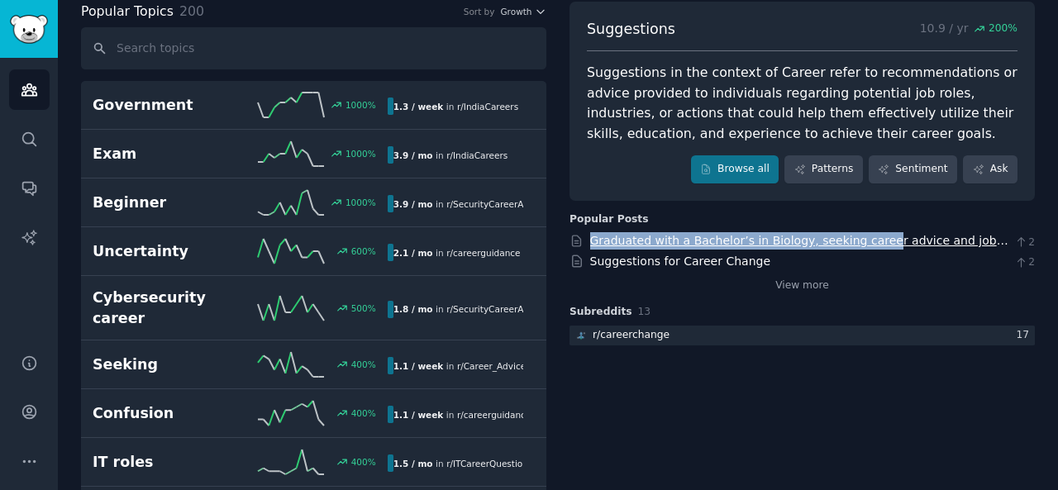
drag, startPoint x: 582, startPoint y: 232, endPoint x: 857, endPoint y: 242, distance: 275.4
click at [857, 242] on div "Graduated with a Bachelor’s in Biology, seeking career advice and job options. …" at bounding box center [801, 240] width 465 height 17
click at [990, 238] on link "Graduated with a Bachelor’s in Biology, seeking career advice and job options. …" at bounding box center [799, 258] width 418 height 48
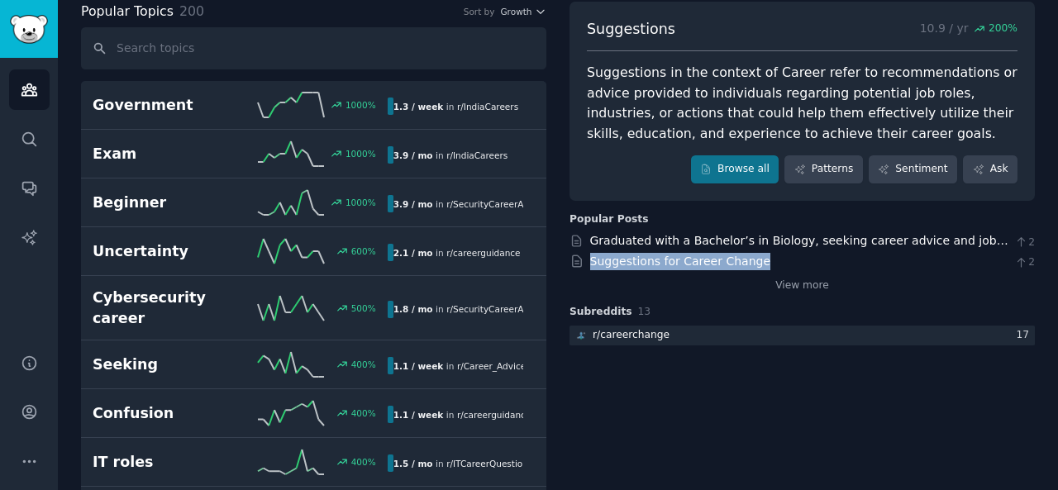
drag, startPoint x: 586, startPoint y: 258, endPoint x: 746, endPoint y: 261, distance: 160.4
click at [746, 261] on div "Suggestions for Career Change 2" at bounding box center [801, 261] width 465 height 17
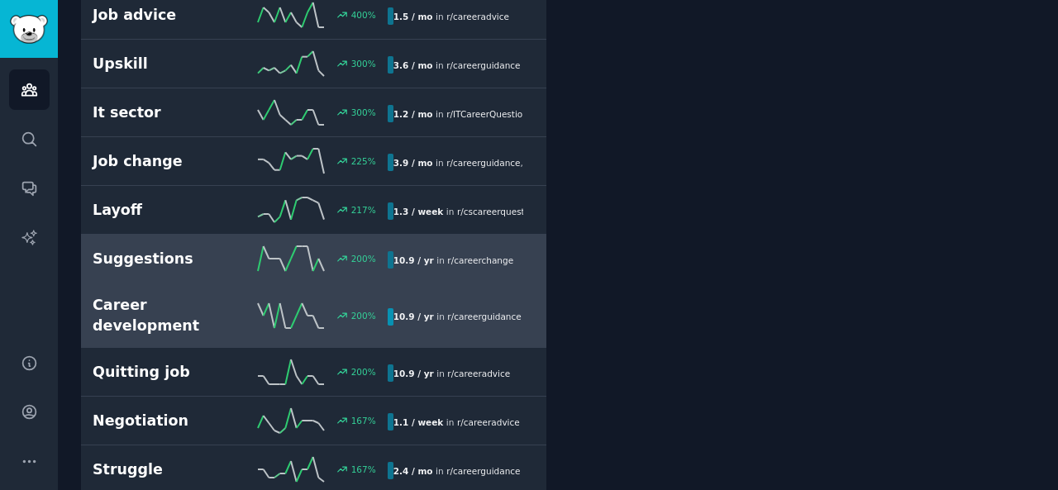
click at [283, 303] on icon at bounding box center [291, 315] width 66 height 25
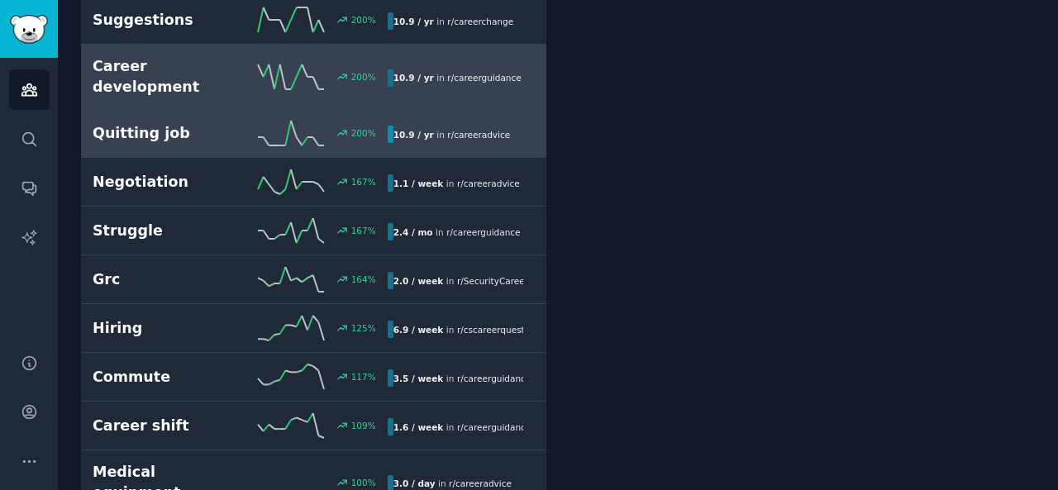
click at [274, 115] on link "Quitting job 200 % 10.9 / yr in r/ careeradvice" at bounding box center [313, 133] width 465 height 49
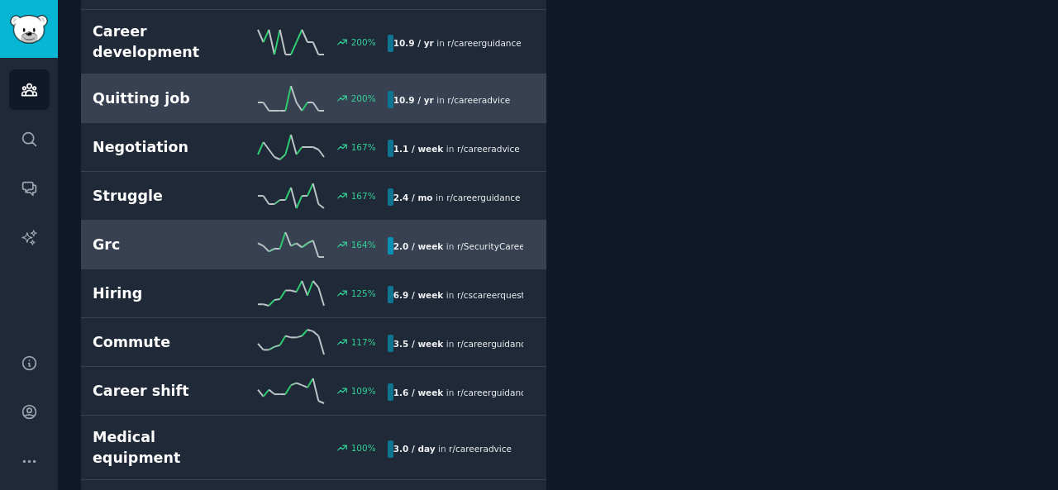
scroll to position [836, 0]
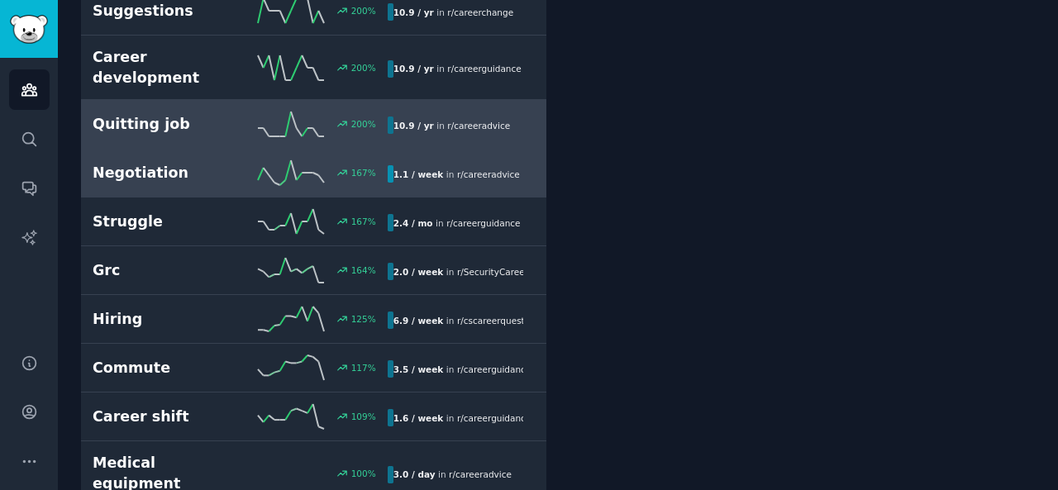
click at [209, 163] on h2 "Negotiation" at bounding box center [166, 173] width 147 height 21
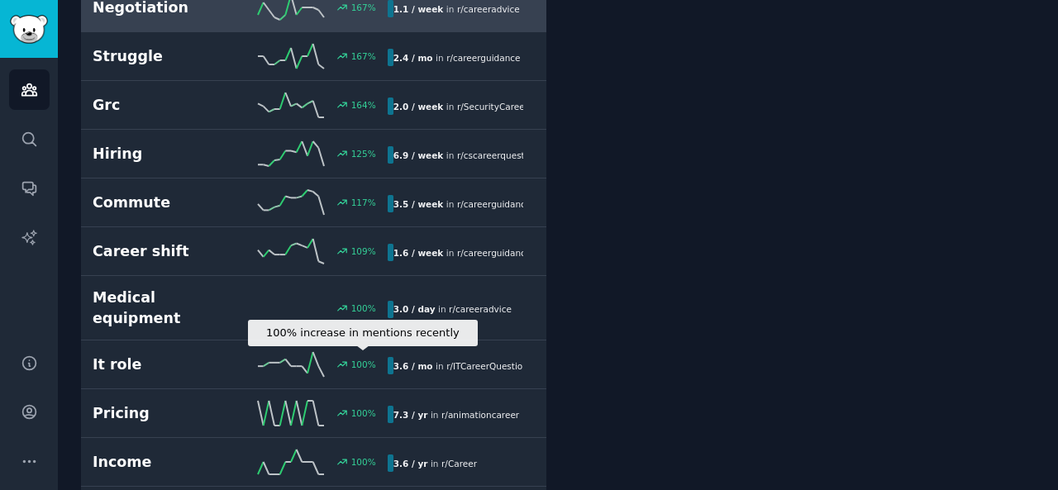
scroll to position [753, 0]
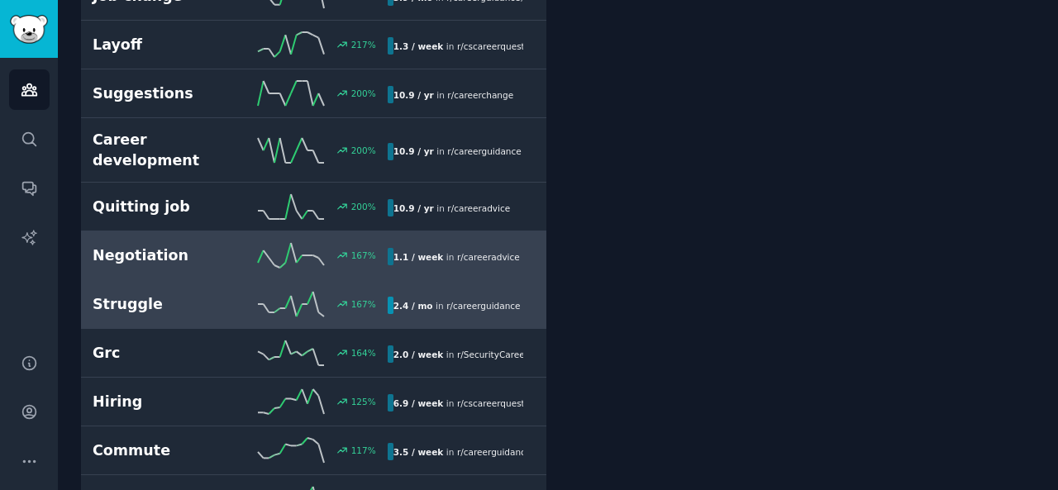
click at [187, 294] on h2 "Struggle" at bounding box center [166, 304] width 147 height 21
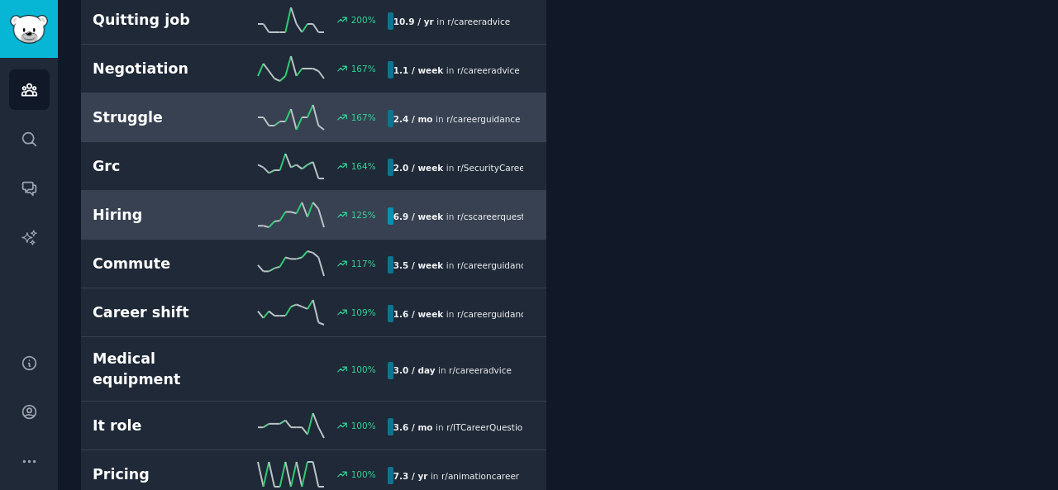
scroll to position [918, 0]
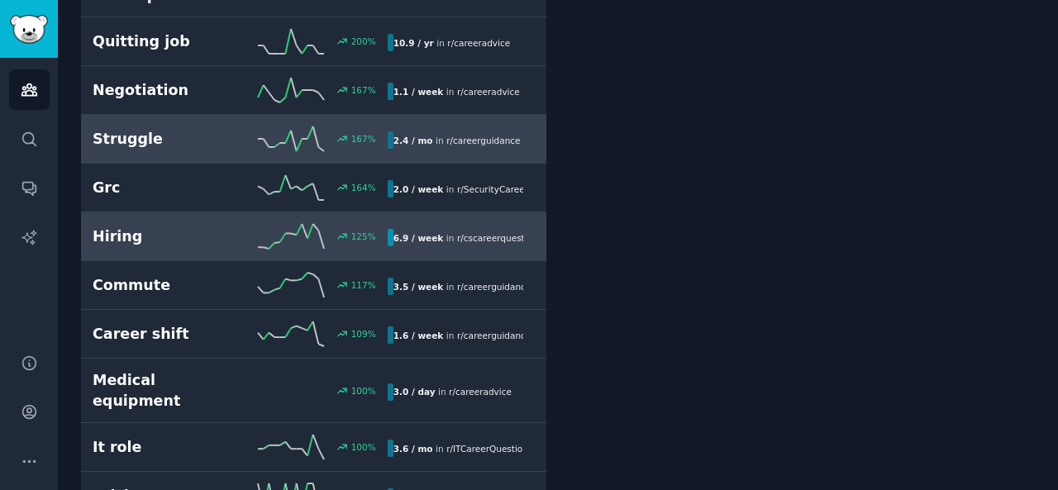
click at [191, 226] on h2 "Hiring" at bounding box center [166, 236] width 147 height 21
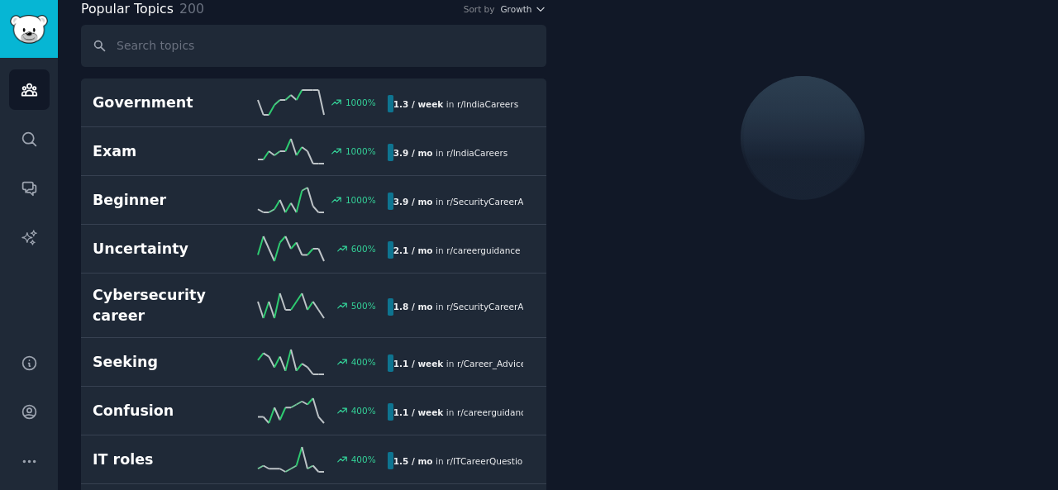
scroll to position [92, 0]
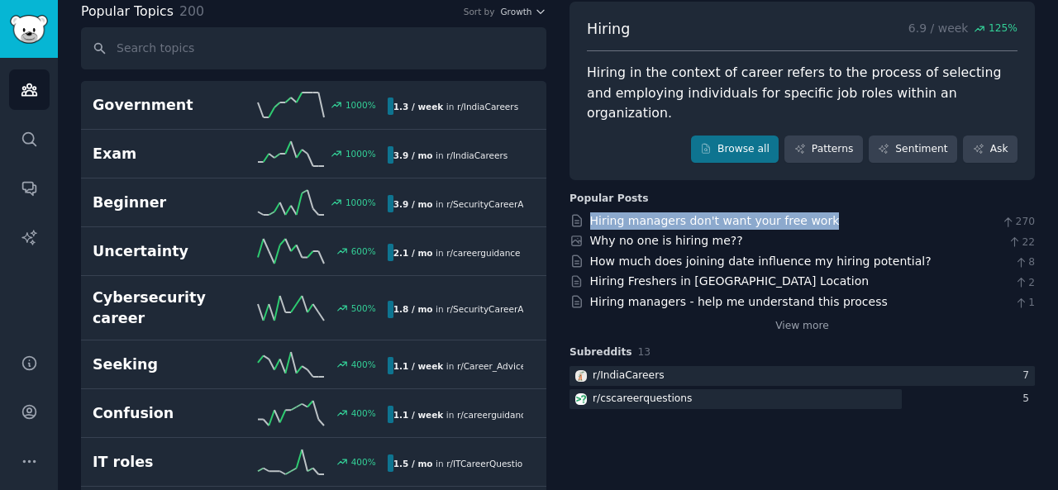
drag, startPoint x: 584, startPoint y: 198, endPoint x: 810, endPoint y: 194, distance: 225.6
click at [810, 212] on div "Hiring managers don't want your free work 270" at bounding box center [801, 220] width 465 height 17
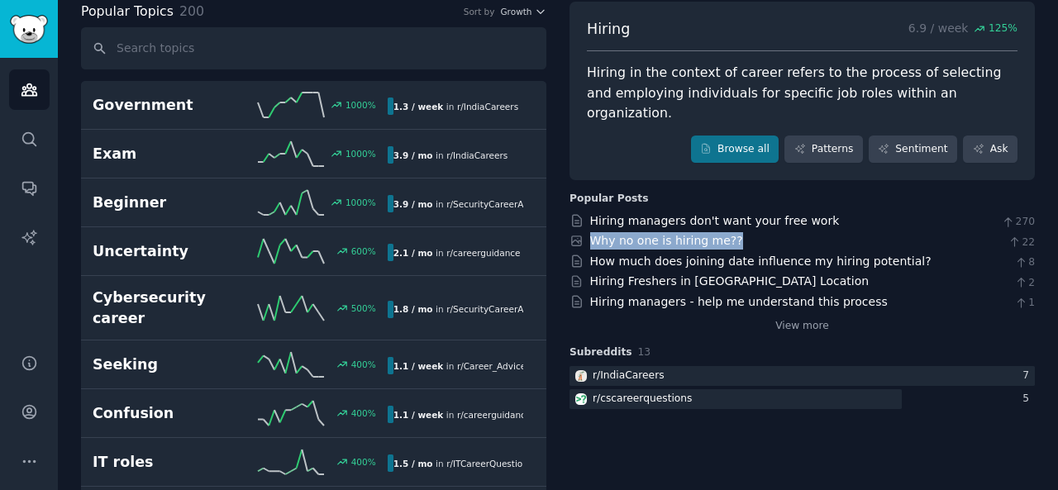
drag, startPoint x: 585, startPoint y: 217, endPoint x: 726, endPoint y: 217, distance: 140.5
click at [726, 232] on div "Why no one is hiring me?? 22" at bounding box center [801, 240] width 465 height 17
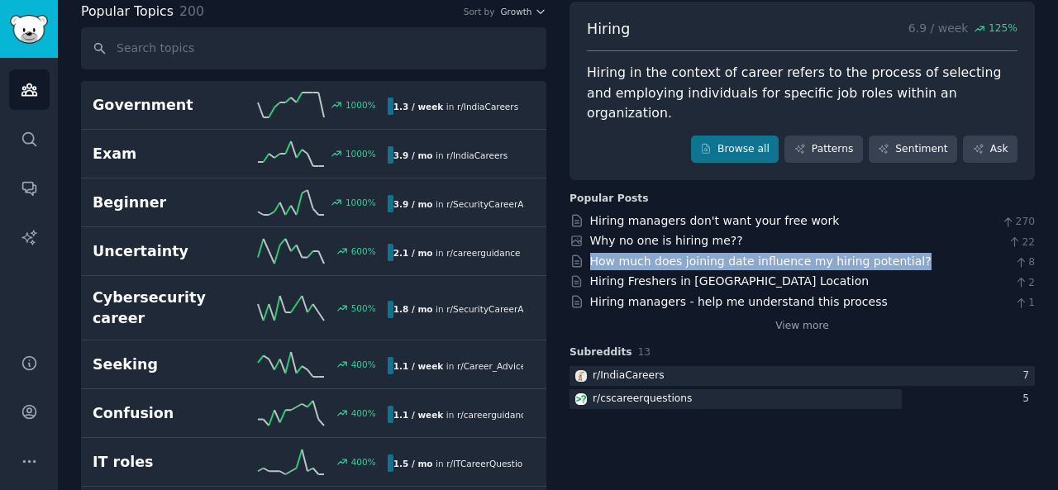
drag, startPoint x: 583, startPoint y: 234, endPoint x: 897, endPoint y: 242, distance: 315.0
click at [897, 253] on div "How much does joining date influence my hiring potential? 8" at bounding box center [801, 261] width 465 height 17
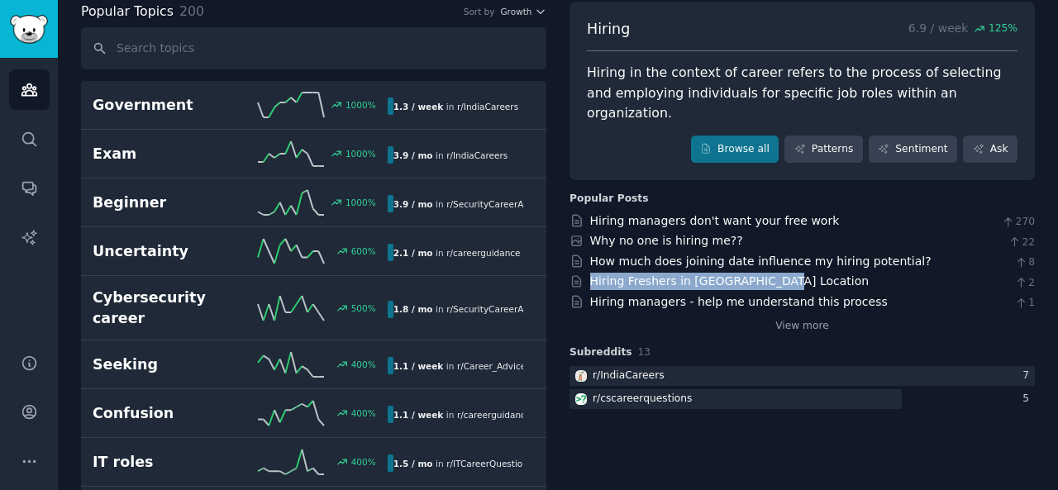
drag, startPoint x: 580, startPoint y: 258, endPoint x: 773, endPoint y: 262, distance: 192.6
click at [773, 273] on div "Hiring Freshers in [GEOGRAPHIC_DATA] Location 2" at bounding box center [801, 281] width 465 height 17
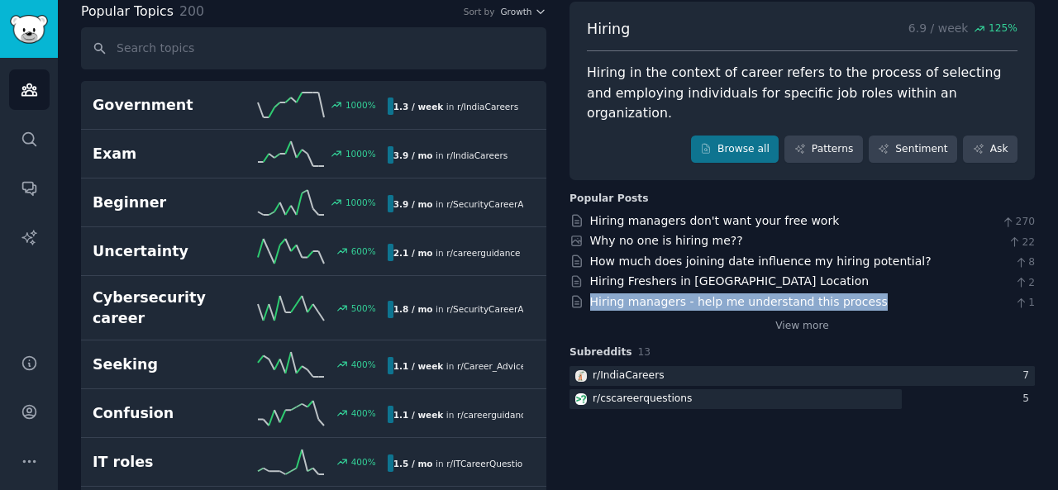
drag, startPoint x: 585, startPoint y: 280, endPoint x: 850, endPoint y: 280, distance: 265.3
click at [850, 293] on div "Hiring managers - help me understand this process 1" at bounding box center [801, 301] width 465 height 17
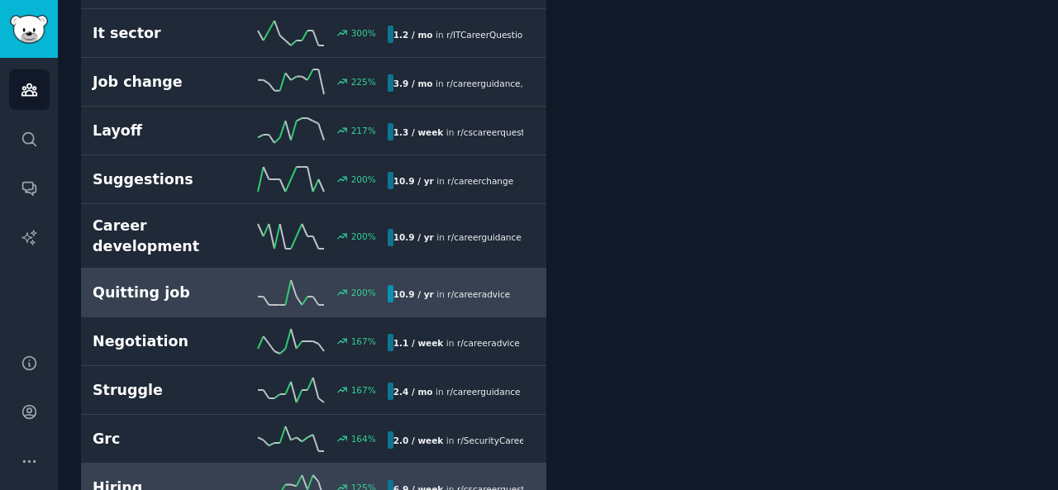
scroll to position [836, 0]
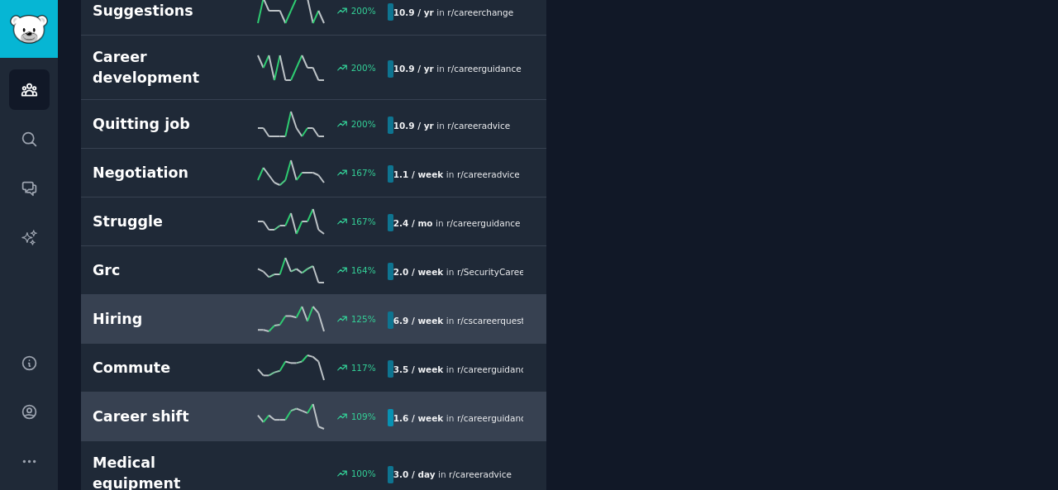
click at [203, 407] on h2 "Career shift" at bounding box center [166, 417] width 147 height 21
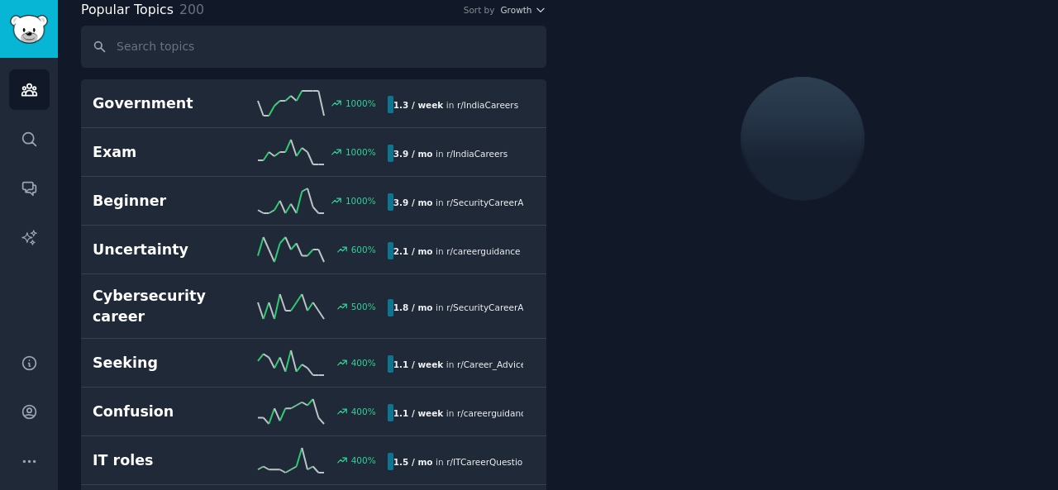
scroll to position [92, 0]
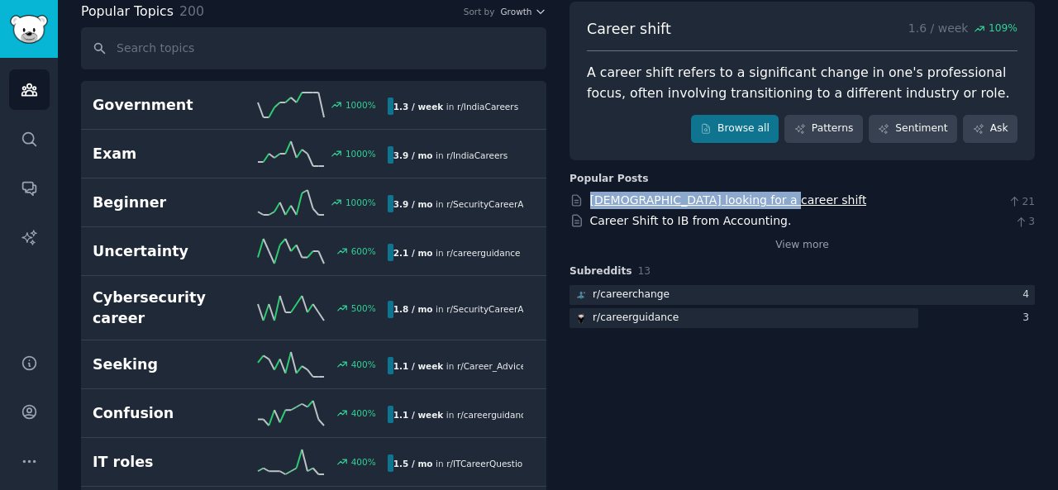
drag, startPoint x: 587, startPoint y: 198, endPoint x: 745, endPoint y: 203, distance: 158.8
click at [745, 203] on div "[DEMOGRAPHIC_DATA] looking for a career shift 21" at bounding box center [801, 200] width 465 height 17
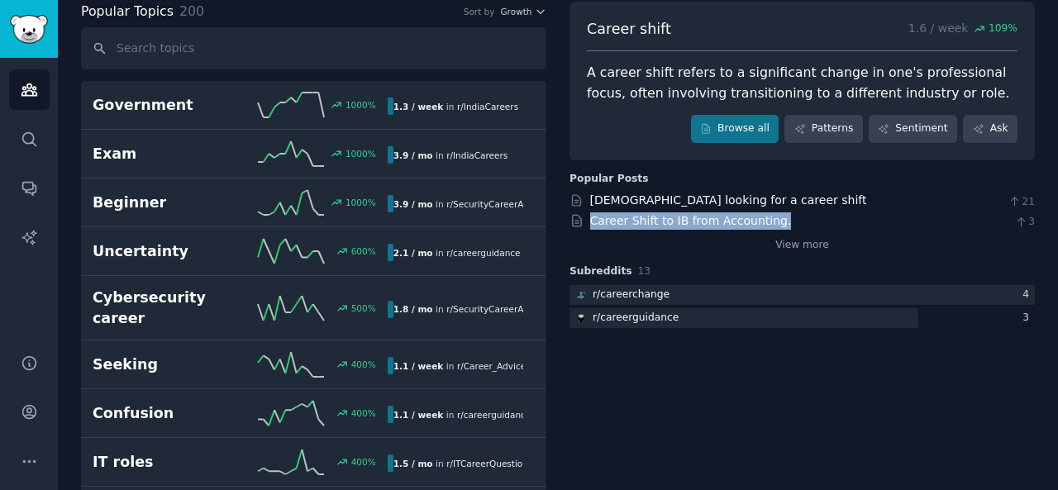
drag, startPoint x: 586, startPoint y: 213, endPoint x: 767, endPoint y: 222, distance: 181.2
click at [767, 222] on div "Career Shift to IB from Accounting. 3" at bounding box center [801, 220] width 465 height 17
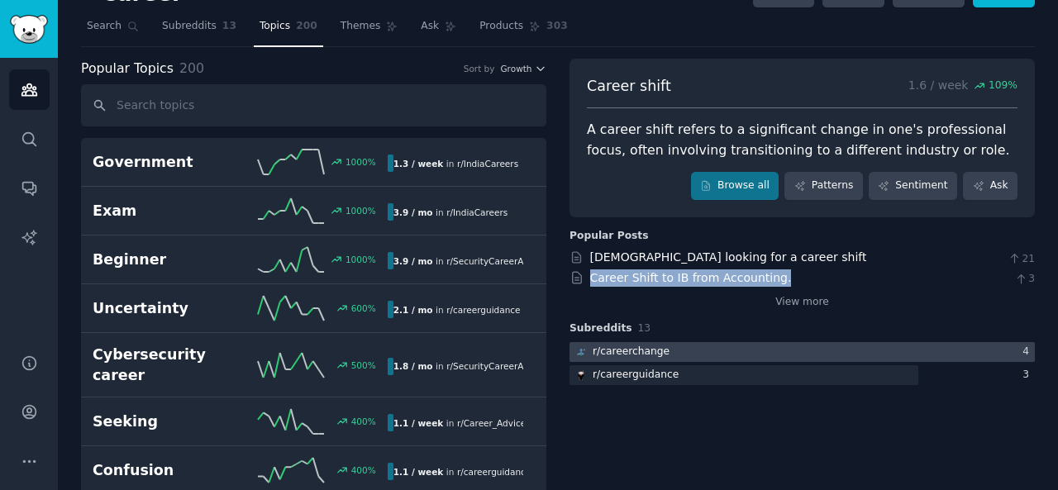
scroll to position [0, 0]
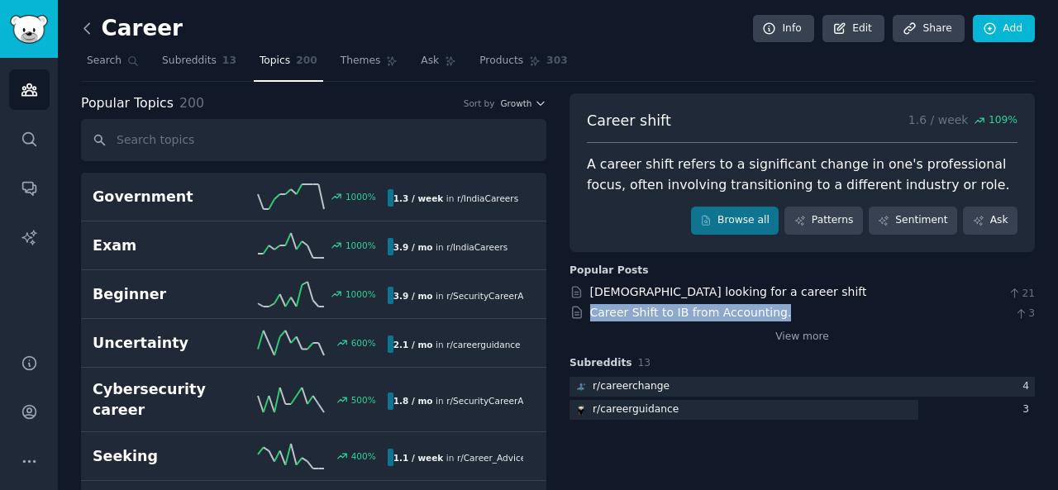
click at [85, 29] on icon at bounding box center [86, 28] width 5 height 10
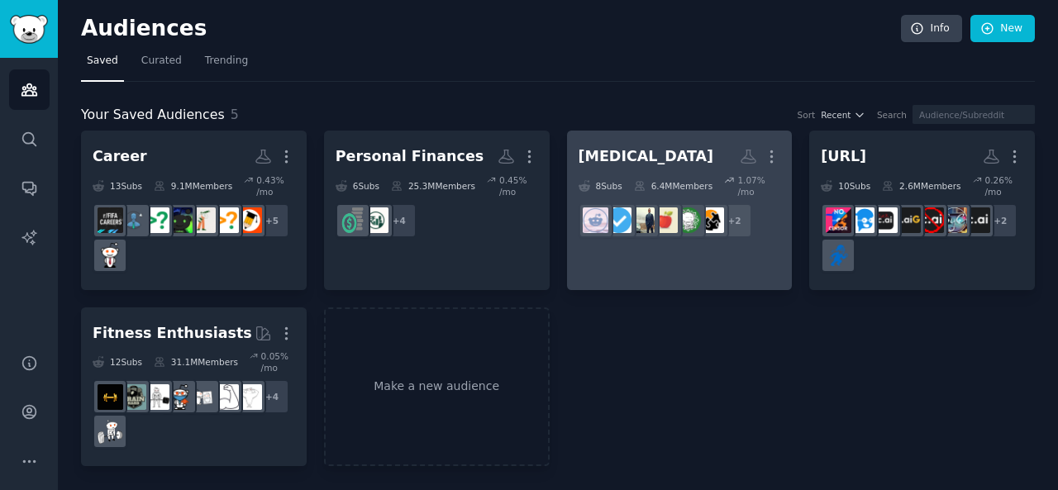
click at [612, 241] on link "[MEDICAL_DATA] More 8 Sub s 6.4M Members 1.07 % /mo + 2" at bounding box center [680, 210] width 226 height 159
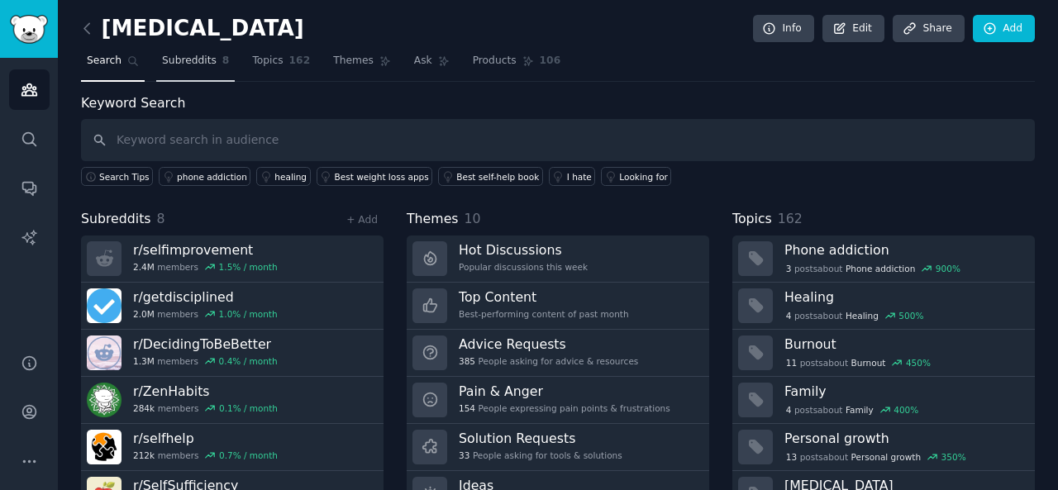
click at [185, 61] on span "Subreddits" at bounding box center [189, 61] width 55 height 15
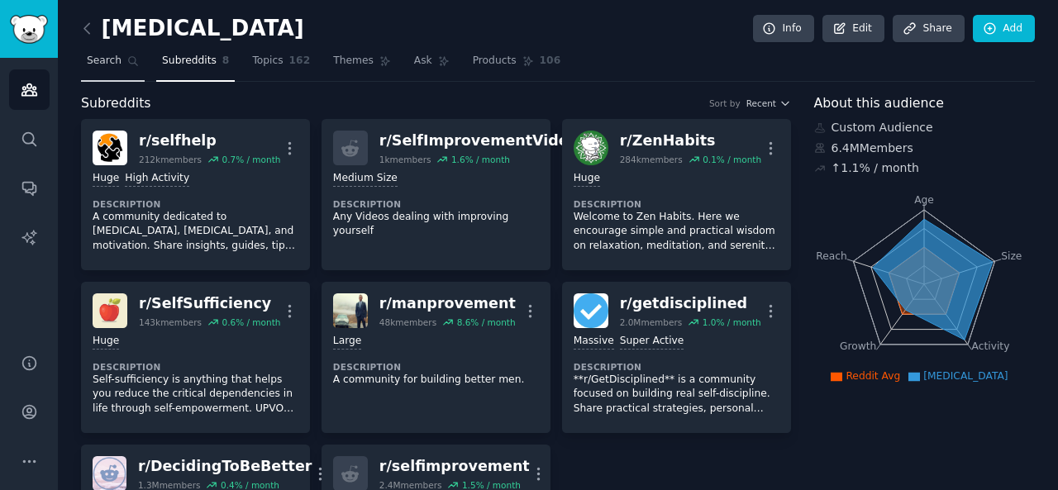
click at [118, 68] on link "Search" at bounding box center [113, 65] width 64 height 34
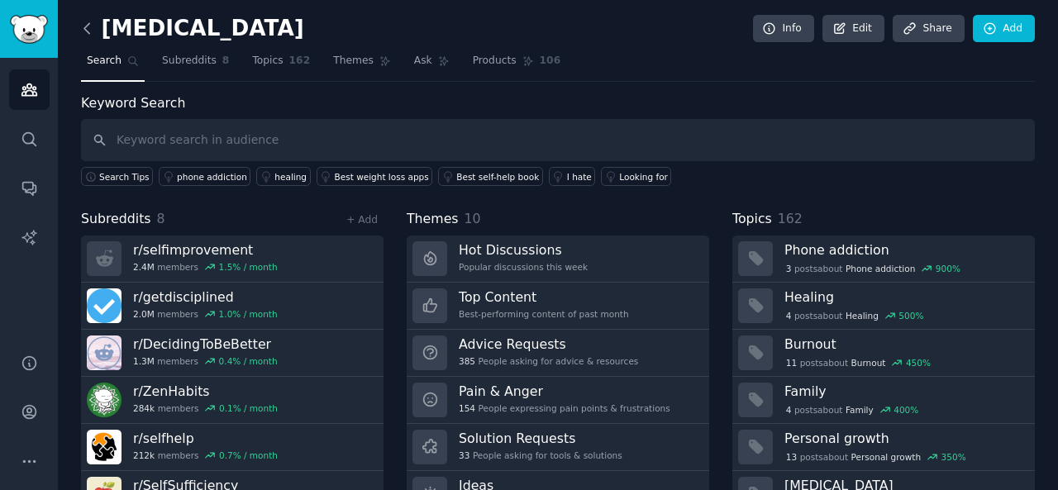
click at [88, 27] on icon at bounding box center [87, 28] width 17 height 17
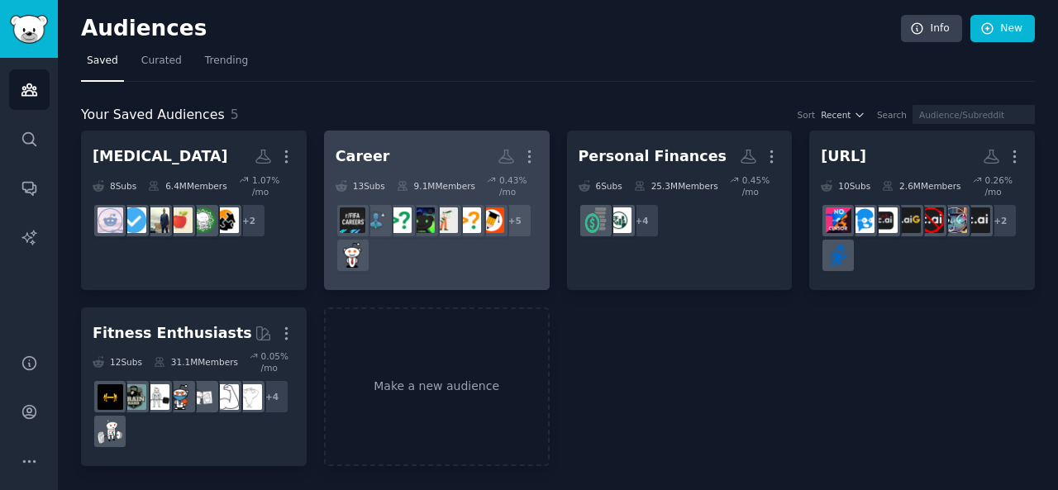
click at [405, 143] on h2 "Career More" at bounding box center [437, 156] width 202 height 29
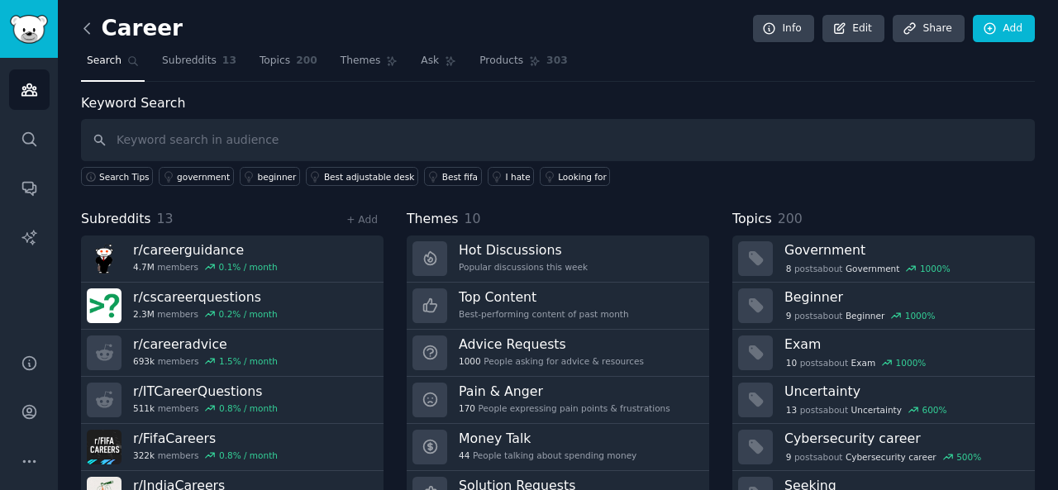
click at [89, 34] on icon at bounding box center [87, 28] width 17 height 17
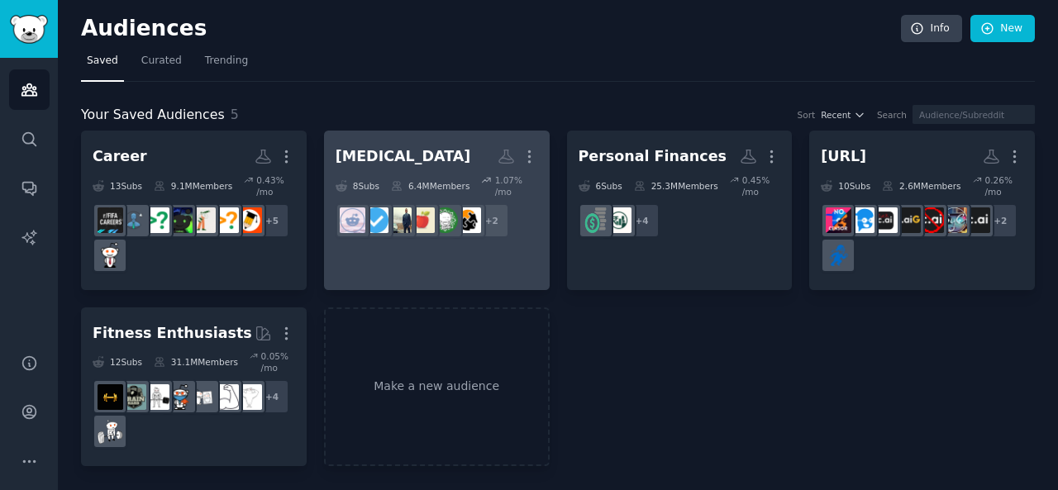
click at [393, 163] on div "[MEDICAL_DATA]" at bounding box center [404, 156] width 136 height 21
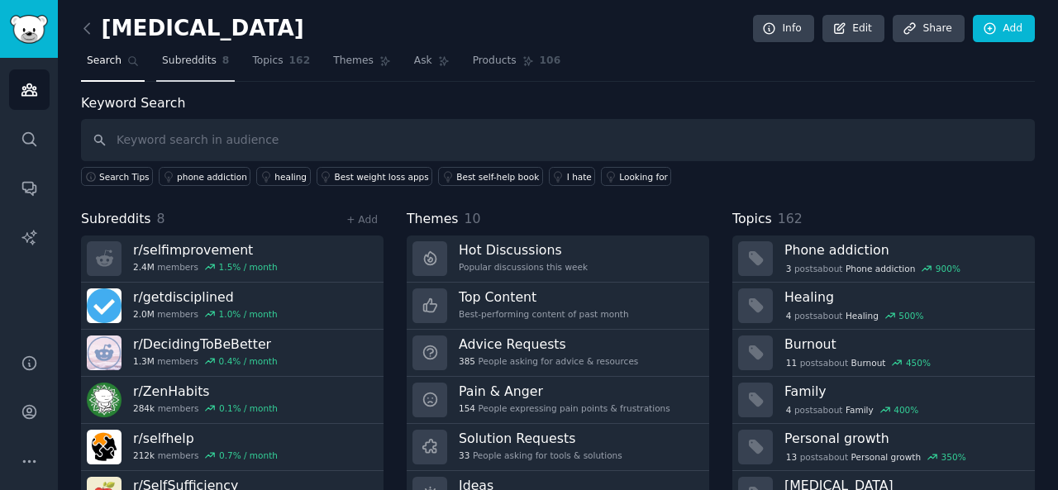
click at [179, 58] on span "Subreddits" at bounding box center [189, 61] width 55 height 15
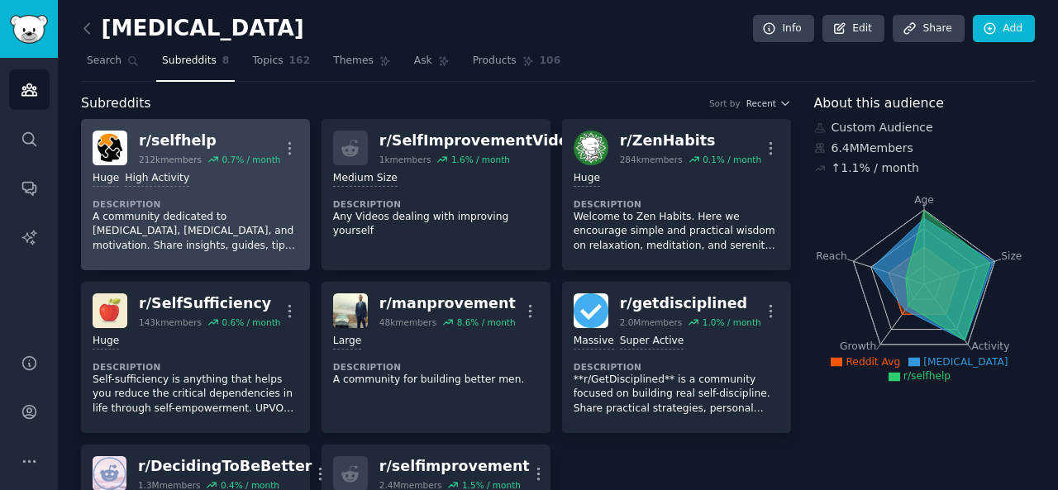
click at [212, 138] on div "r/ selfhelp" at bounding box center [209, 141] width 141 height 21
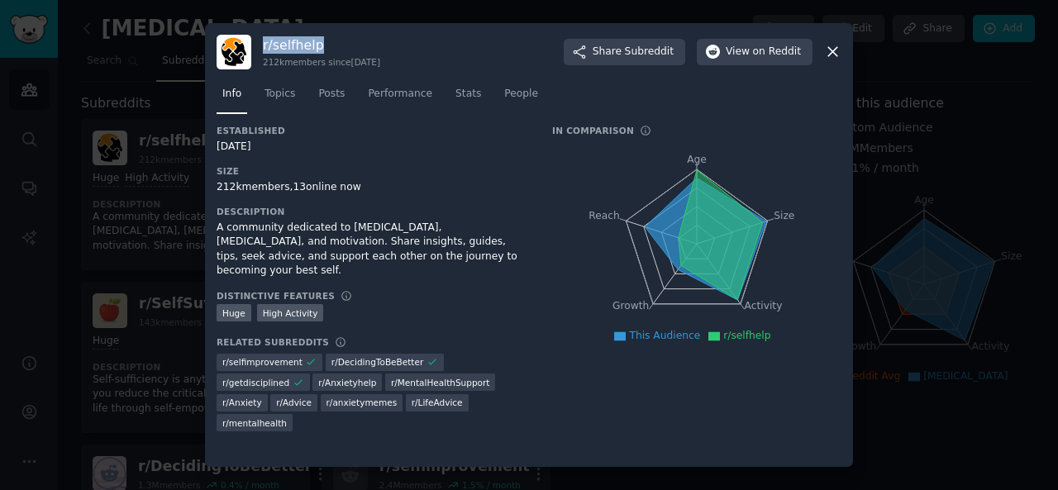
drag, startPoint x: 259, startPoint y: 44, endPoint x: 317, endPoint y: 45, distance: 57.9
click at [317, 45] on div "r/ selfhelp 212k members since [DATE] Share Subreddit View on Reddit" at bounding box center [529, 52] width 625 height 35
click at [587, 53] on icon "button" at bounding box center [579, 52] width 15 height 15
drag, startPoint x: 244, startPoint y: 232, endPoint x: 436, endPoint y: 257, distance: 193.3
click at [436, 257] on div "r/ selfhelp 212k members since [DATE] Share Subreddit View on Reddit Info Topic…" at bounding box center [529, 245] width 648 height 445
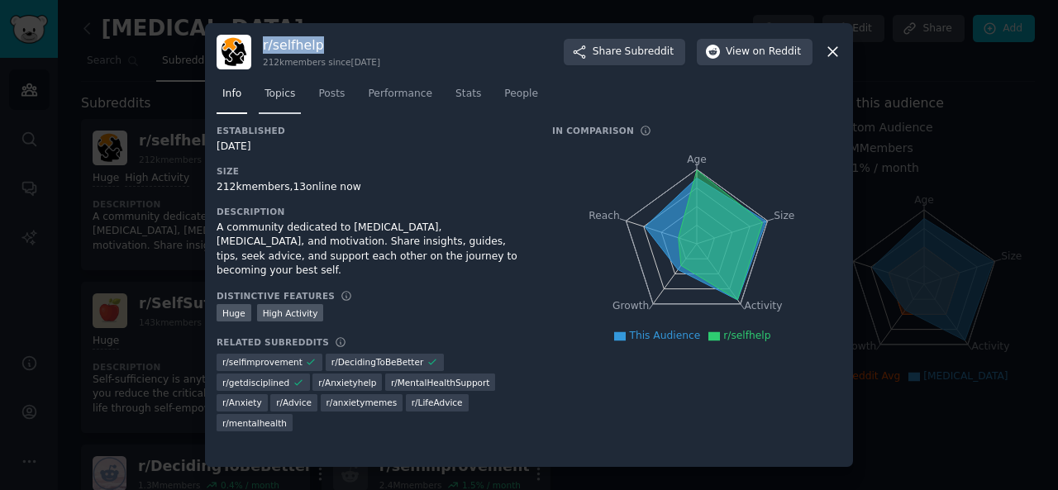
click at [280, 84] on link "Topics" at bounding box center [280, 98] width 42 height 34
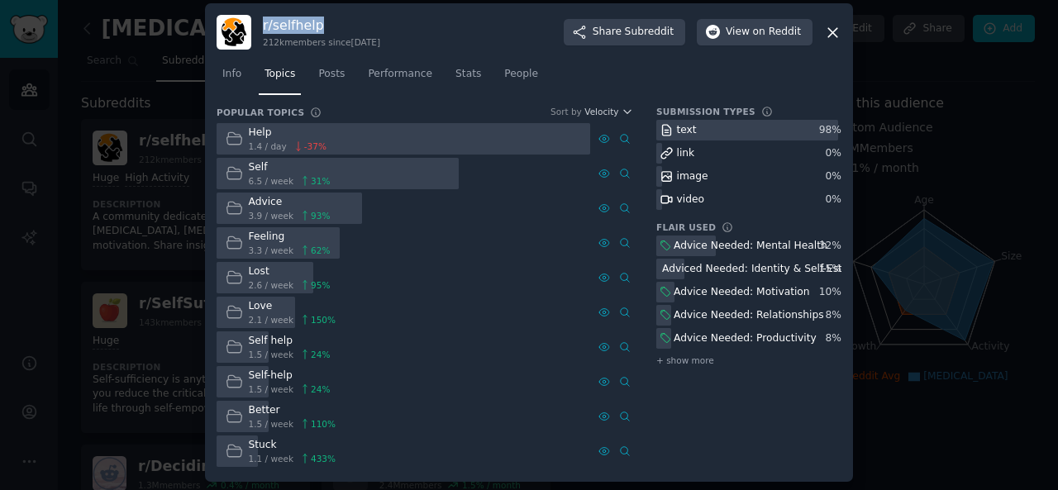
scroll to position [11, 0]
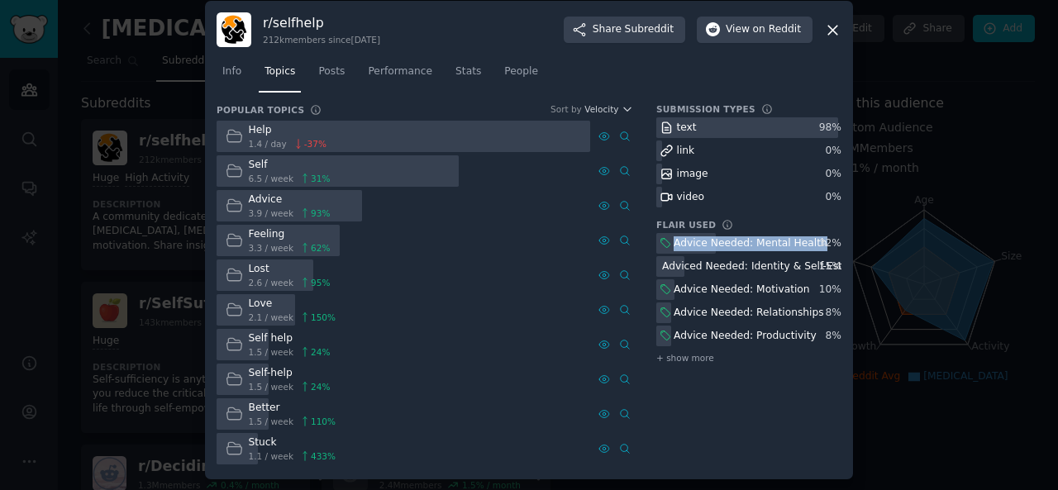
drag, startPoint x: 669, startPoint y: 240, endPoint x: 808, endPoint y: 244, distance: 138.9
click at [808, 244] on div "Advice Needed: Mental Health" at bounding box center [743, 243] width 174 height 21
drag, startPoint x: 659, startPoint y: 265, endPoint x: 837, endPoint y: 265, distance: 177.7
click at [837, 265] on div "Adviced Needed: Identity & Self-Esteem 15 %" at bounding box center [748, 266] width 185 height 21
drag, startPoint x: 668, startPoint y: 288, endPoint x: 793, endPoint y: 290, distance: 125.6
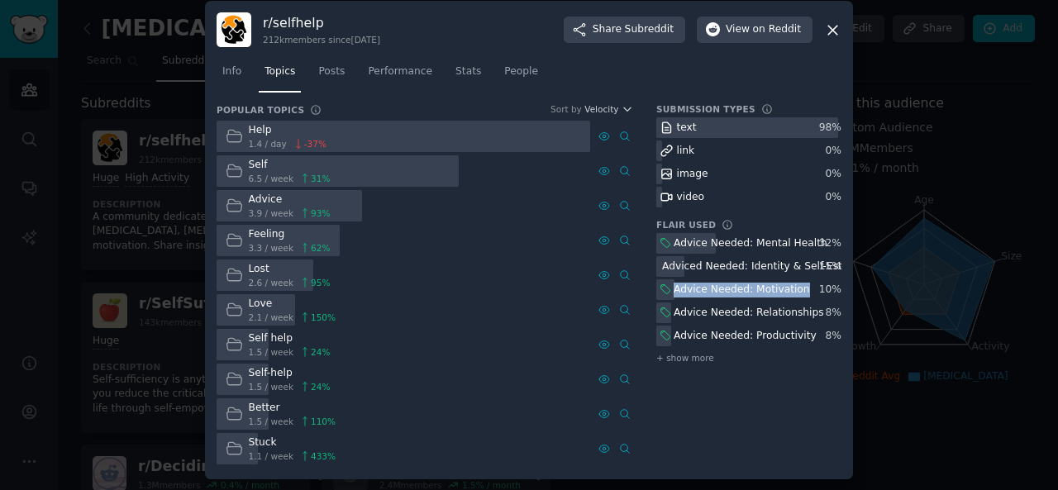
click at [793, 290] on div "Advice Needed: Motivation" at bounding box center [734, 289] width 156 height 21
drag, startPoint x: 631, startPoint y: 305, endPoint x: 661, endPoint y: 302, distance: 29.9
click at [658, 303] on div "Popular Topics Sort by Velocity Help 1.4 / day -37 % Self 6.5 / week 31 % Advic…" at bounding box center [529, 285] width 625 height 364
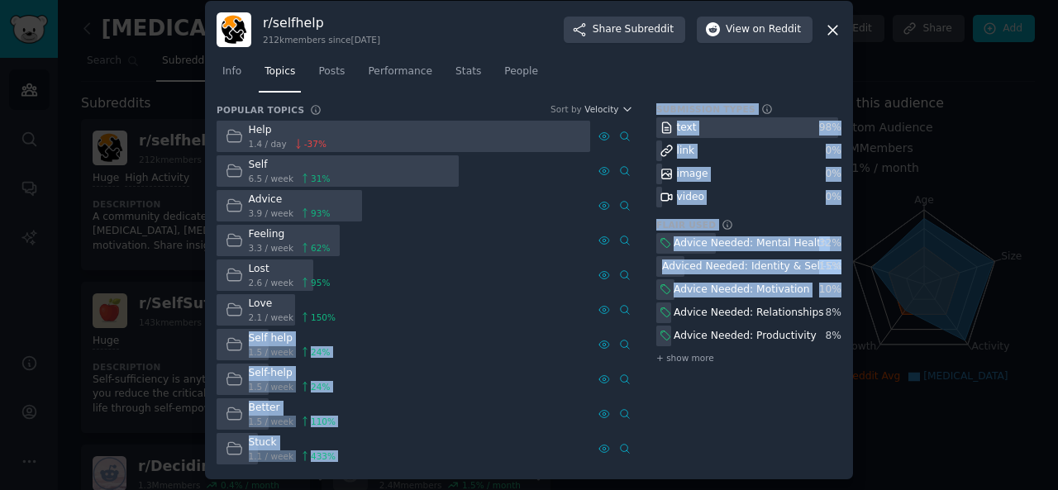
click at [670, 287] on div "Advice Needed: Motivation" at bounding box center [734, 289] width 156 height 21
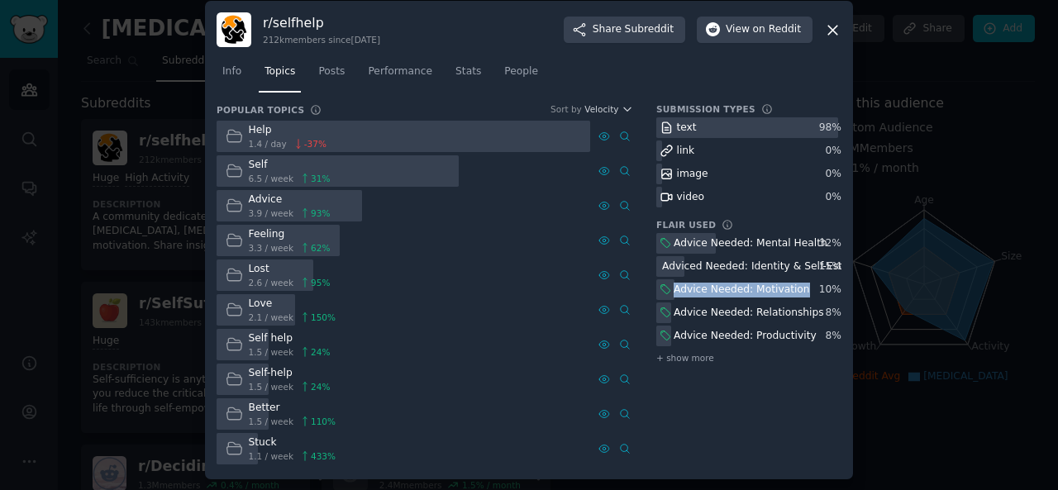
drag, startPoint x: 670, startPoint y: 287, endPoint x: 777, endPoint y: 288, distance: 106.6
click at [777, 288] on div "Advice Needed: Motivation" at bounding box center [734, 289] width 156 height 21
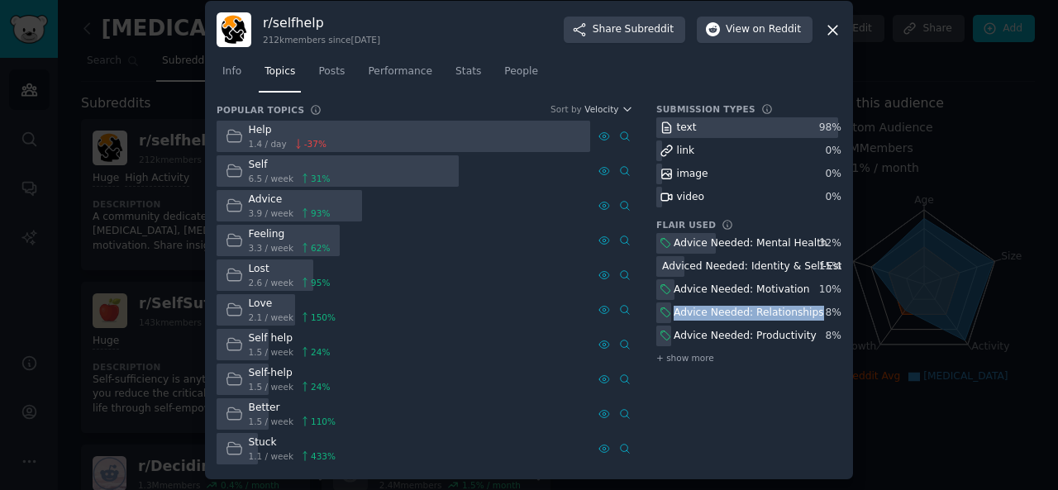
drag, startPoint x: 675, startPoint y: 312, endPoint x: 802, endPoint y: 313, distance: 127.3
click at [802, 313] on div "Advice Needed: Relationships" at bounding box center [749, 313] width 150 height 15
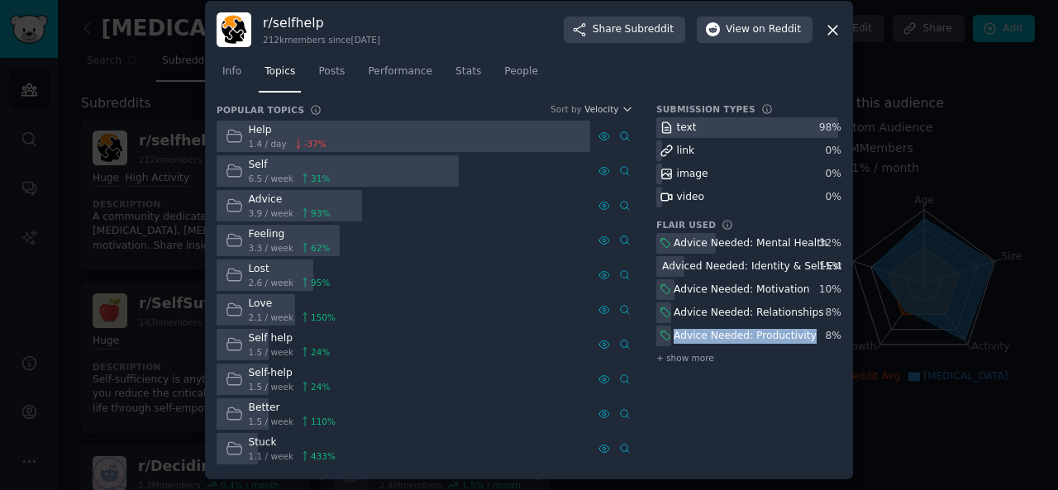
drag, startPoint x: 674, startPoint y: 338, endPoint x: 799, endPoint y: 333, distance: 125.7
click at [798, 333] on div "Advice Needed: Productivity" at bounding box center [737, 336] width 163 height 21
click at [314, 63] on link "Posts" at bounding box center [331, 76] width 38 height 34
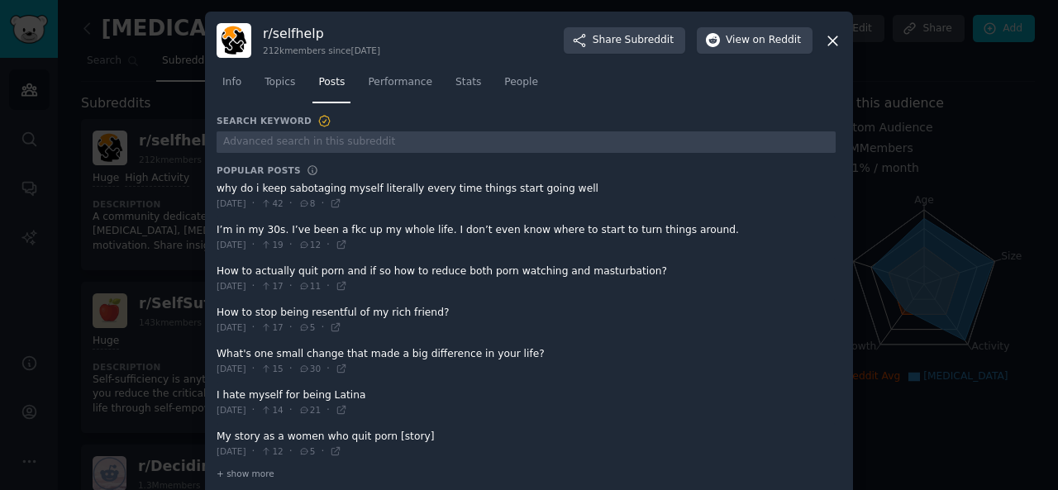
drag, startPoint x: 212, startPoint y: 188, endPoint x: 318, endPoint y: 190, distance: 105.8
click at [318, 190] on div "r/ selfhelp 212k members since [DATE] Share Subreddit View on Reddit Info Topic…" at bounding box center [529, 256] width 648 height 488
click at [213, 187] on div "r/ selfhelp 212k members since [DATE] Share Subreddit View on Reddit Info Topic…" at bounding box center [529, 256] width 648 height 488
click at [212, 229] on div "r/ selfhelp 212k members since [DATE] Share Subreddit View on Reddit Info Topic…" at bounding box center [529, 256] width 648 height 488
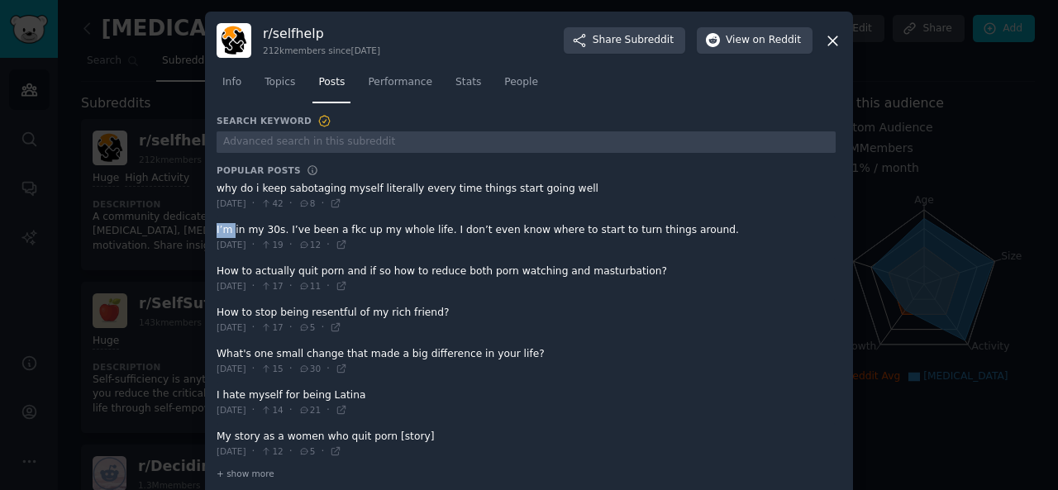
click at [212, 229] on div "r/ selfhelp 212k members since [DATE] Share Subreddit View on Reddit Info Topic…" at bounding box center [529, 256] width 648 height 488
click at [213, 267] on div "r/ selfhelp 212k members since [DATE] Share Subreddit View on Reddit Info Topic…" at bounding box center [529, 256] width 648 height 488
click at [217, 310] on span at bounding box center [526, 320] width 619 height 40
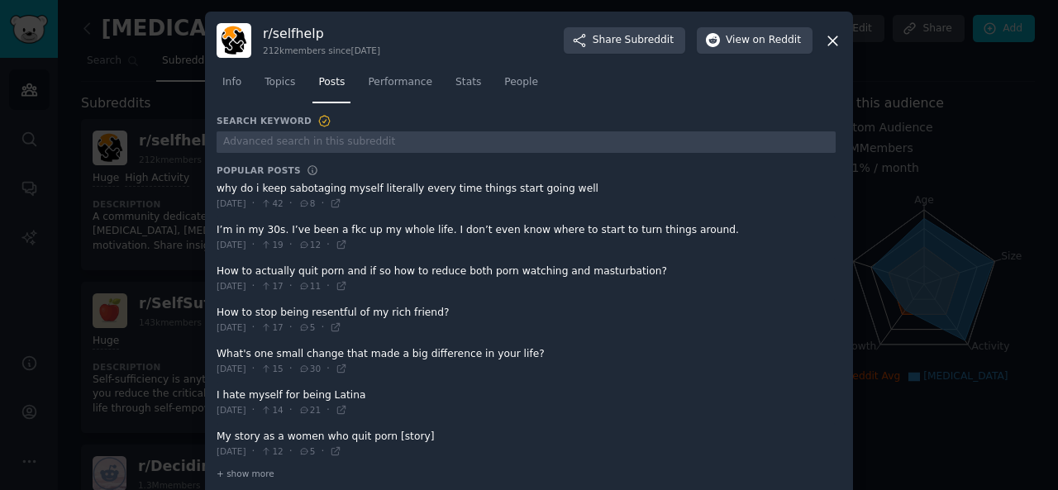
click at [217, 310] on span at bounding box center [526, 320] width 619 height 40
click at [213, 310] on div "r/ selfhelp 212k members since [DATE] Share Subreddit View on Reddit Info Topic…" at bounding box center [529, 256] width 648 height 488
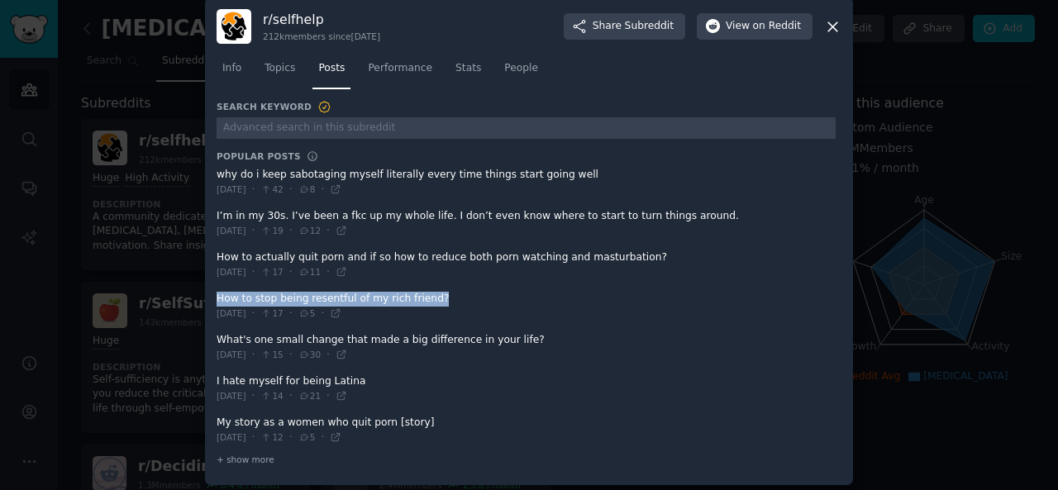
scroll to position [18, 0]
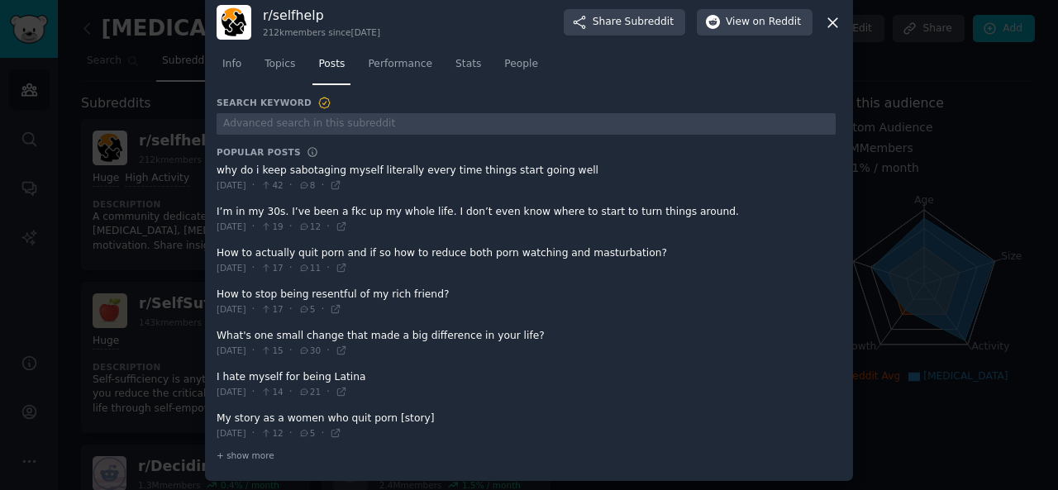
click at [213, 329] on div "r/ selfhelp 212k members since [DATE] Share Subreddit View on Reddit Info Topic…" at bounding box center [529, 237] width 648 height 488
click at [214, 330] on div "r/ selfhelp 212k members since [DATE] Share Subreddit View on Reddit Info Topic…" at bounding box center [529, 237] width 648 height 488
click at [217, 332] on span at bounding box center [526, 343] width 619 height 40
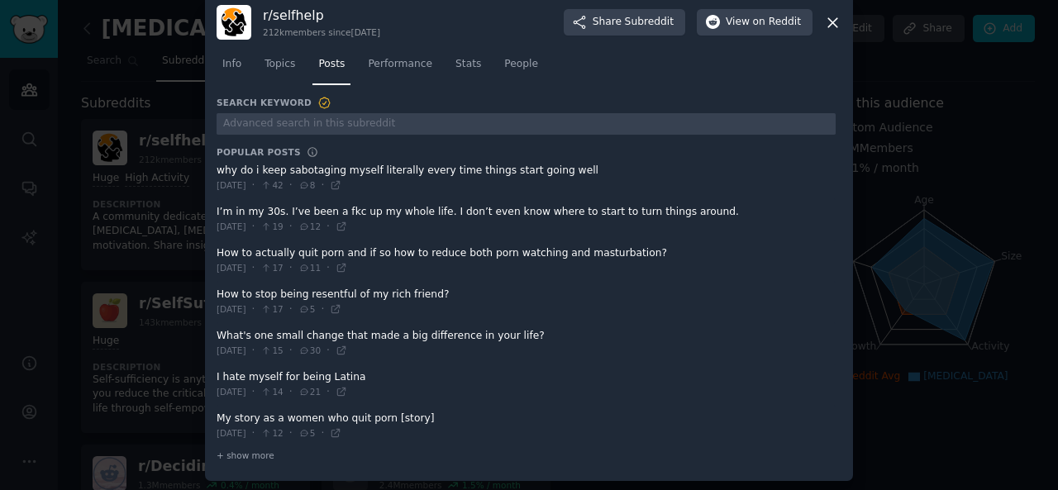
click at [212, 328] on div "r/ selfhelp 212k members since [DATE] Share Subreddit View on Reddit Info Topic…" at bounding box center [529, 237] width 648 height 488
